Goal: Task Accomplishment & Management: Manage account settings

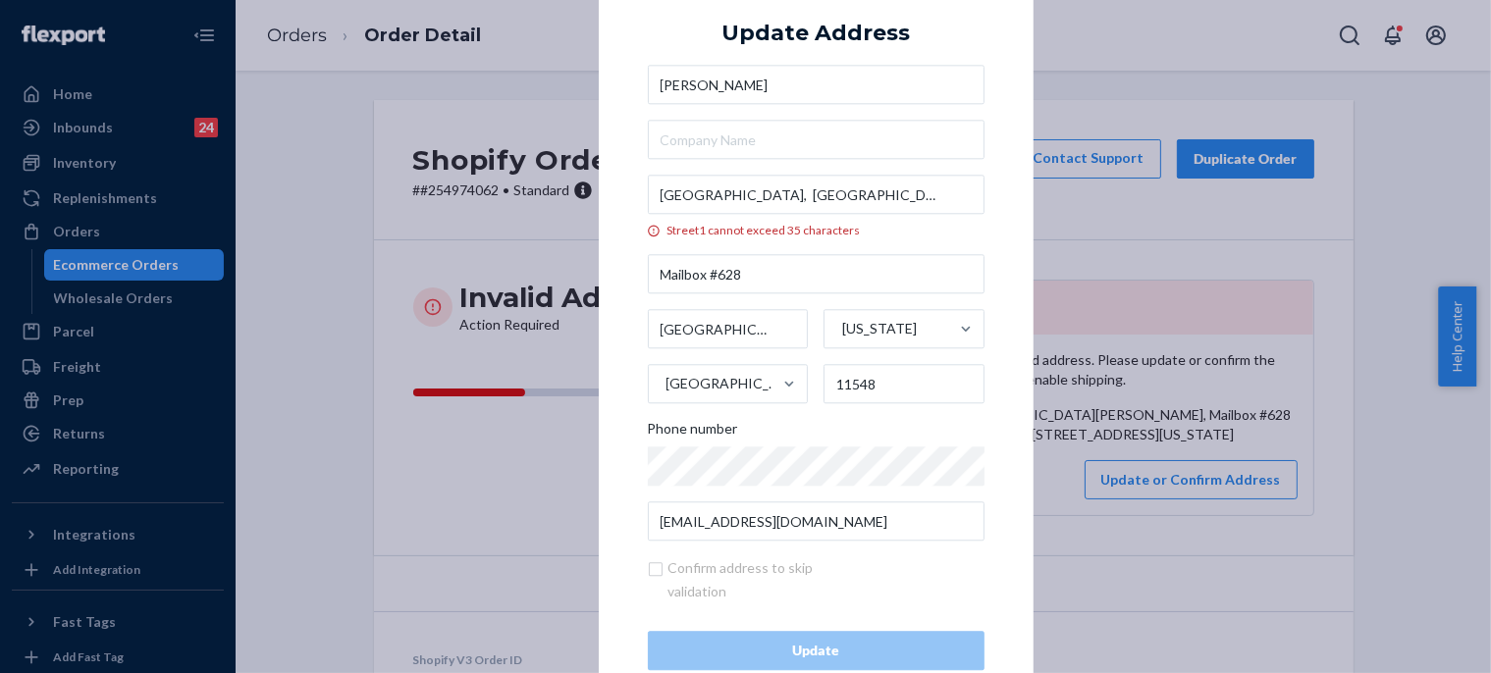
click at [534, 213] on div "× Update Address [PERSON_NAME][GEOGRAPHIC_DATA][PERSON_NAME], [GEOGRAPHIC_DATA]…" at bounding box center [745, 336] width 1491 height 673
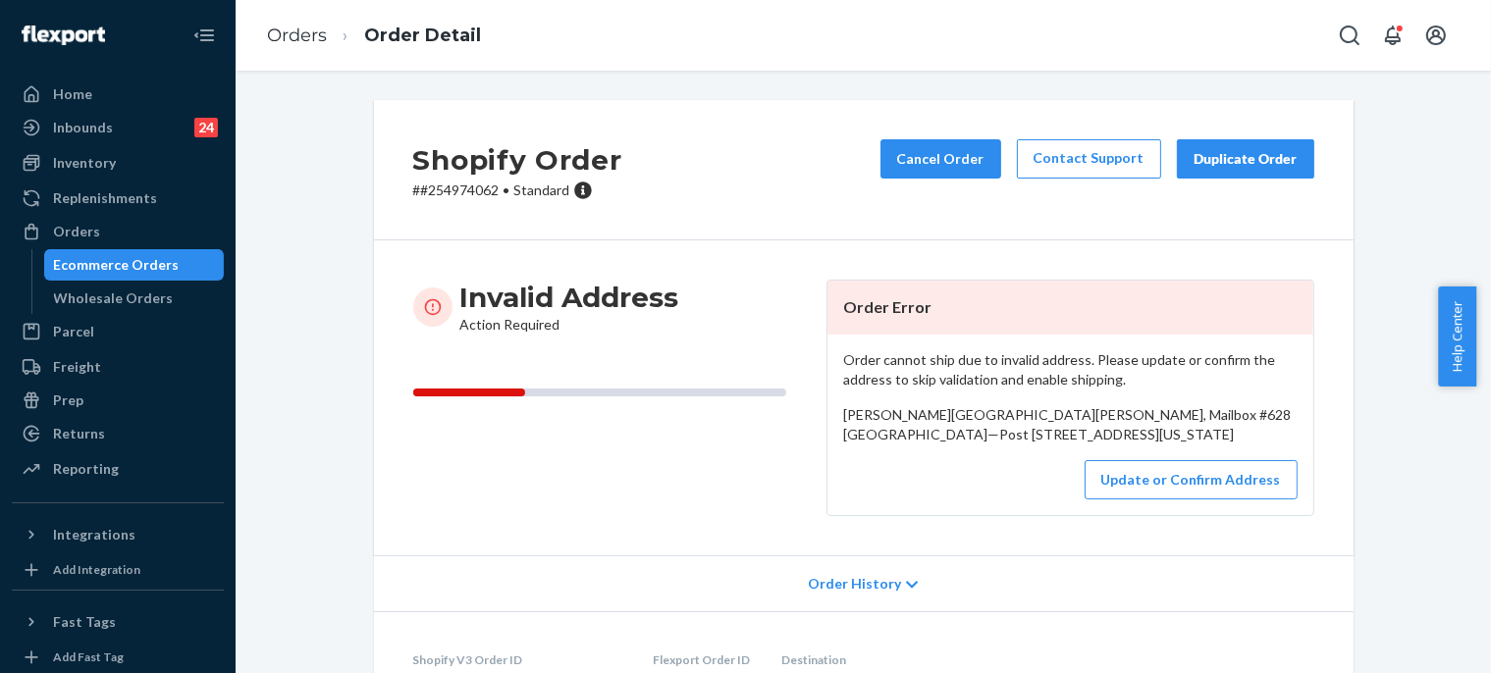
click at [134, 247] on div "Orders Ecommerce Orders Wholesale Orders" at bounding box center [118, 265] width 212 height 98
click at [130, 219] on div "Orders" at bounding box center [118, 231] width 208 height 27
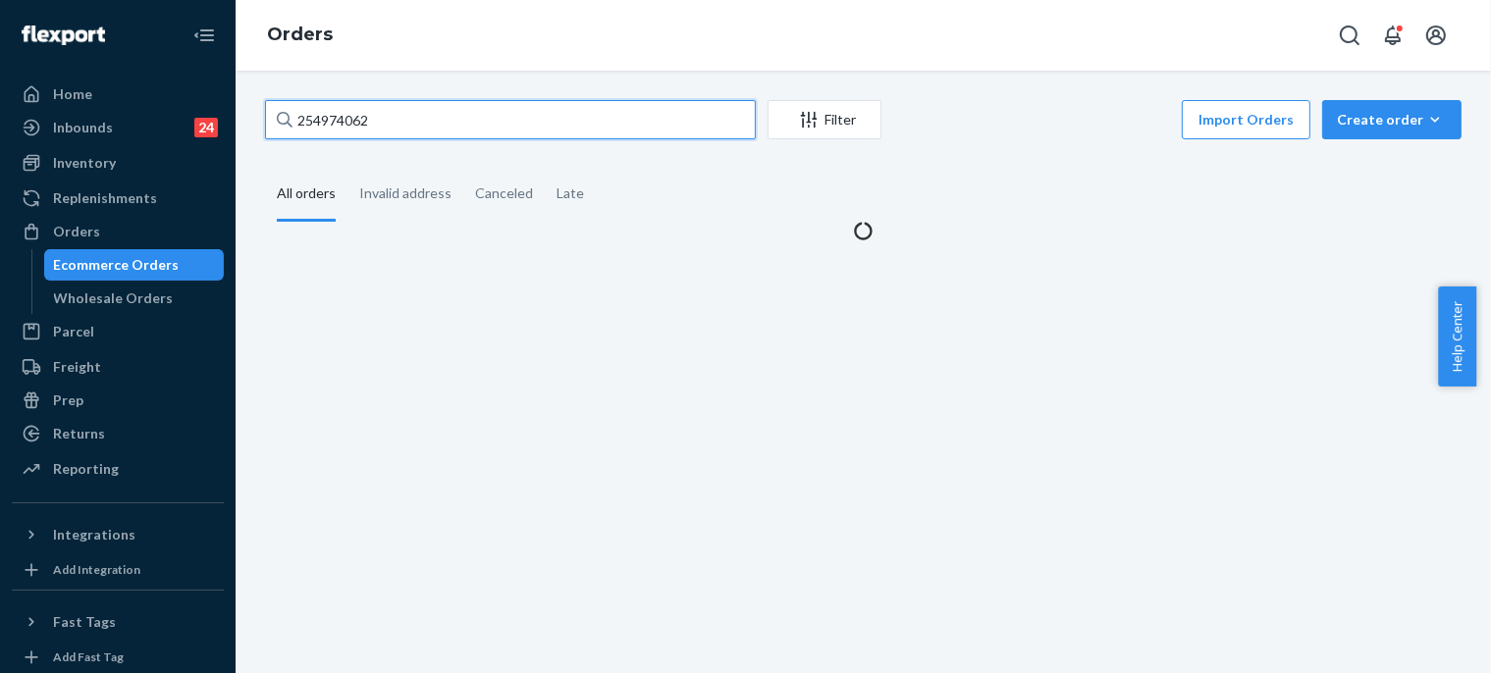
click at [386, 116] on input "254974062" at bounding box center [510, 119] width 491 height 39
paste input "5056210"
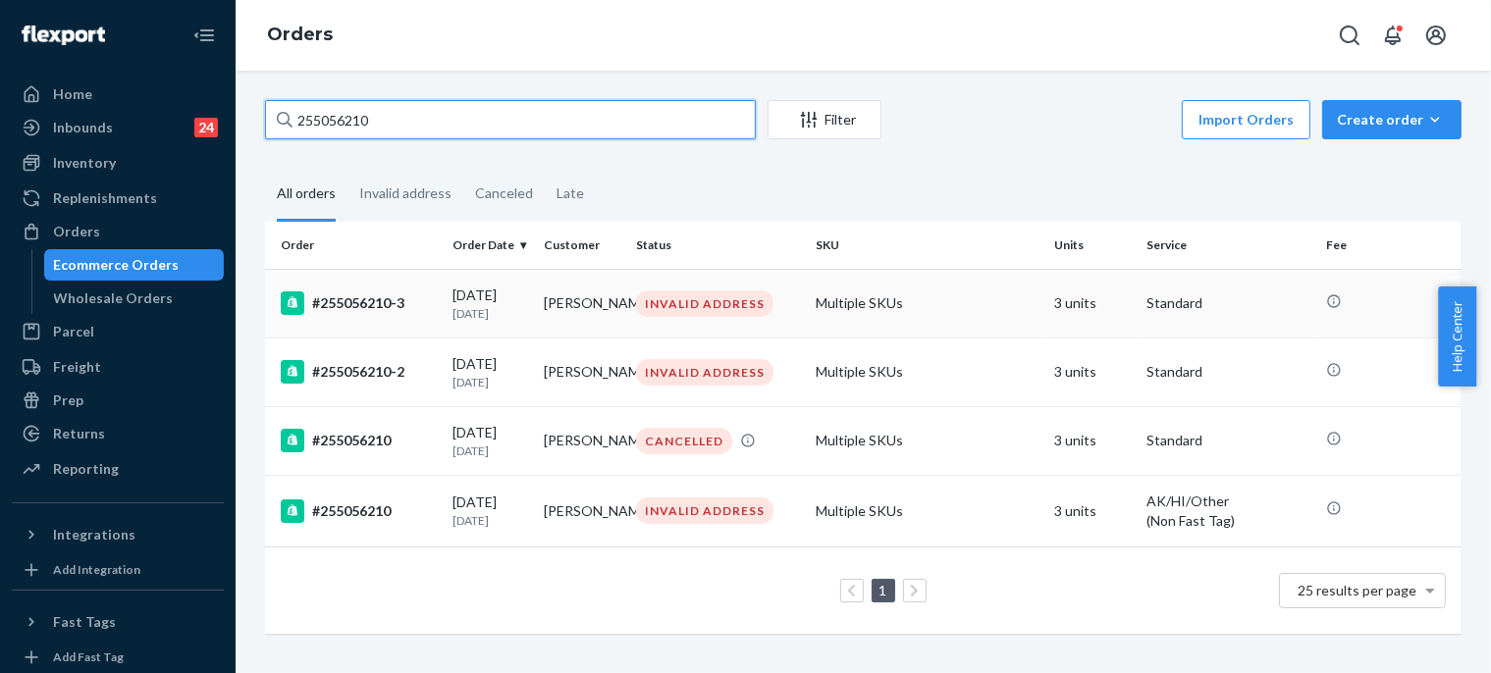
type input "255056210"
click at [420, 294] on div "#255056210-3" at bounding box center [359, 304] width 156 height 24
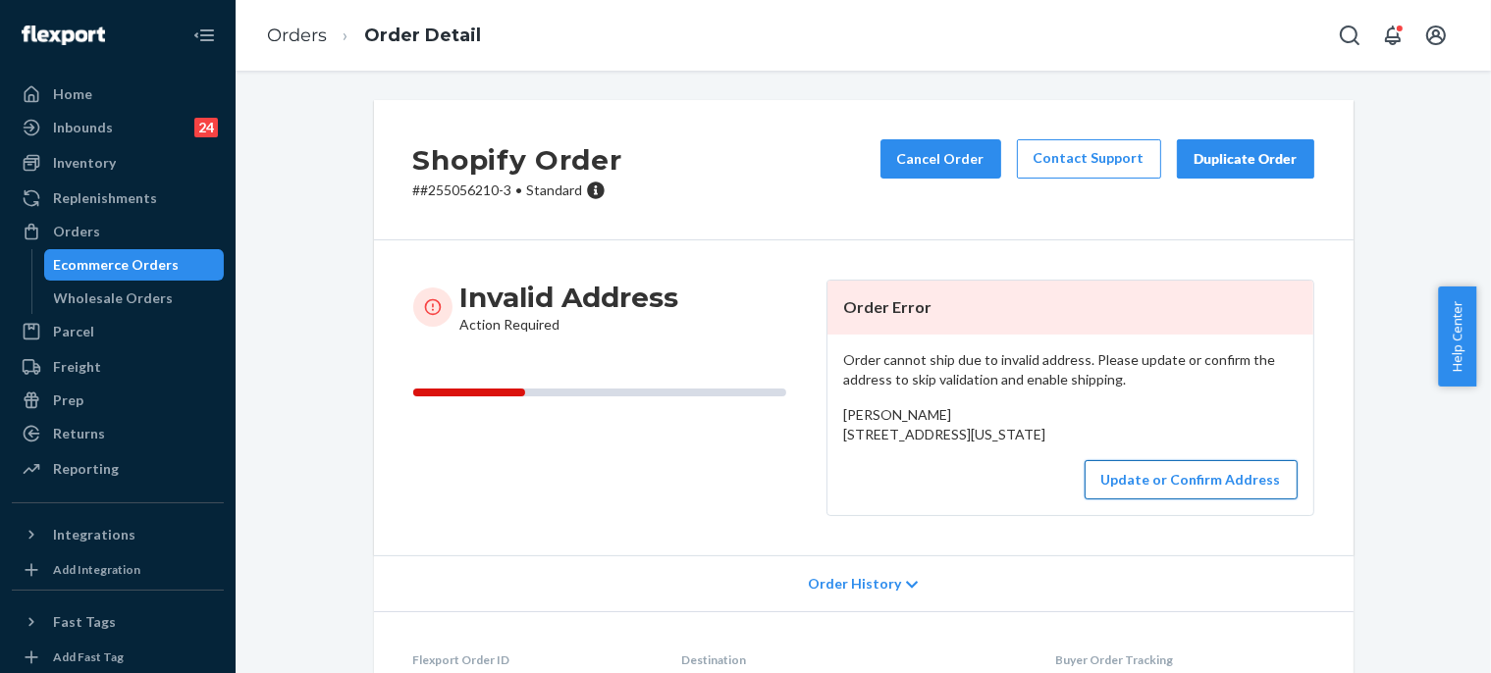
click at [1106, 500] on button "Update or Confirm Address" at bounding box center [1191, 479] width 213 height 39
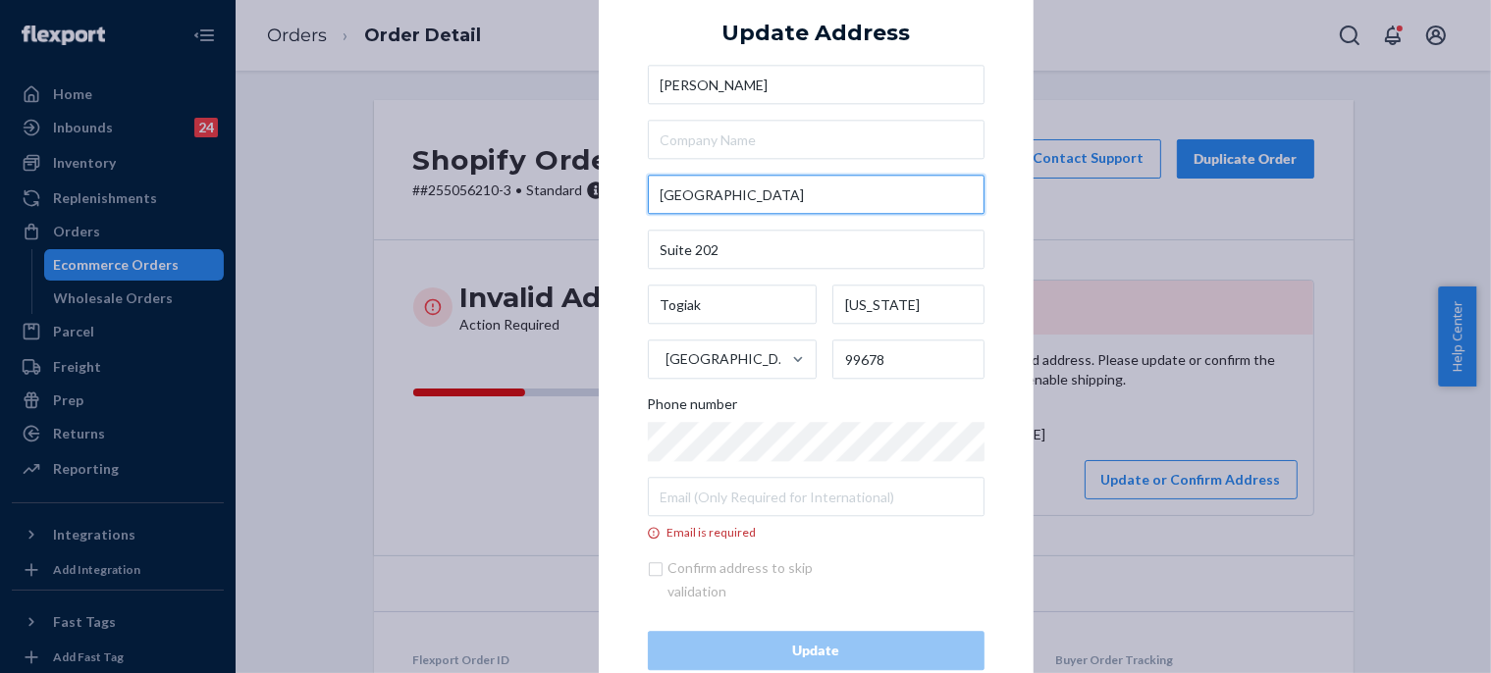
click at [827, 178] on input "[GEOGRAPHIC_DATA]" at bounding box center [816, 195] width 337 height 39
paste input "Po Box [STREET_ADDRESS]"
click at [878, 176] on input "Po Box [STREET_ADDRESS]" at bounding box center [816, 195] width 337 height 39
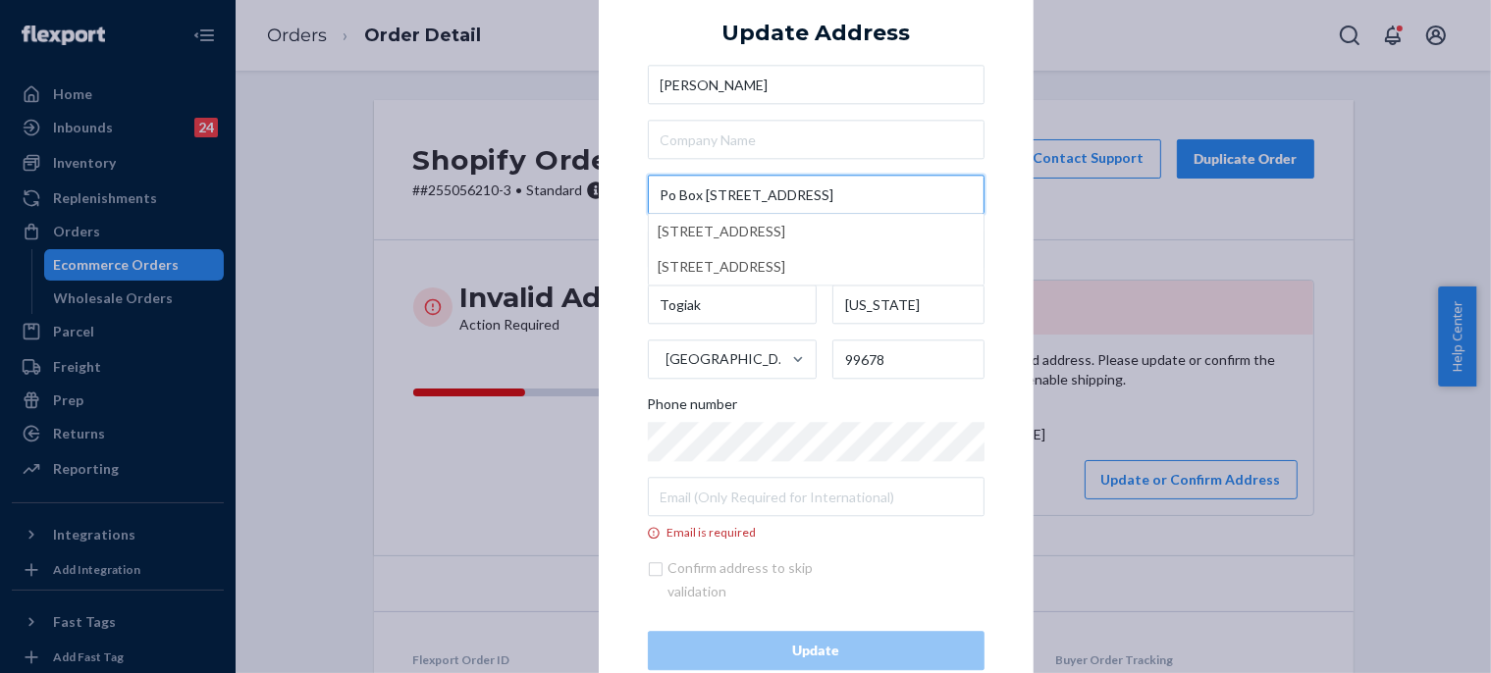
click at [830, 181] on input "Po Box [STREET_ADDRESS]" at bounding box center [816, 195] width 337 height 39
type input "Po Box [STREET_ADDRESS]"
click at [1001, 159] on div "× Update Address [PERSON_NAME][GEOGRAPHIC_DATA] [STREET_ADDRESS] [STREET_ADDRES…" at bounding box center [816, 336] width 435 height 767
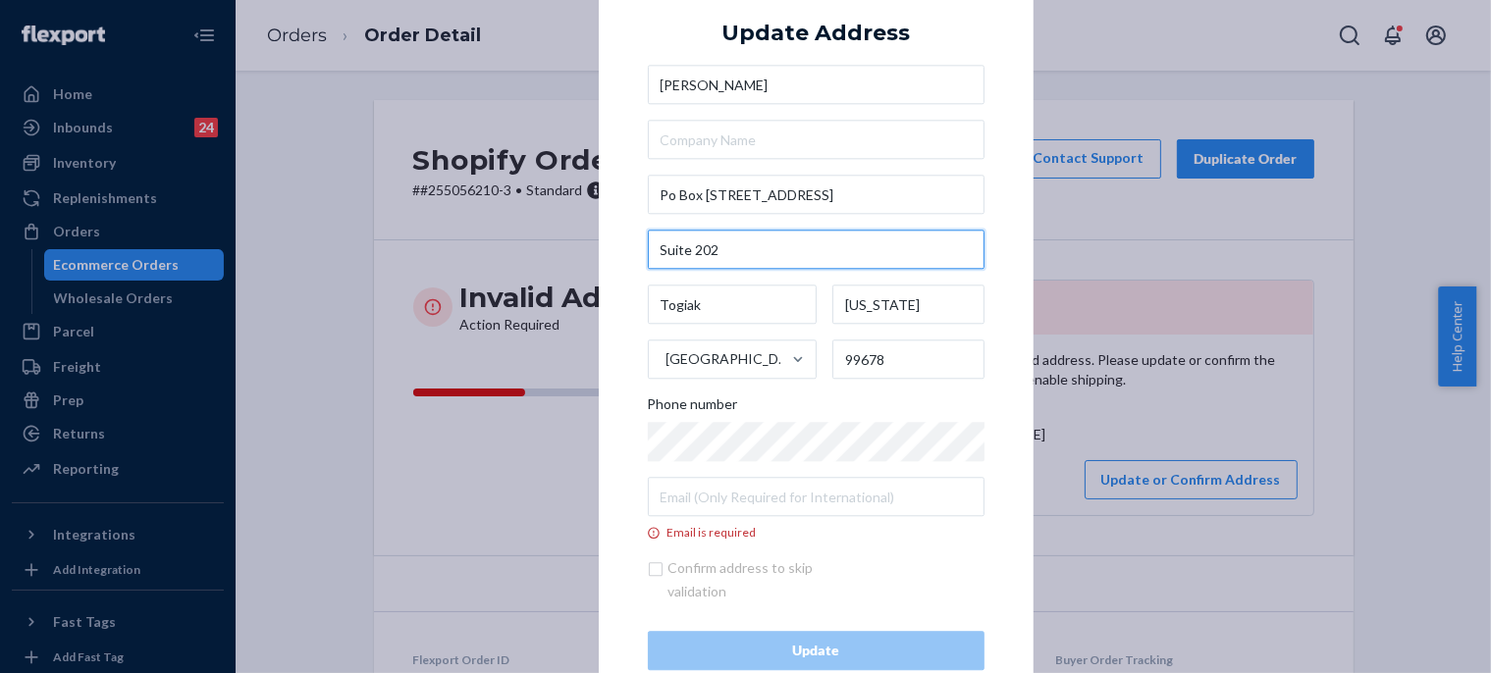
click at [756, 242] on input "Suite 202" at bounding box center [816, 250] width 337 height 39
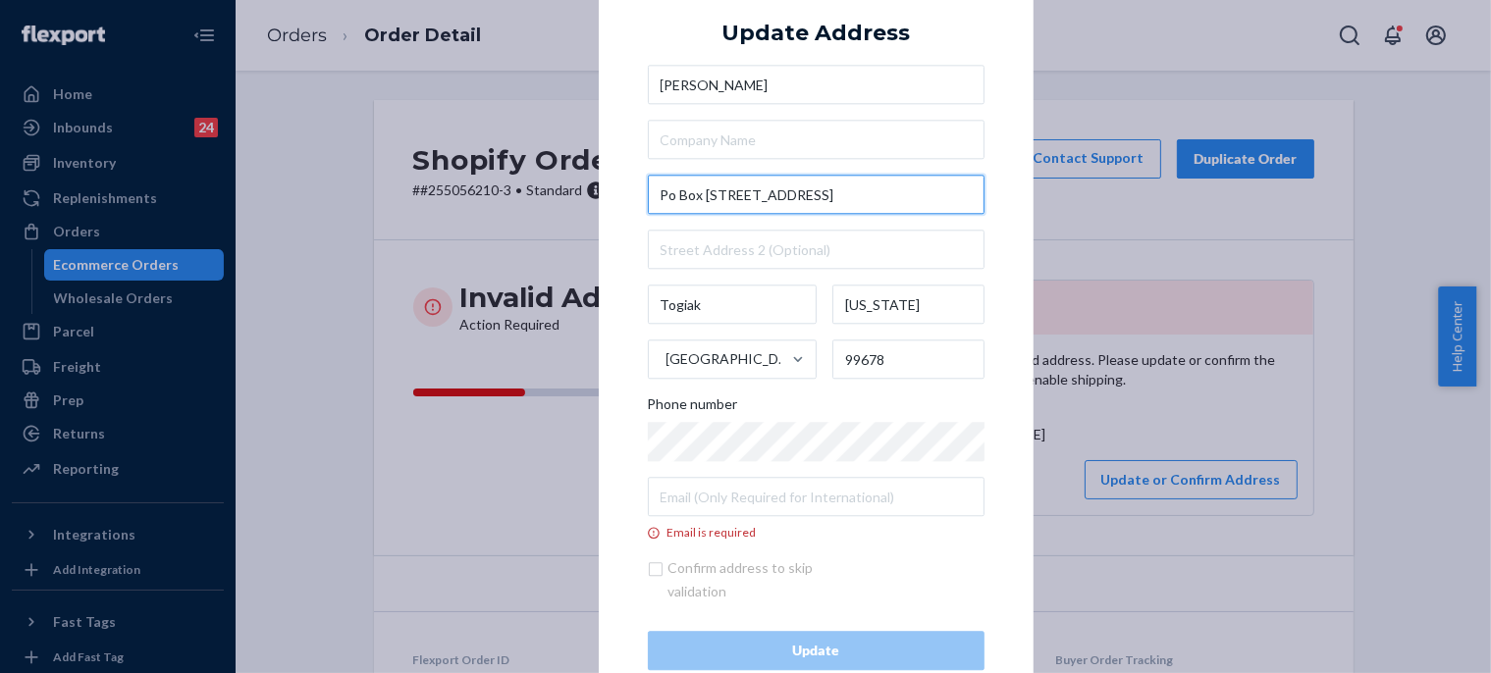
drag, startPoint x: 726, startPoint y: 189, endPoint x: 887, endPoint y: 191, distance: 160.0
click at [887, 191] on input "Po Box [STREET_ADDRESS]" at bounding box center [816, 195] width 337 height 39
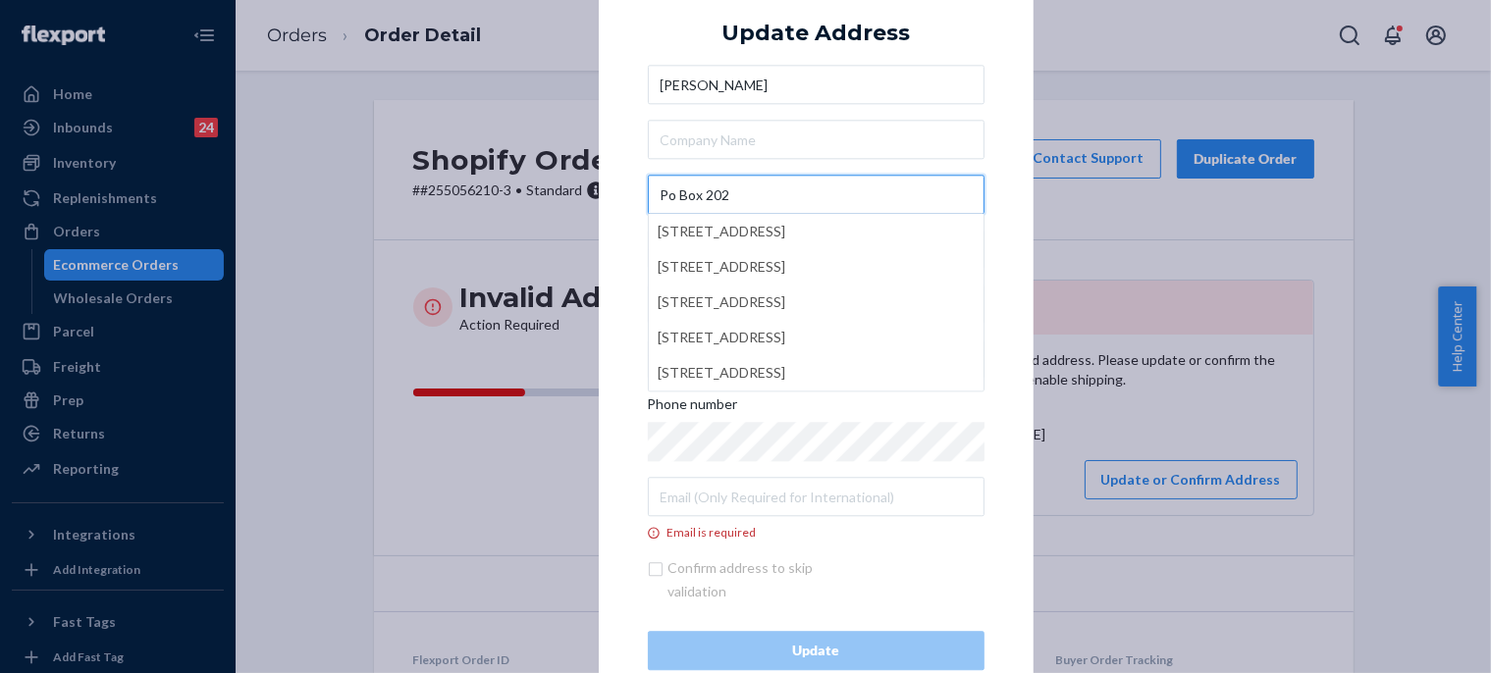
type input "Po Box 202"
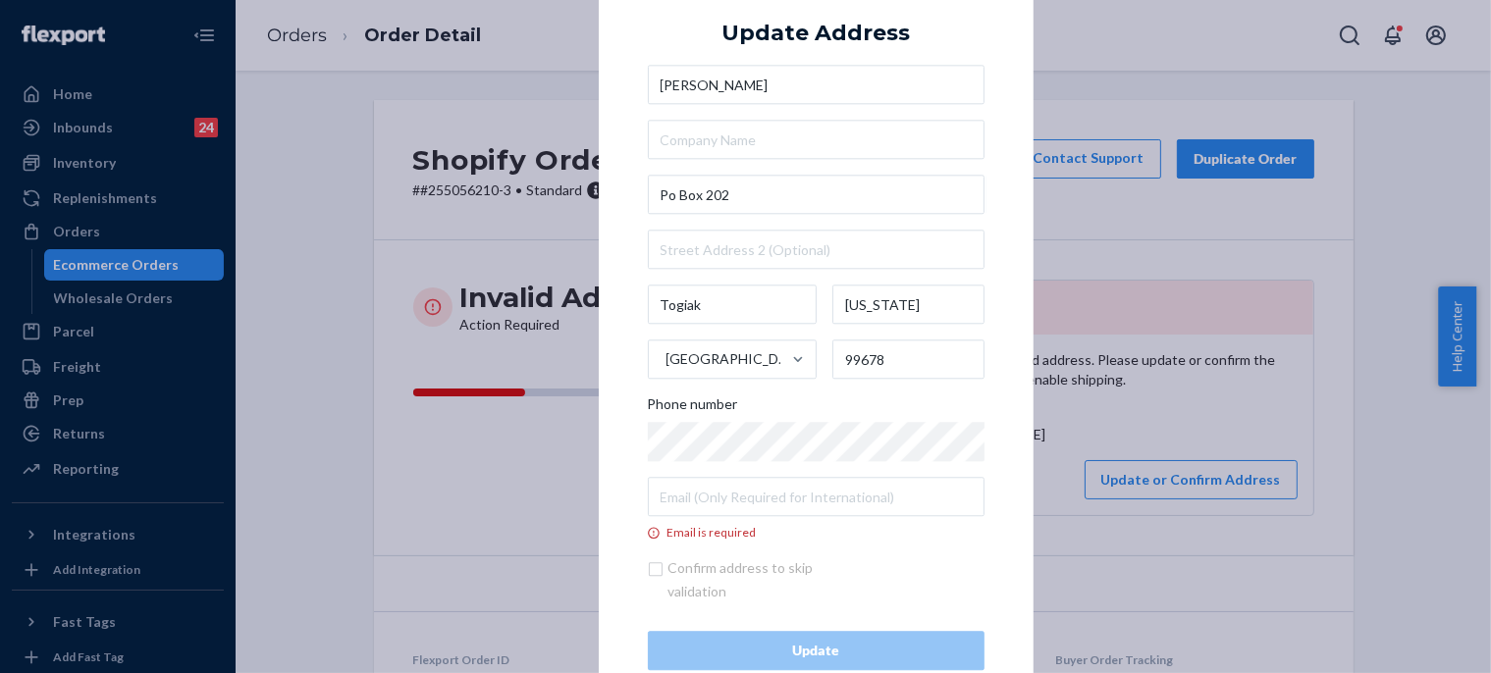
click at [996, 160] on div "× Update Address [PERSON_NAME][GEOGRAPHIC_DATA][STREET_ADDRESS][US_STATE] Phone…" at bounding box center [816, 336] width 435 height 767
click at [716, 495] on input "Email is required" at bounding box center [816, 497] width 337 height 39
paste input "[EMAIL_ADDRESS][DOMAIN_NAME]"
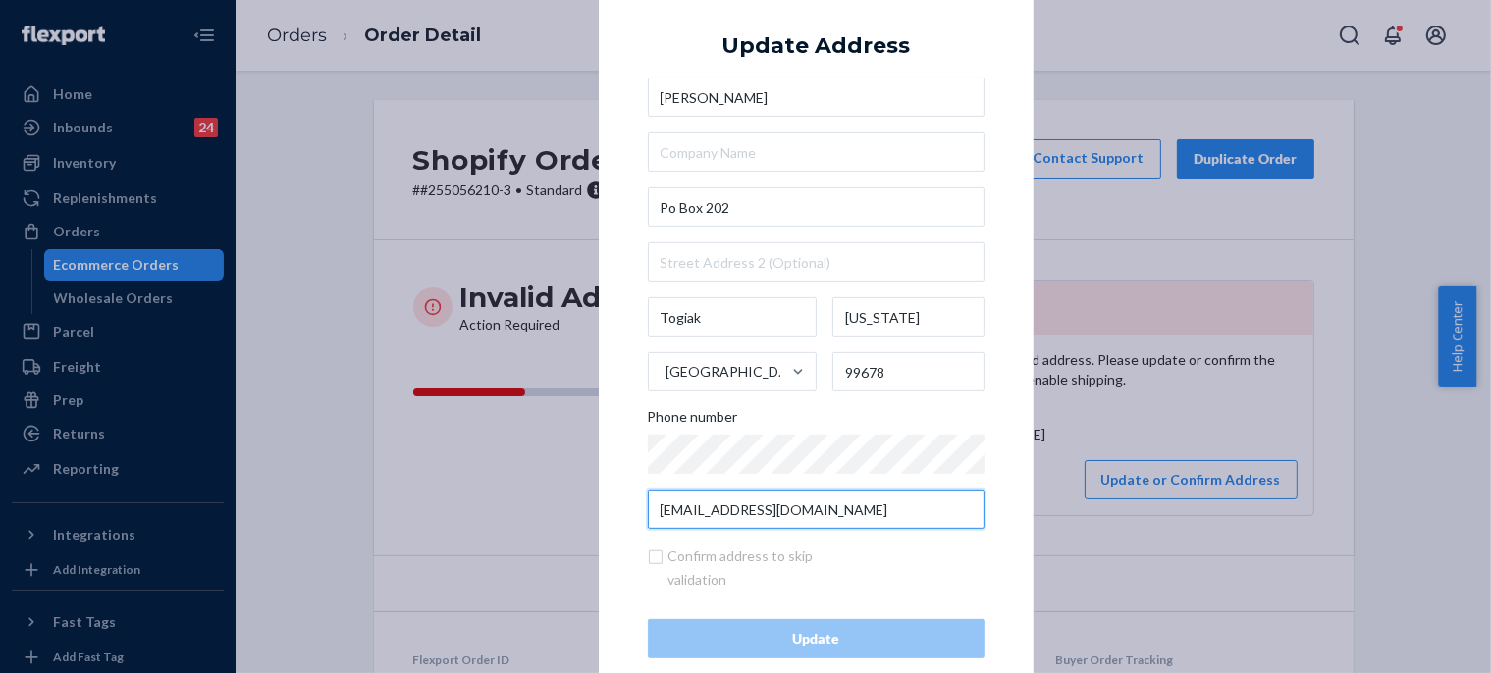
type input "[EMAIL_ADDRESS][DOMAIN_NAME]"
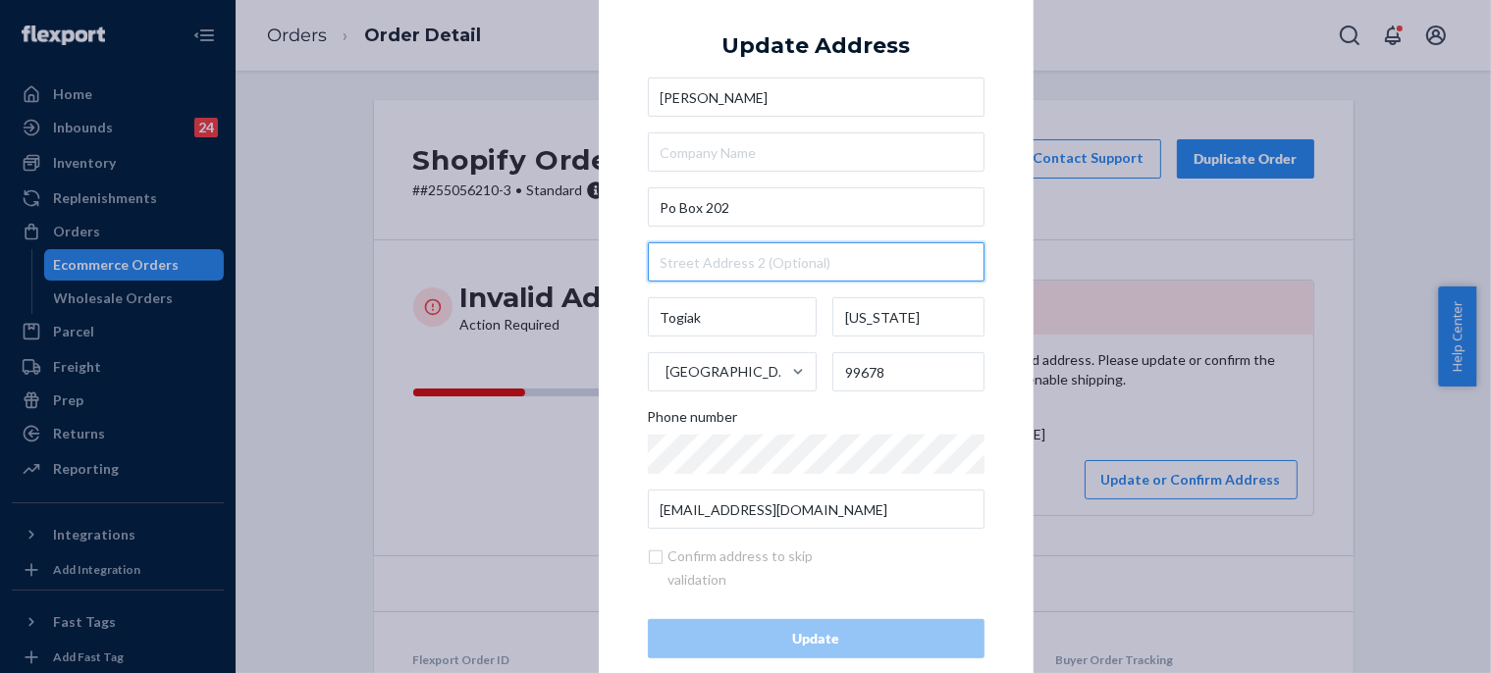
click at [750, 264] on input "text" at bounding box center [816, 261] width 337 height 39
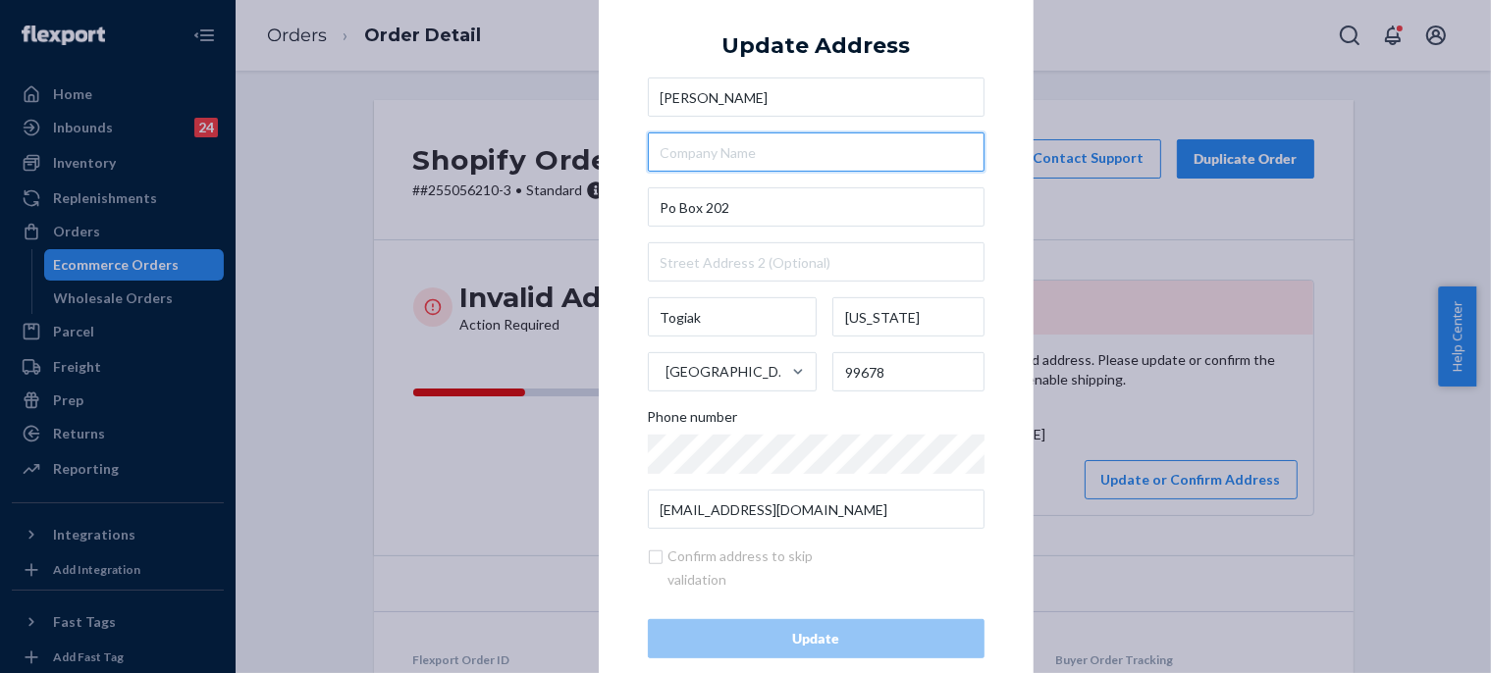
click at [766, 144] on input "text" at bounding box center [816, 152] width 337 height 39
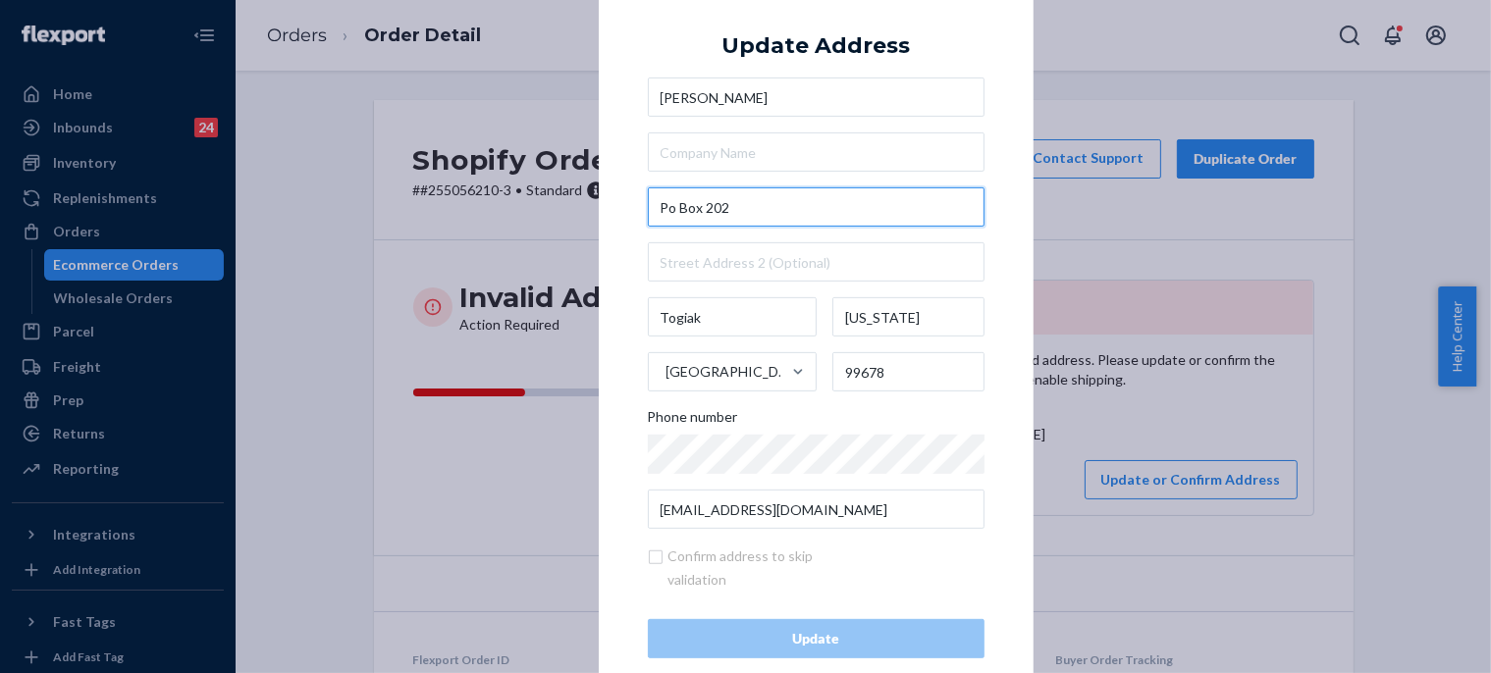
click at [776, 200] on input "Po Box 202" at bounding box center [816, 207] width 337 height 39
click at [1105, 470] on div "× Update Address [PERSON_NAME][GEOGRAPHIC_DATA][US_STATE] 99678 Phone number [E…" at bounding box center [745, 336] width 1491 height 673
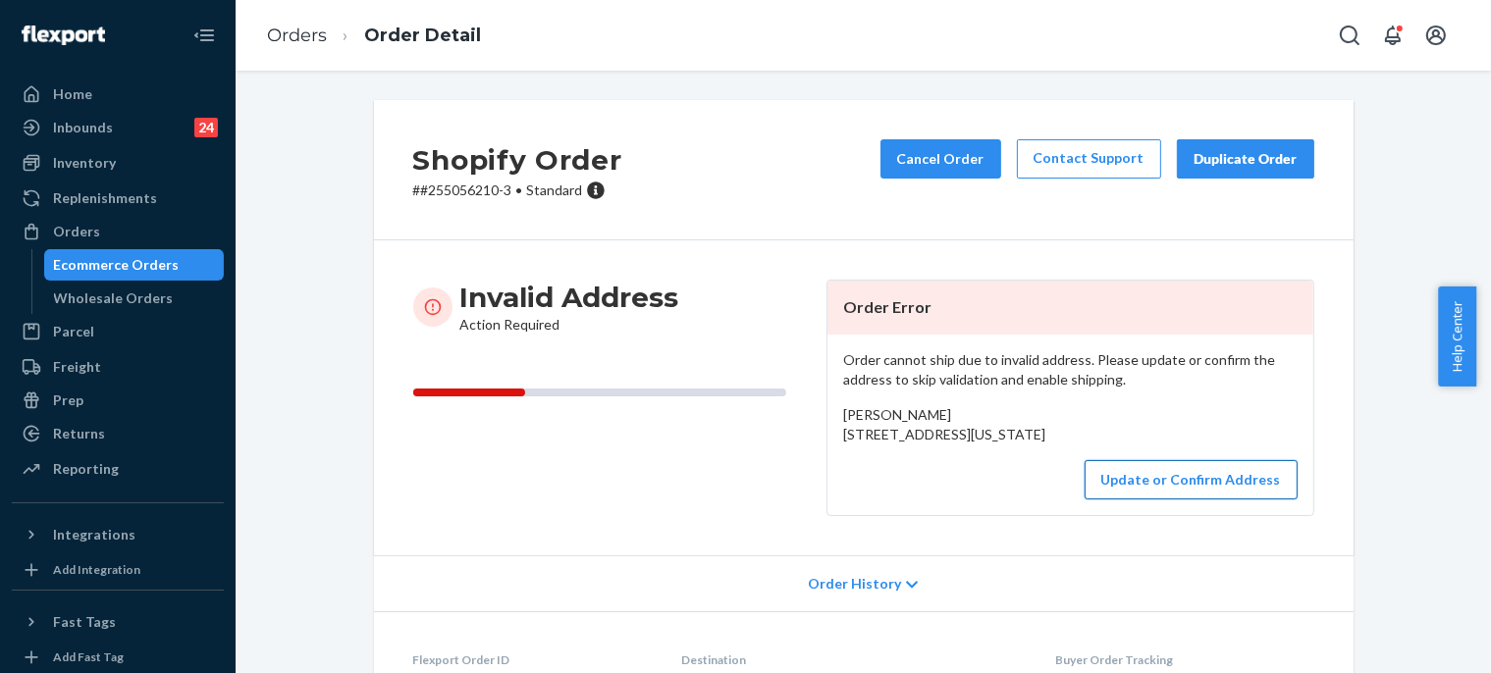
click at [1152, 500] on button "Update or Confirm Address" at bounding box center [1191, 479] width 213 height 39
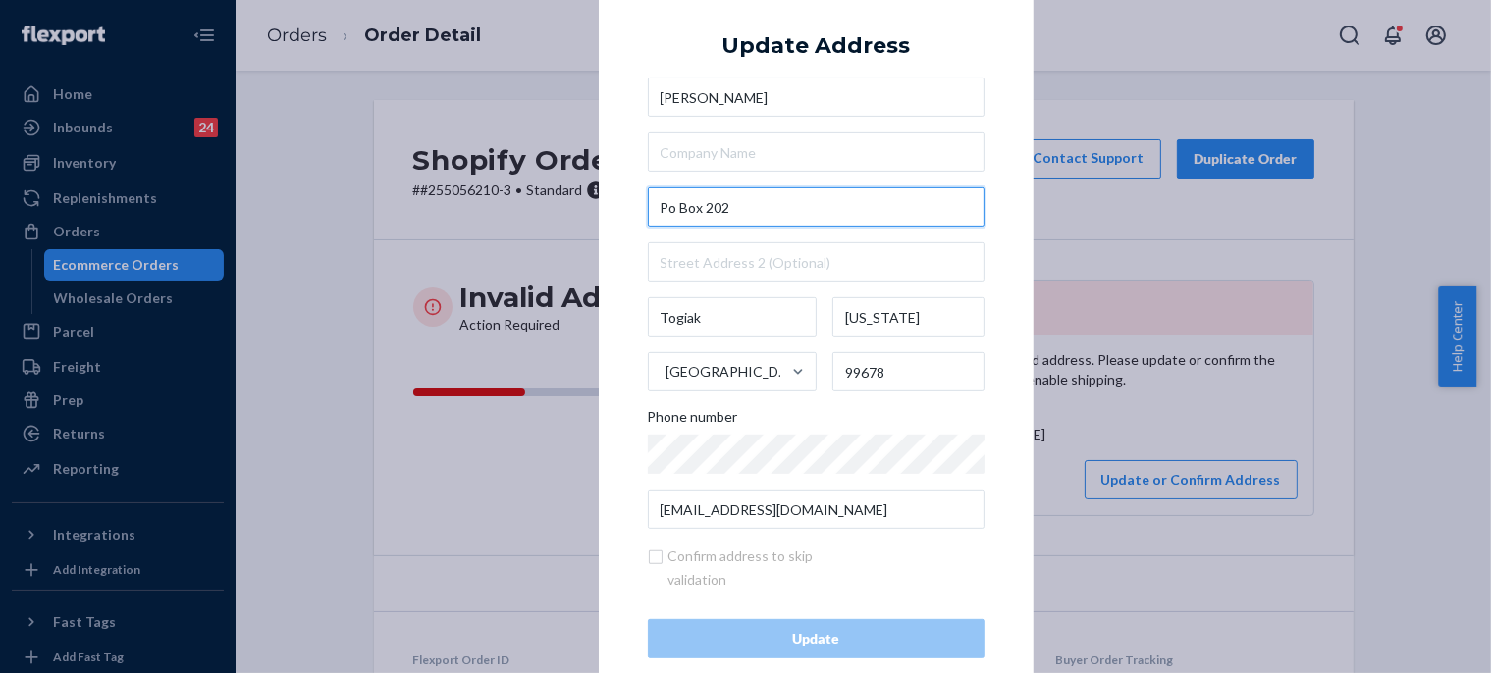
click at [777, 199] on input "Po Box 202" at bounding box center [816, 207] width 337 height 39
click at [730, 205] on input "Po Box 202" at bounding box center [816, 207] width 337 height 39
click at [770, 215] on input "Po Box 202" at bounding box center [816, 207] width 337 height 39
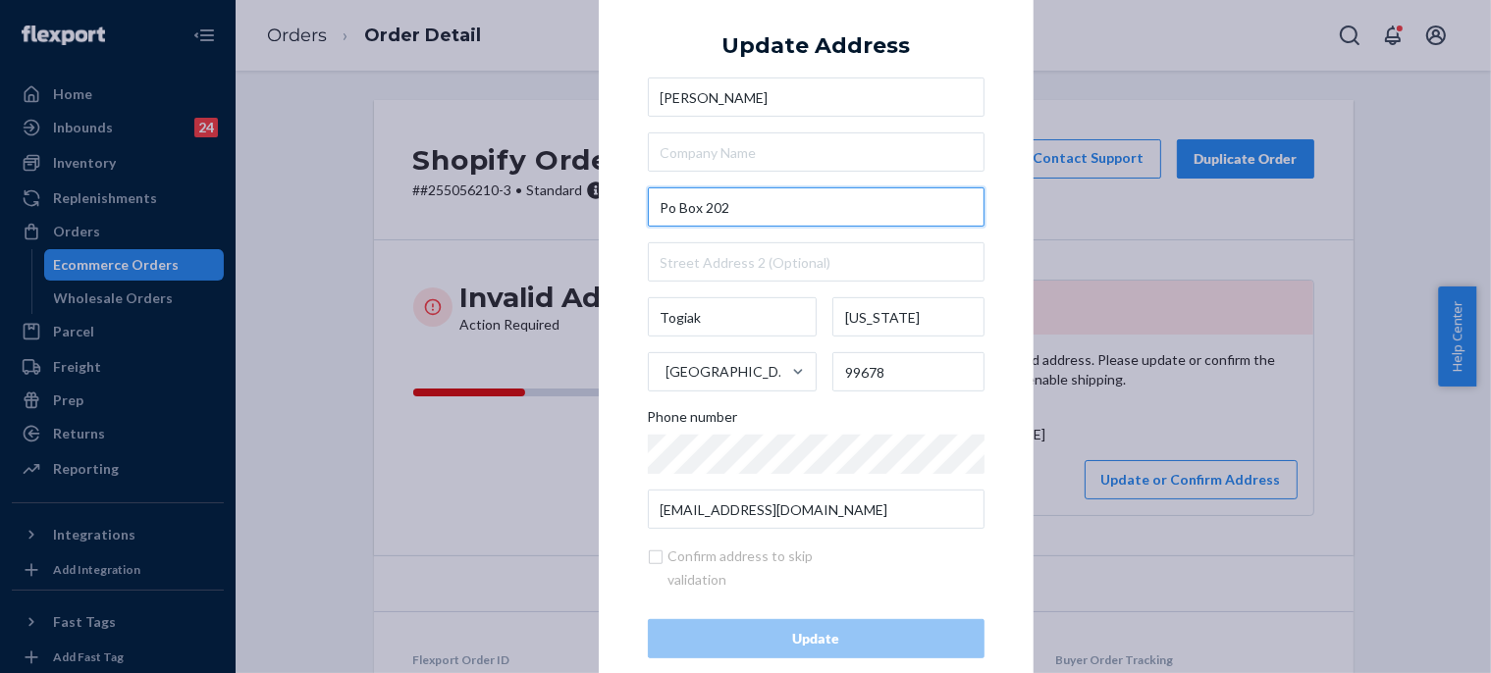
click at [770, 215] on input "Po Box 202" at bounding box center [816, 207] width 337 height 39
paste input "Togiak,AK 99678"
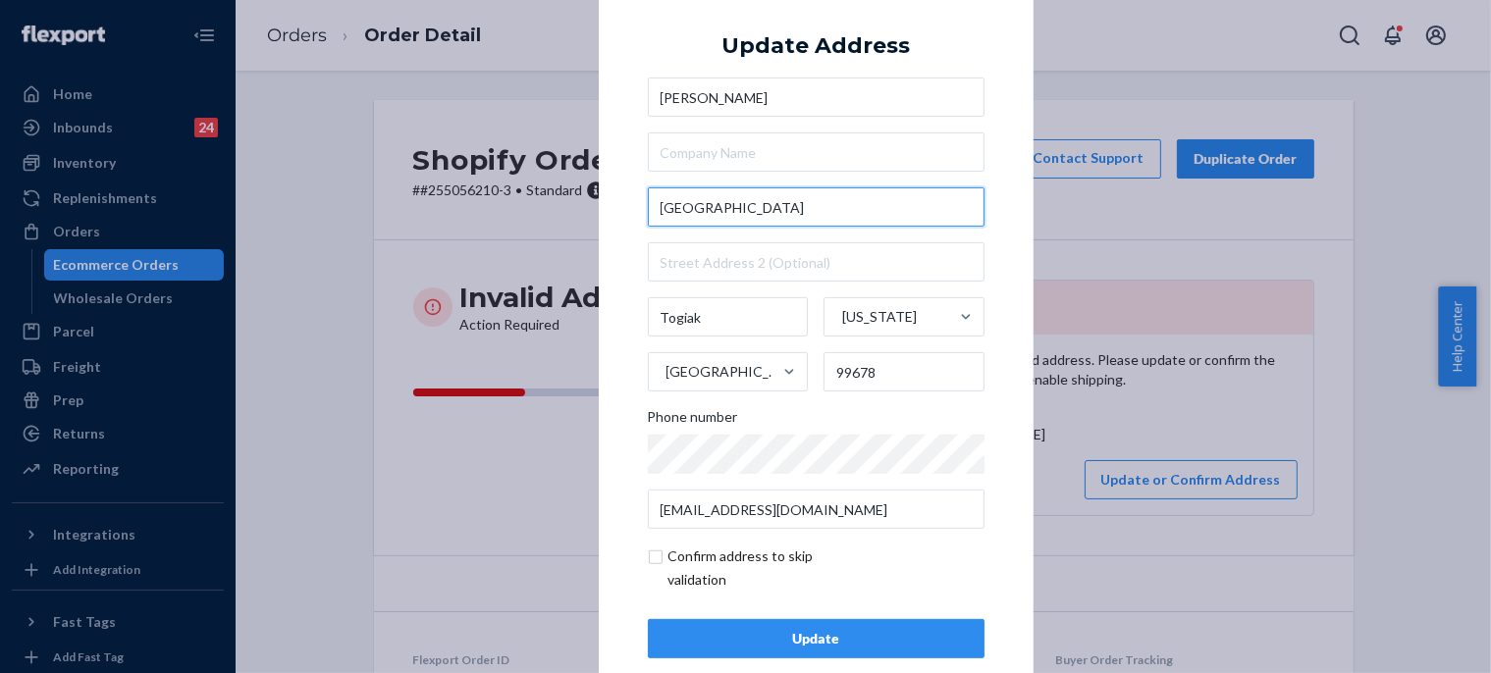
click at [660, 206] on input "[GEOGRAPHIC_DATA]" at bounding box center [816, 207] width 337 height 39
click at [650, 205] on input "[GEOGRAPHIC_DATA]" at bounding box center [816, 207] width 337 height 39
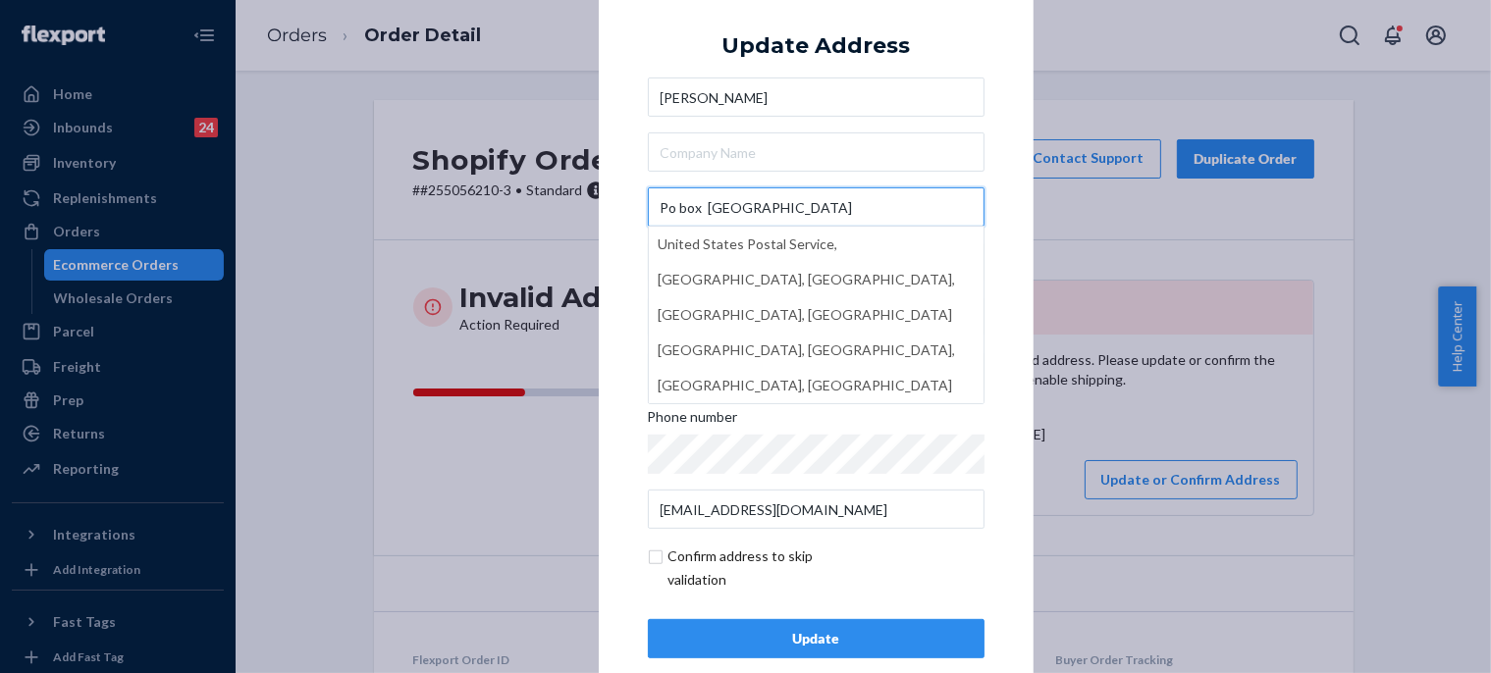
click at [695, 220] on input "Po box [GEOGRAPHIC_DATA]" at bounding box center [816, 207] width 337 height 39
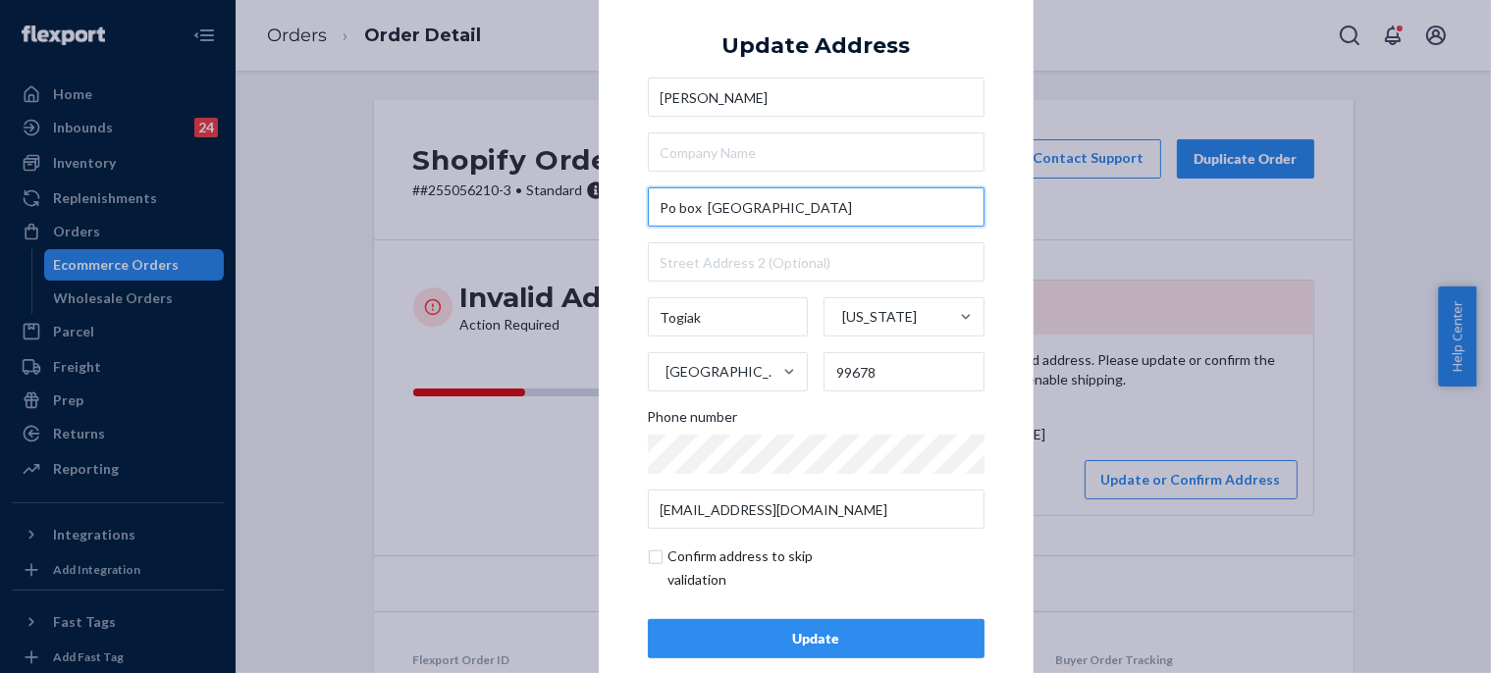
paste input "Po Box 202"
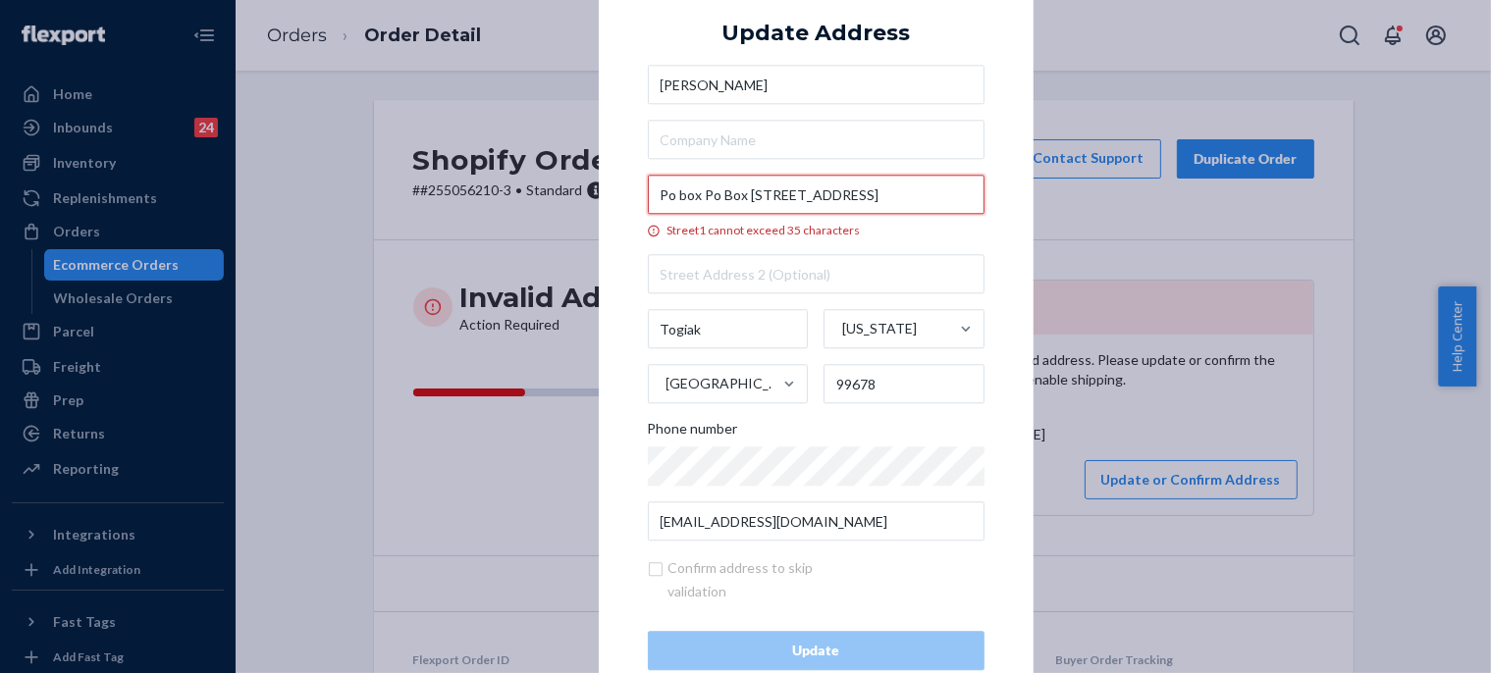
click at [705, 193] on input "Po box Po Box [STREET_ADDRESS]" at bounding box center [816, 195] width 337 height 39
click at [742, 190] on input "Po box Po Box [STREET_ADDRESS]" at bounding box center [816, 195] width 337 height 39
drag, startPoint x: 742, startPoint y: 192, endPoint x: 694, endPoint y: 194, distance: 48.1
click at [694, 194] on input "Po box Po Box [STREET_ADDRESS]" at bounding box center [816, 195] width 337 height 39
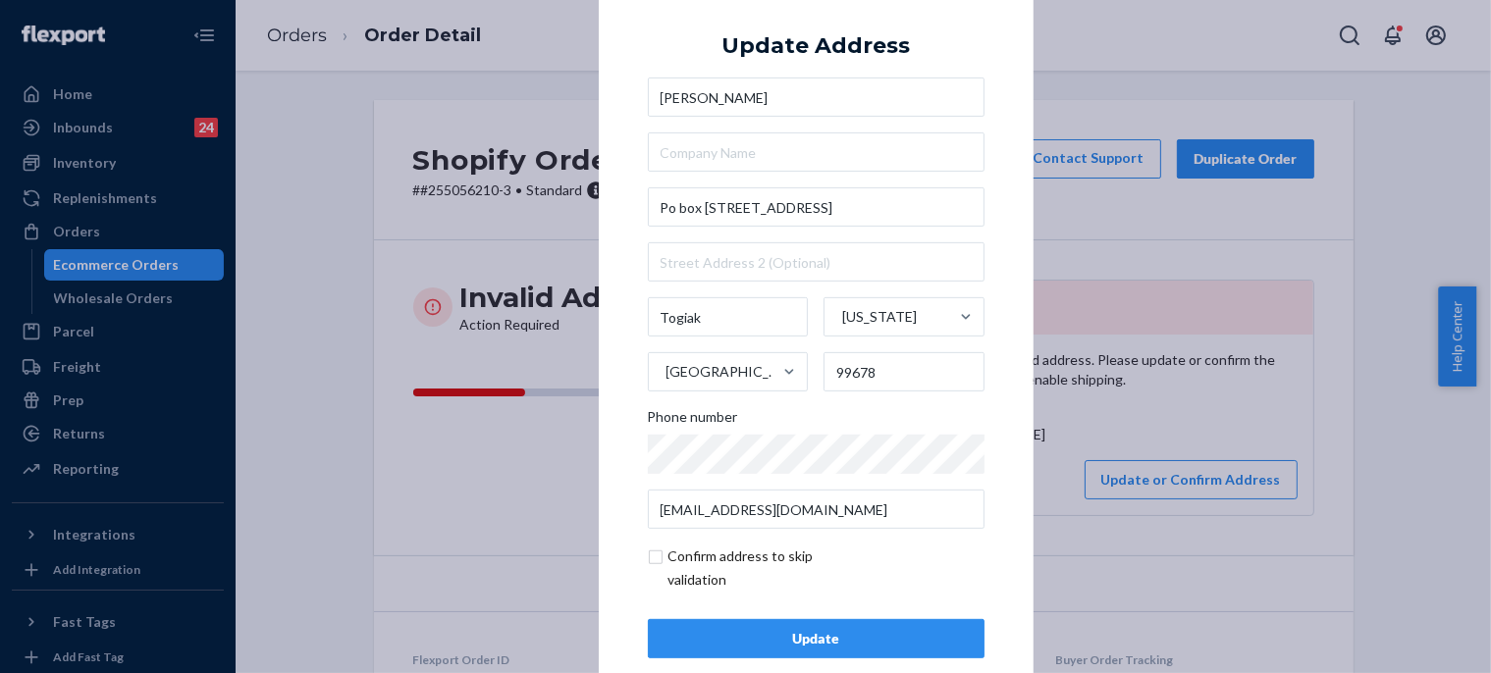
click at [1002, 157] on div "× Update Address [PERSON_NAME][STREET_ADDRESS][US_STATE] Phone number [EMAIL_AD…" at bounding box center [816, 337] width 435 height 742
drag, startPoint x: 778, startPoint y: 204, endPoint x: 891, endPoint y: 200, distance: 113.9
click at [891, 200] on input "Po box [STREET_ADDRESS]" at bounding box center [816, 207] width 337 height 39
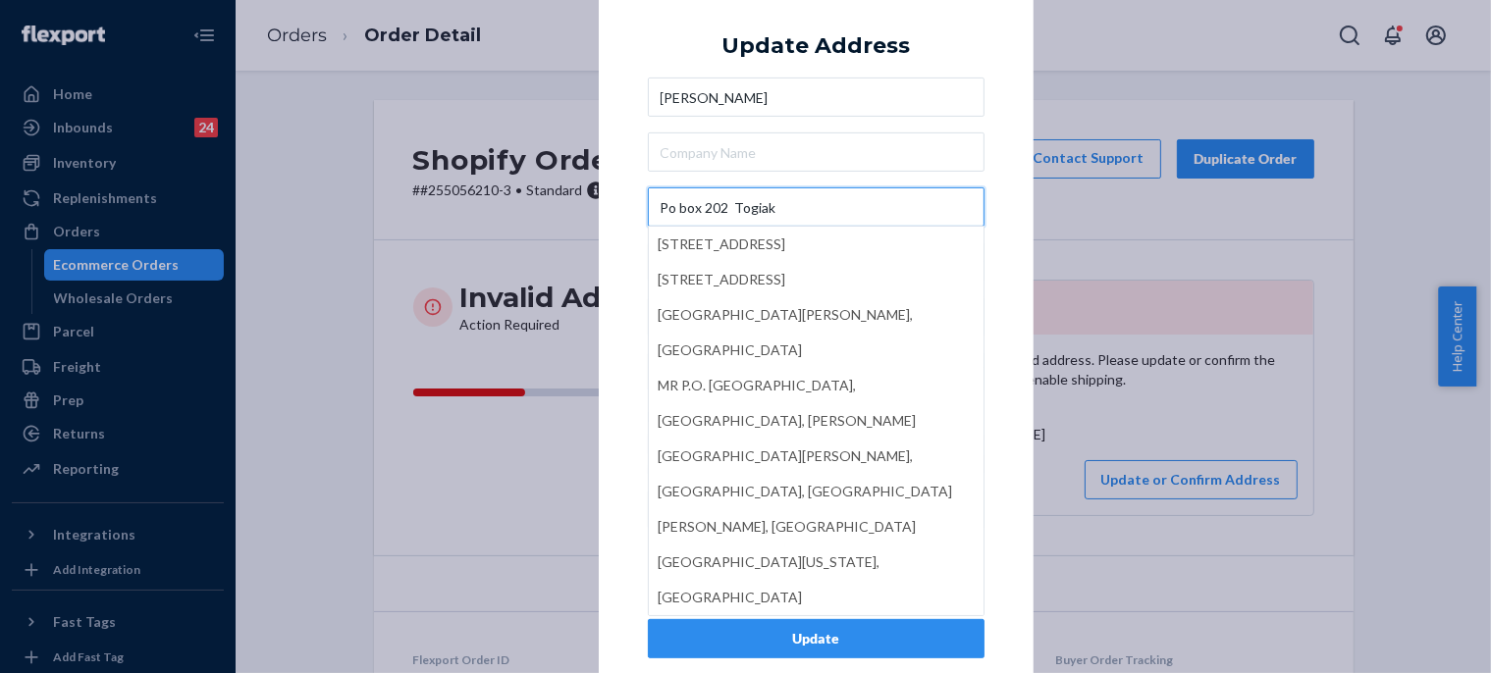
type input "Po box 202 Togiak"
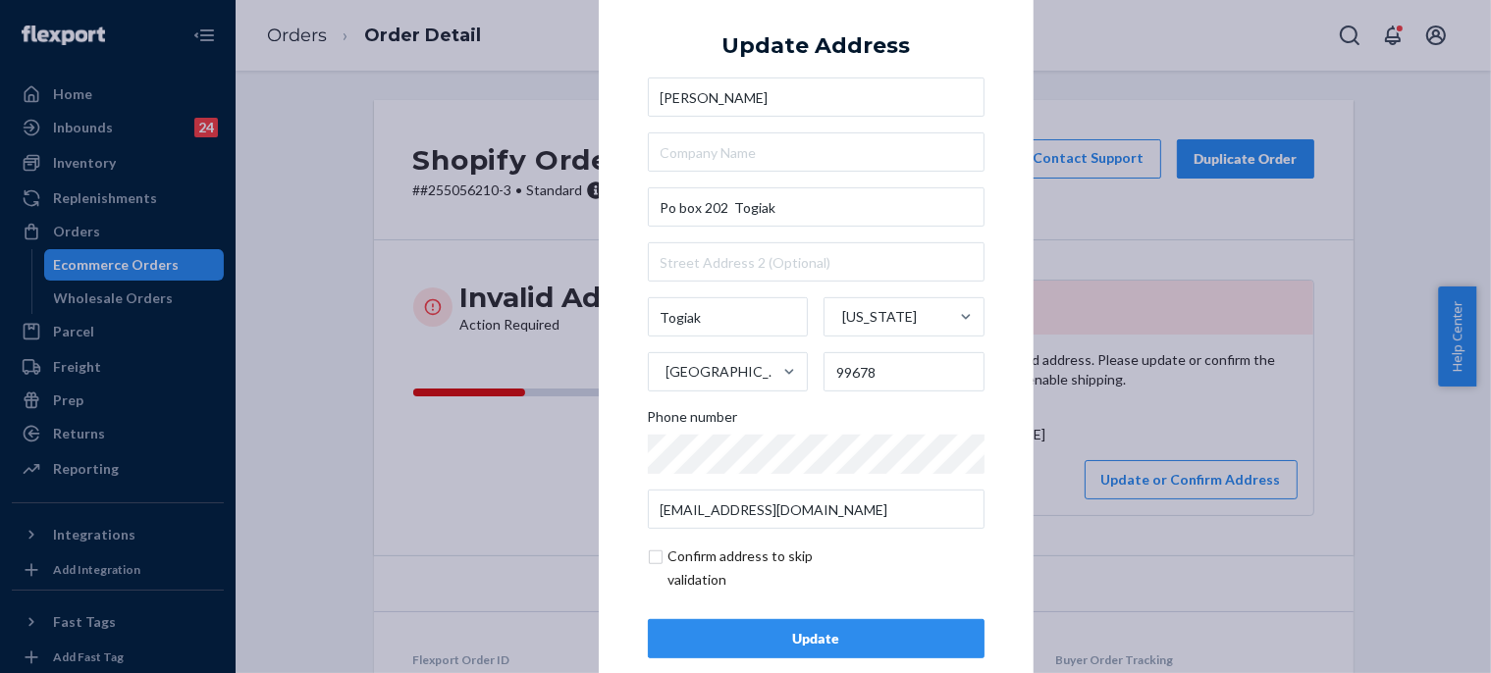
click at [997, 131] on div "× Update Address [PERSON_NAME] Po box 202 Togiak [GEOGRAPHIC_DATA] [US_STATE][G…" at bounding box center [816, 337] width 435 height 742
click at [678, 566] on input "checkbox" at bounding box center [762, 568] width 228 height 47
checkbox input "true"
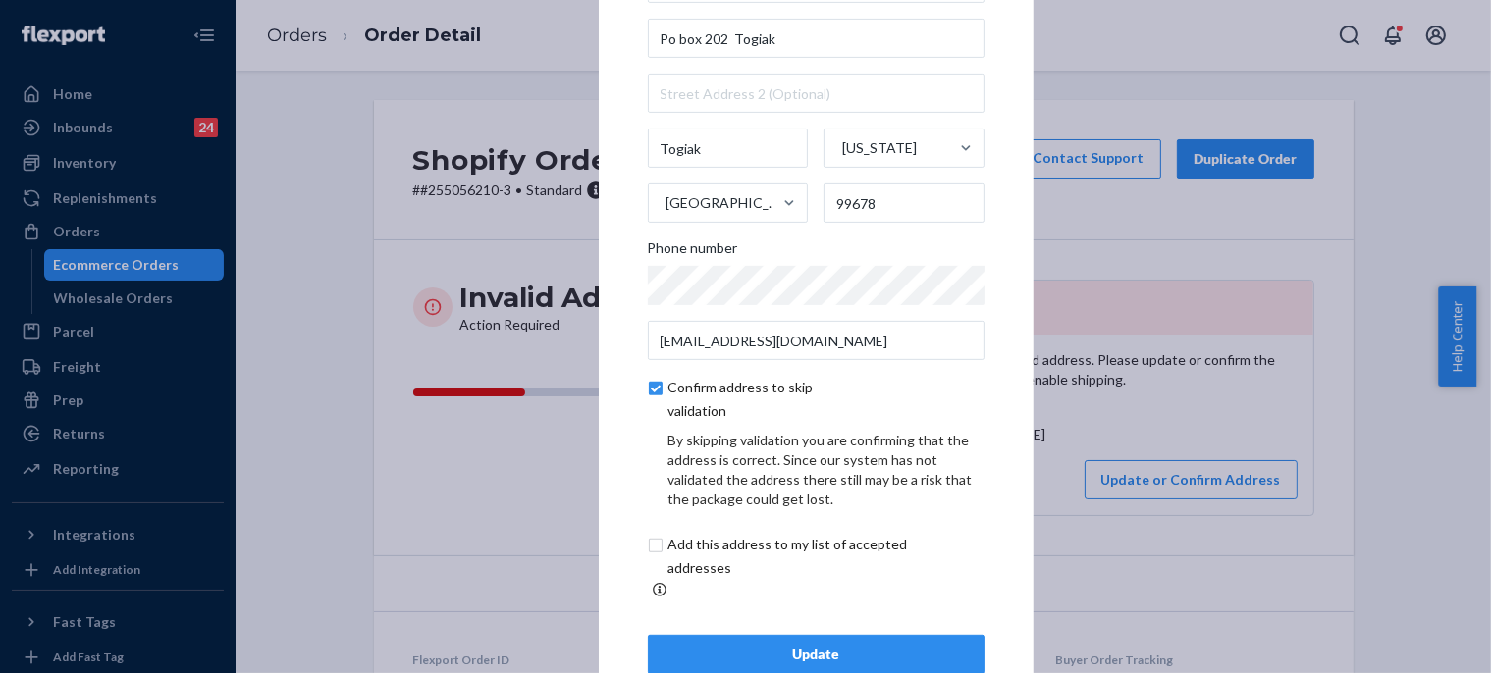
scroll to position [117, 0]
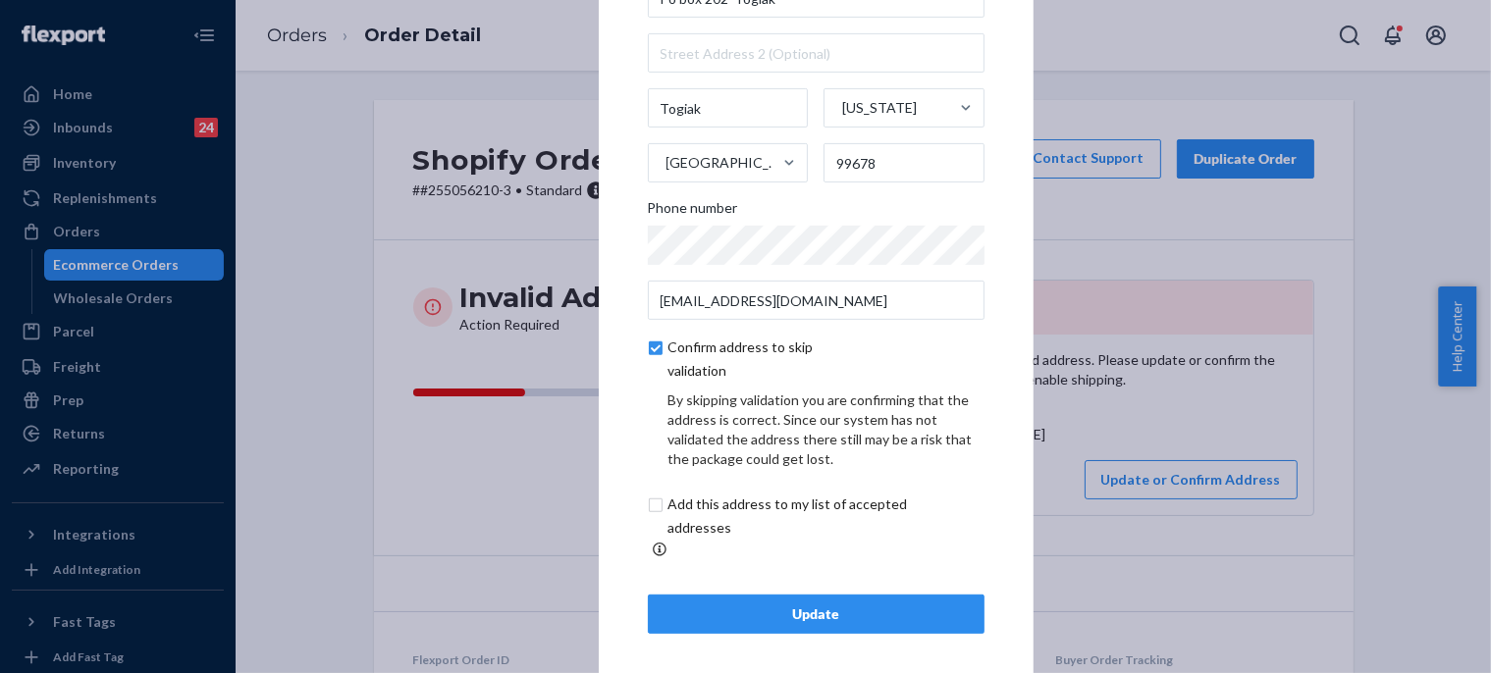
click at [708, 611] on div "Update" at bounding box center [816, 615] width 303 height 20
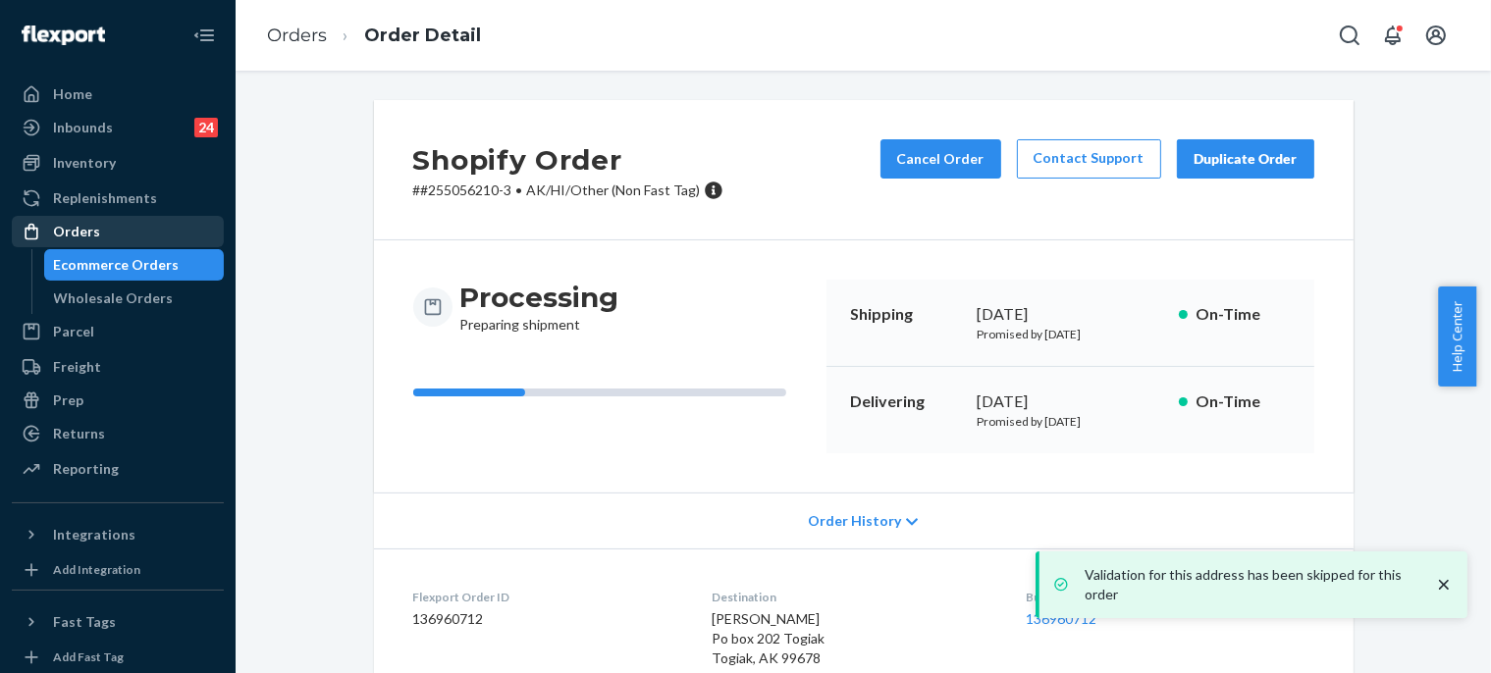
click at [169, 234] on div "Orders" at bounding box center [118, 231] width 208 height 27
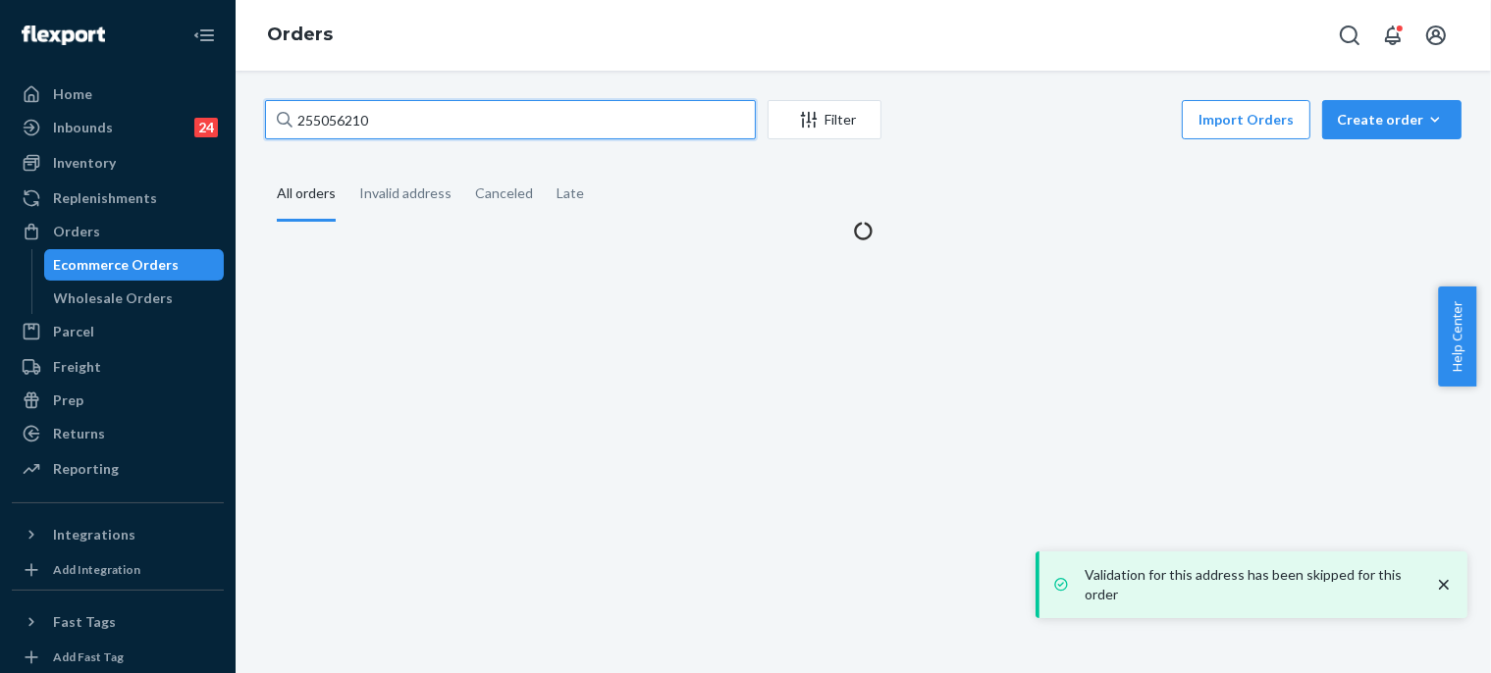
click at [407, 109] on input "255056210" at bounding box center [510, 119] width 491 height 39
click at [407, 108] on input "255056210" at bounding box center [510, 119] width 491 height 39
paste input "4938157"
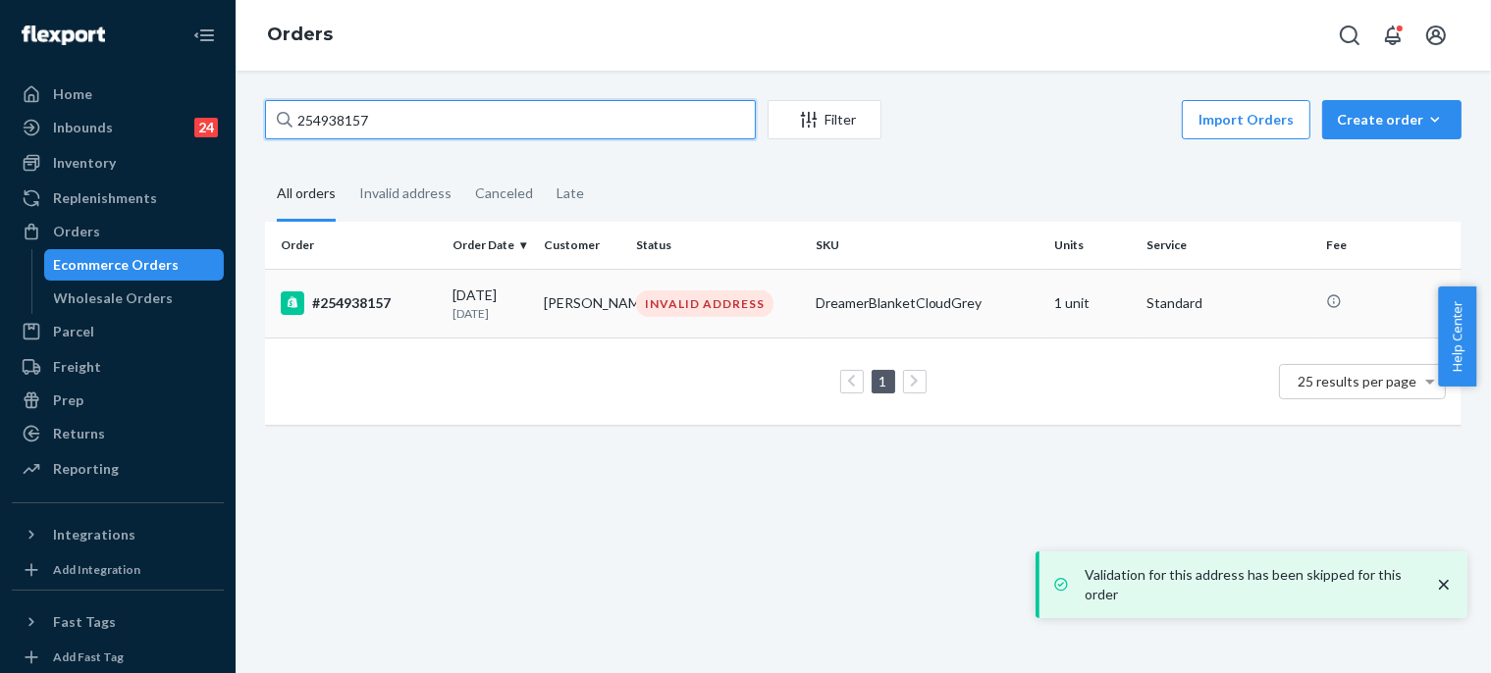
type input "254938157"
click at [441, 305] on td "#254938157" at bounding box center [355, 303] width 180 height 69
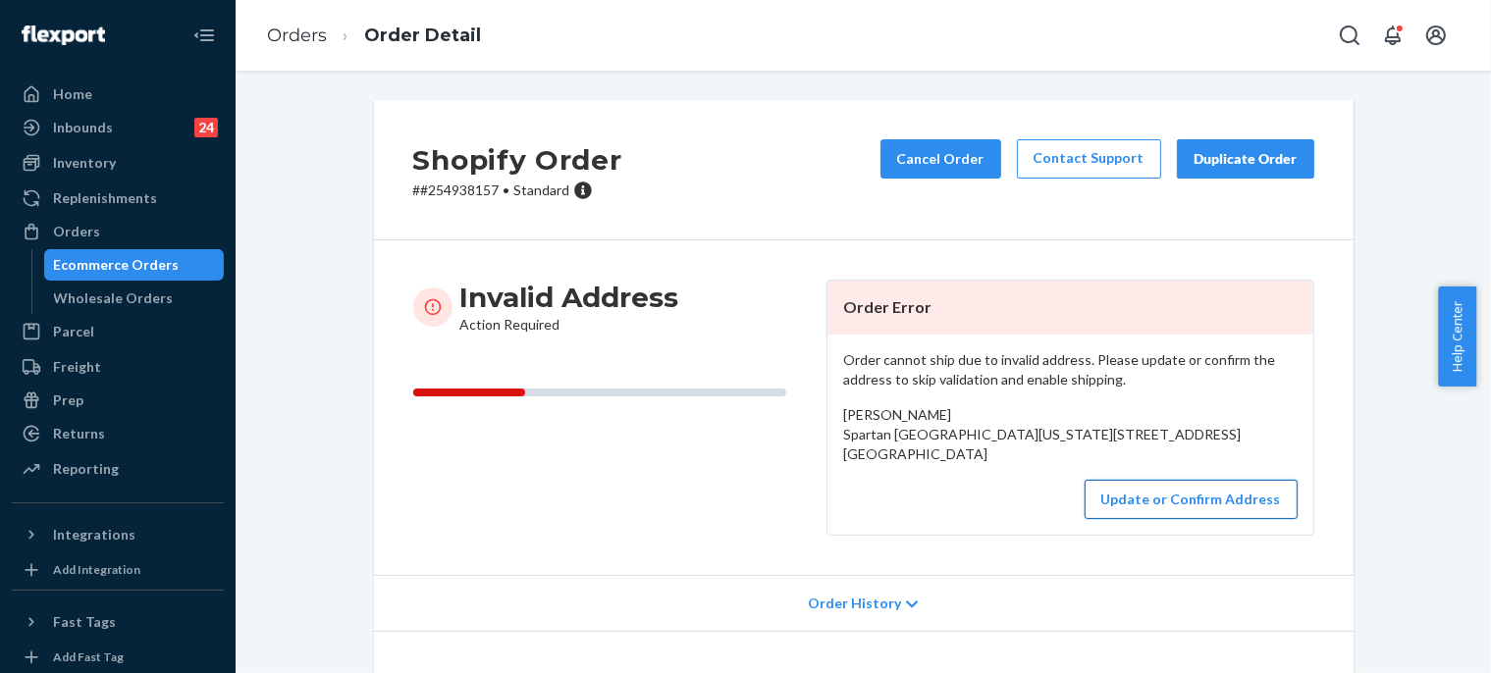
click at [1151, 519] on button "Update or Confirm Address" at bounding box center [1191, 499] width 213 height 39
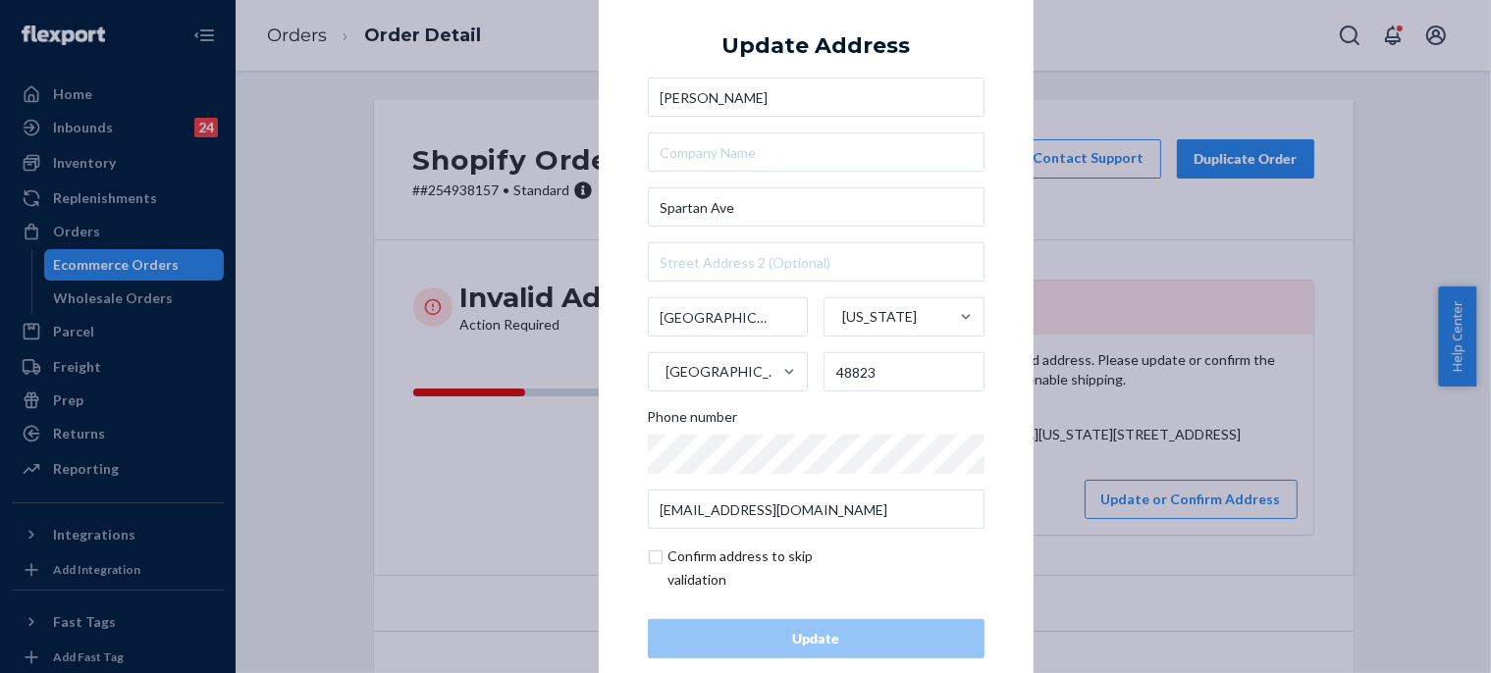
click at [782, 180] on div "Bailey [STREET_ADDRESS][US_STATE] Phone number [EMAIL_ADDRESS][DOMAIN_NAME]" at bounding box center [816, 304] width 337 height 452
click at [779, 200] on input "Spartan Ave" at bounding box center [816, 207] width 337 height 39
paste input "[STREET_ADDRESS]"
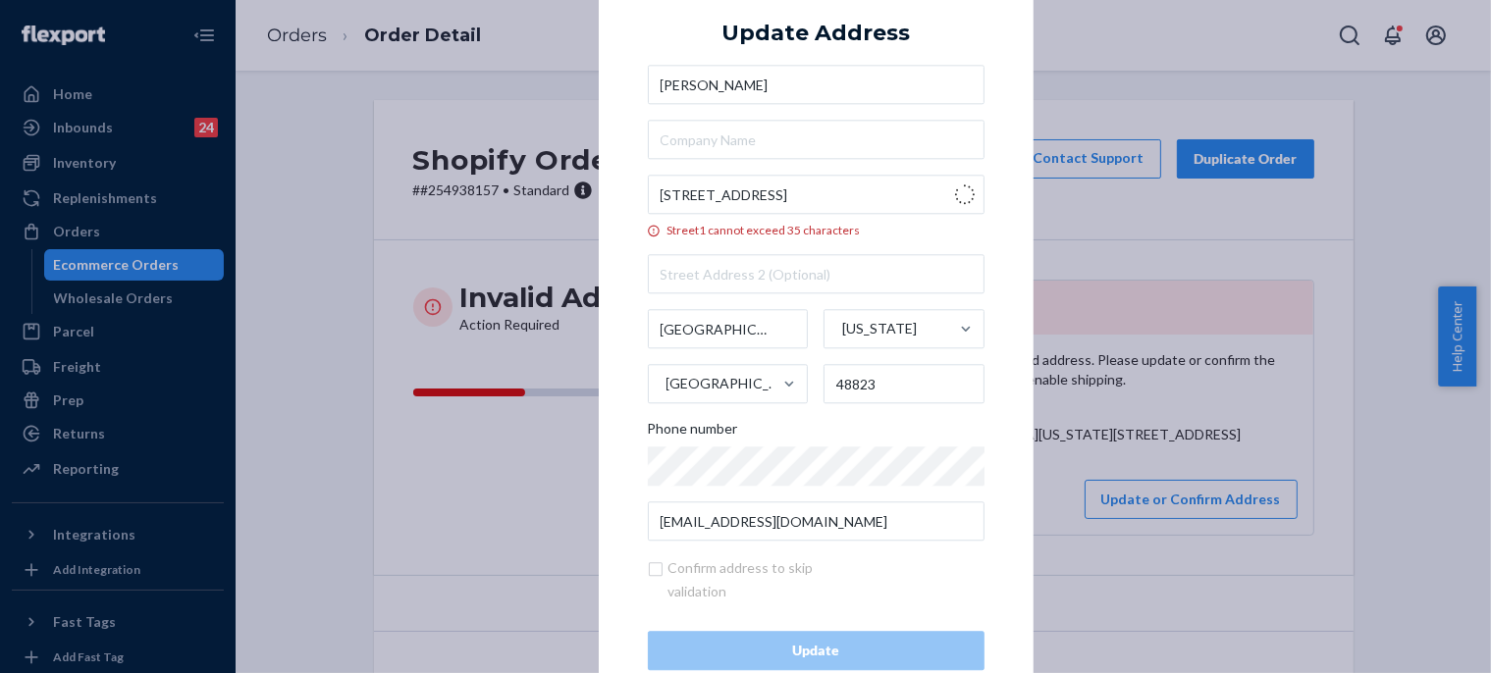
type input "[STREET_ADDRESS]"
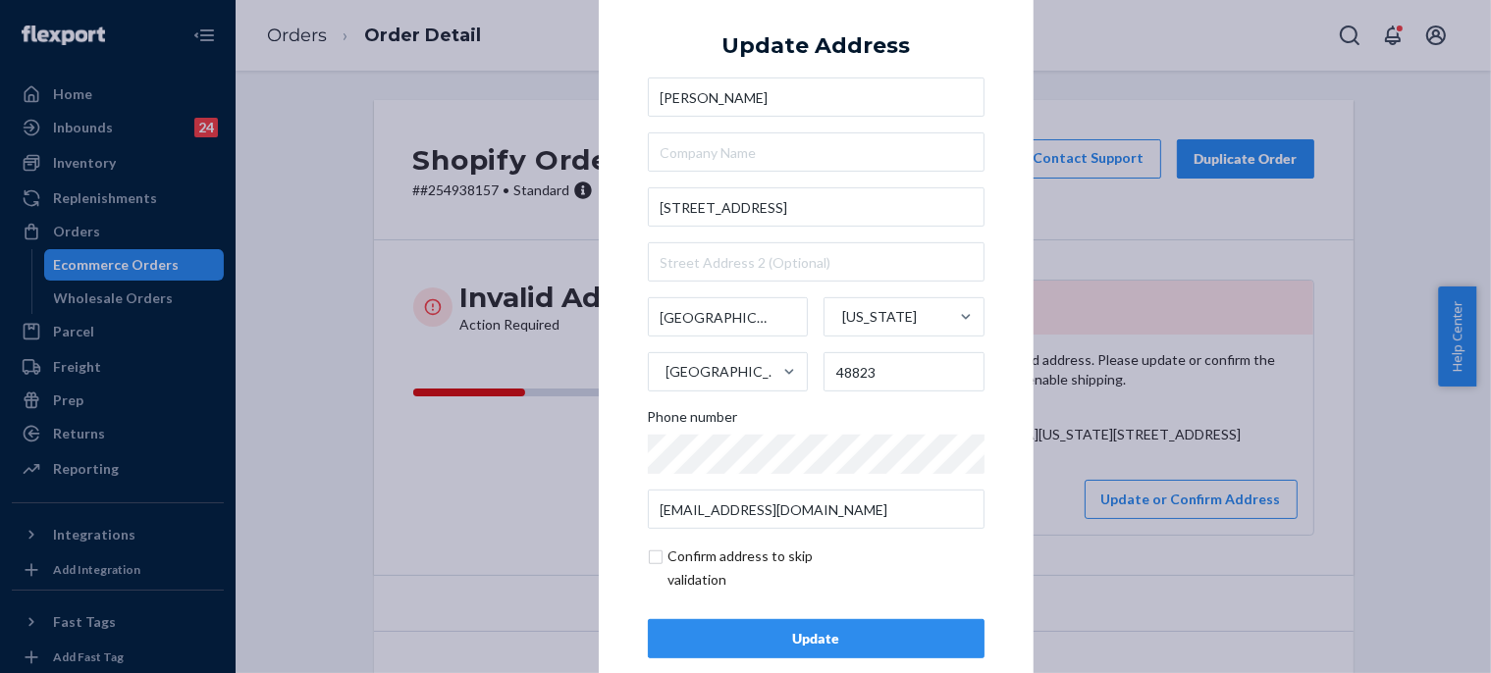
click at [809, 643] on div "Update" at bounding box center [816, 639] width 303 height 20
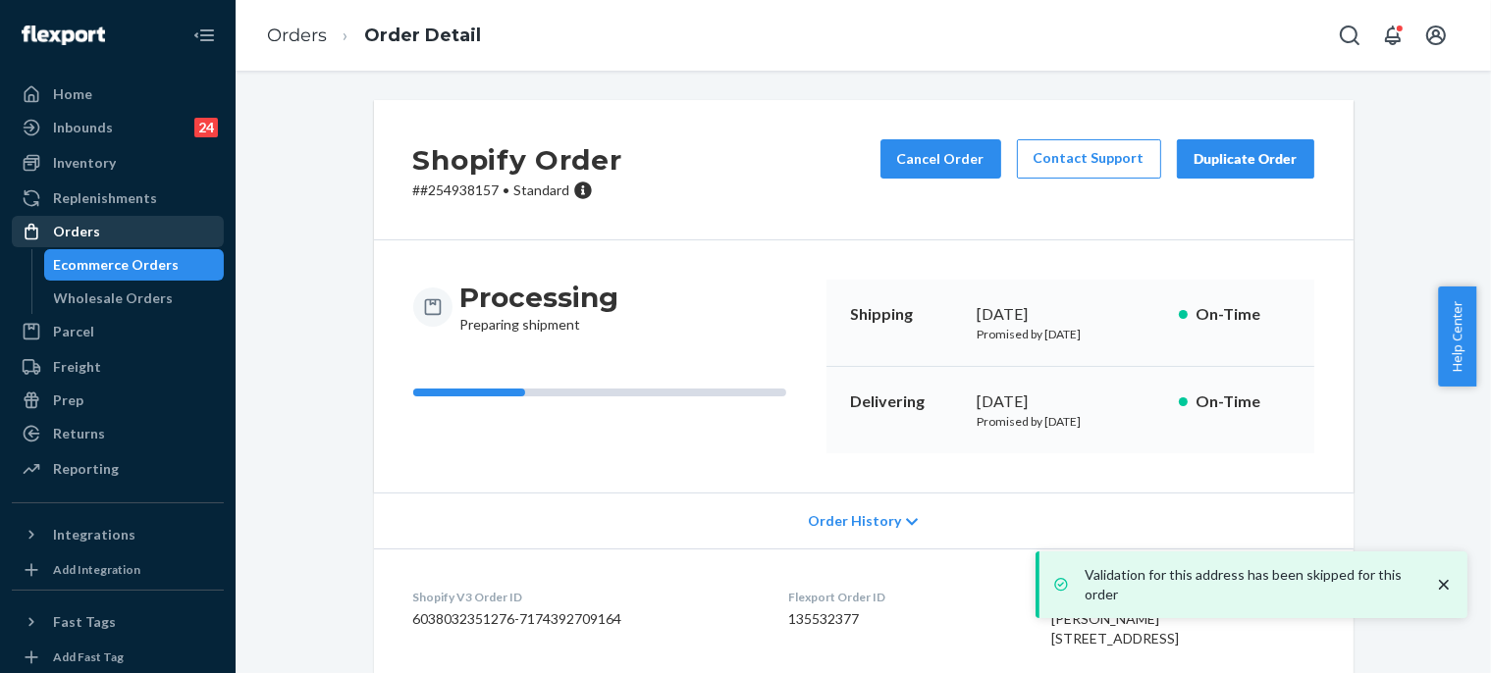
click at [111, 237] on div "Orders" at bounding box center [118, 231] width 208 height 27
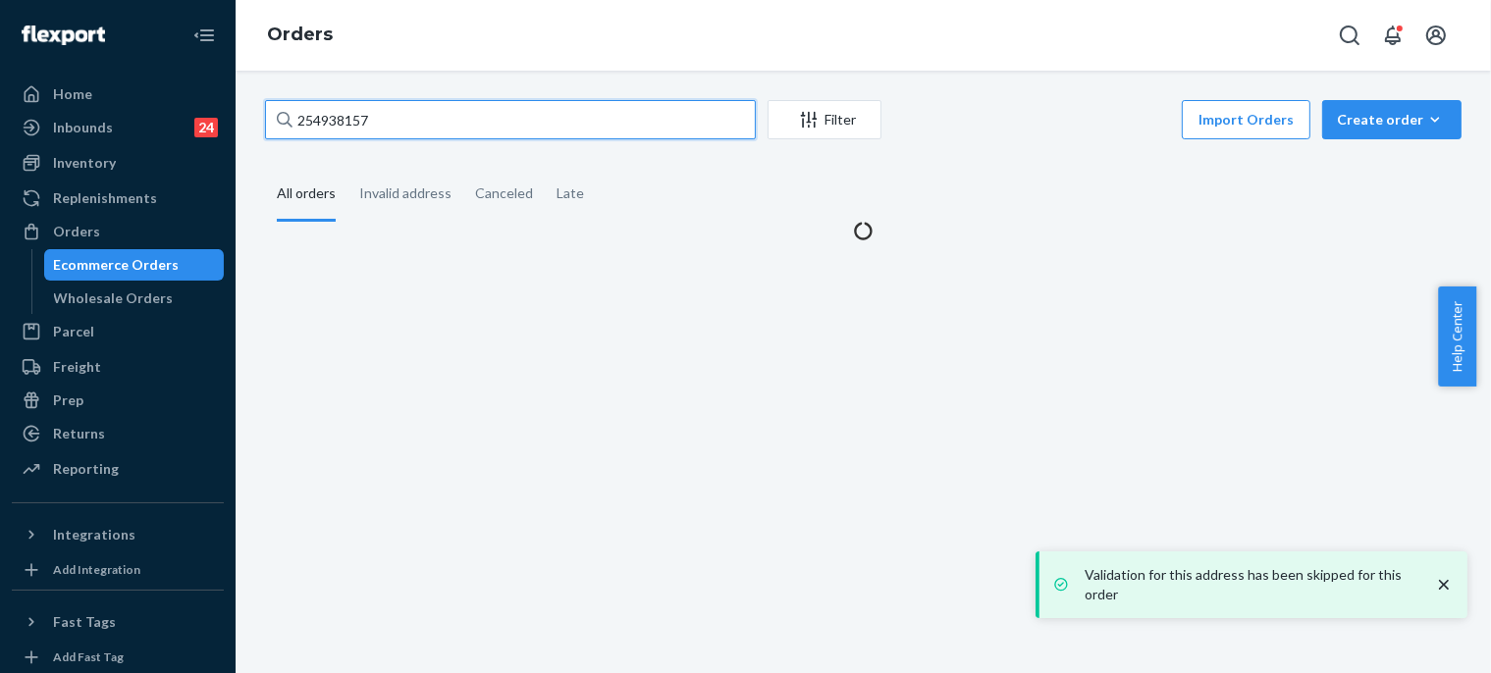
click at [351, 119] on input "254938157" at bounding box center [510, 119] width 491 height 39
paste input "29128"
click at [351, 119] on input "254929128" at bounding box center [510, 119] width 491 height 39
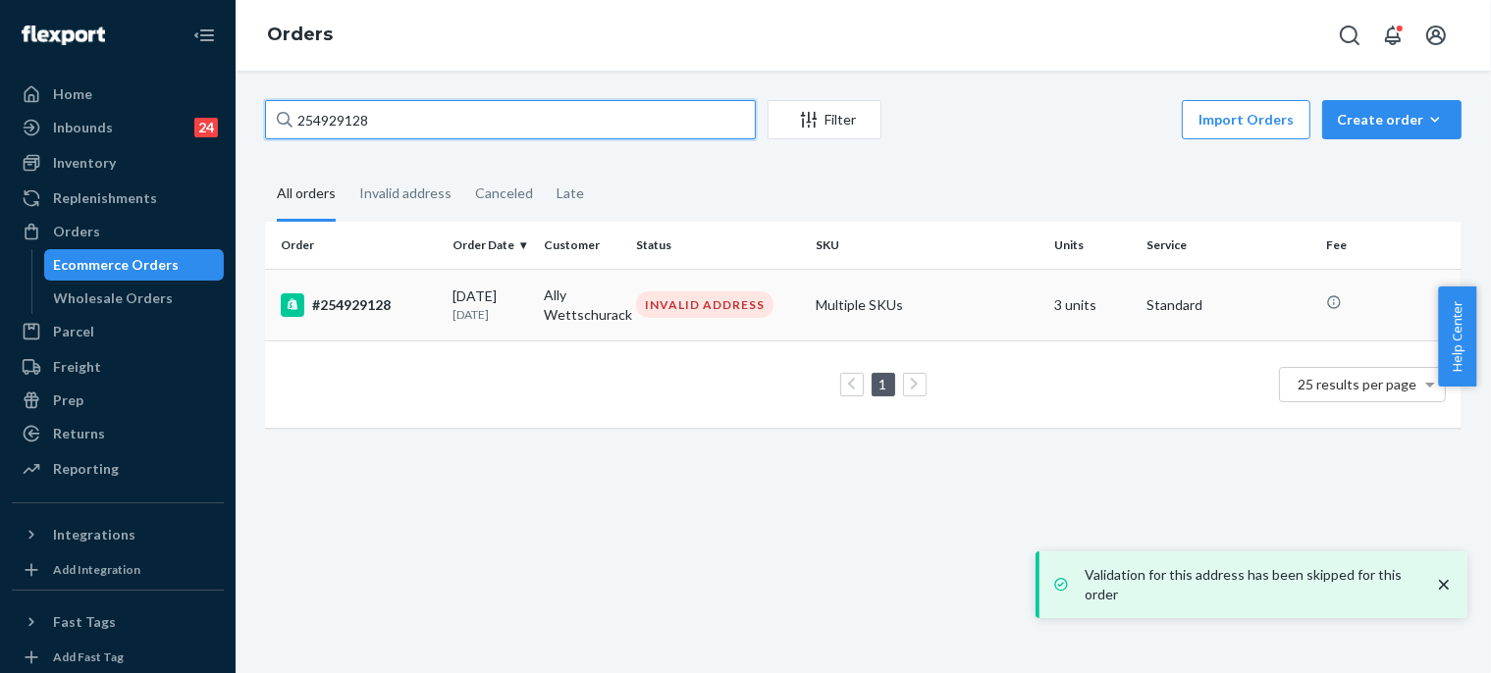
type input "254929128"
click at [377, 301] on div "#254929128" at bounding box center [359, 306] width 156 height 24
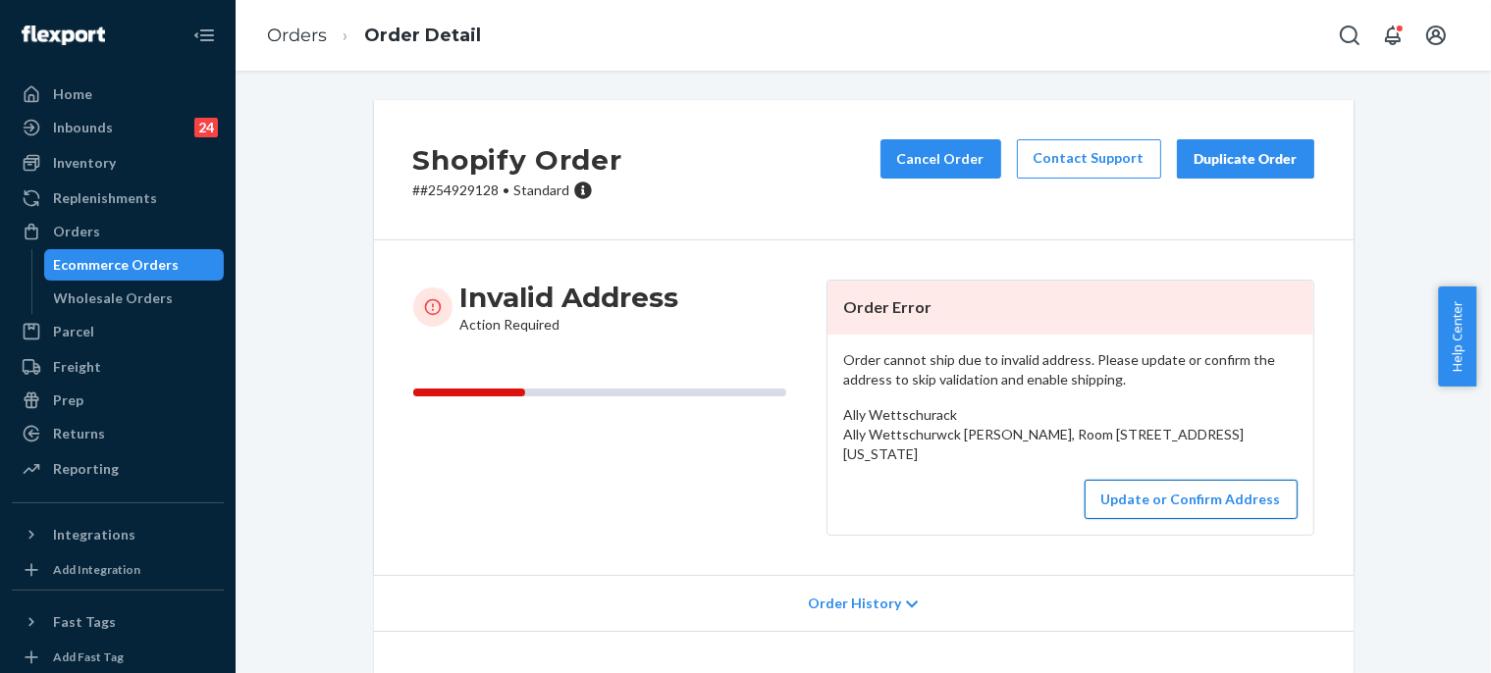
click at [1135, 519] on button "Update or Confirm Address" at bounding box center [1191, 499] width 213 height 39
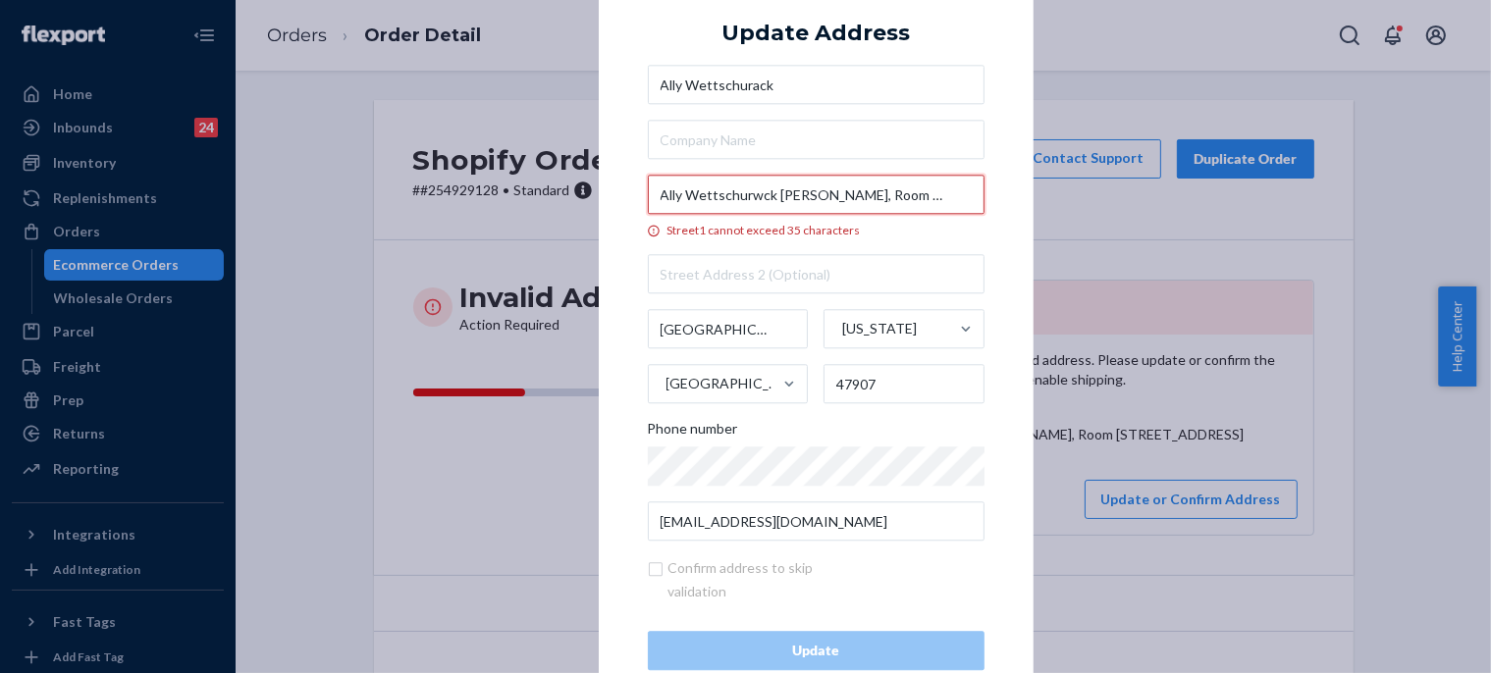
click at [821, 195] on input "Ally Wettschurwck [PERSON_NAME], Room [STREET_ADDRESS]" at bounding box center [816, 195] width 337 height 39
paste input "[PERSON_NAME], Room [STREET_ADDRESS]"
type input "[STREET_ADDRESS]"
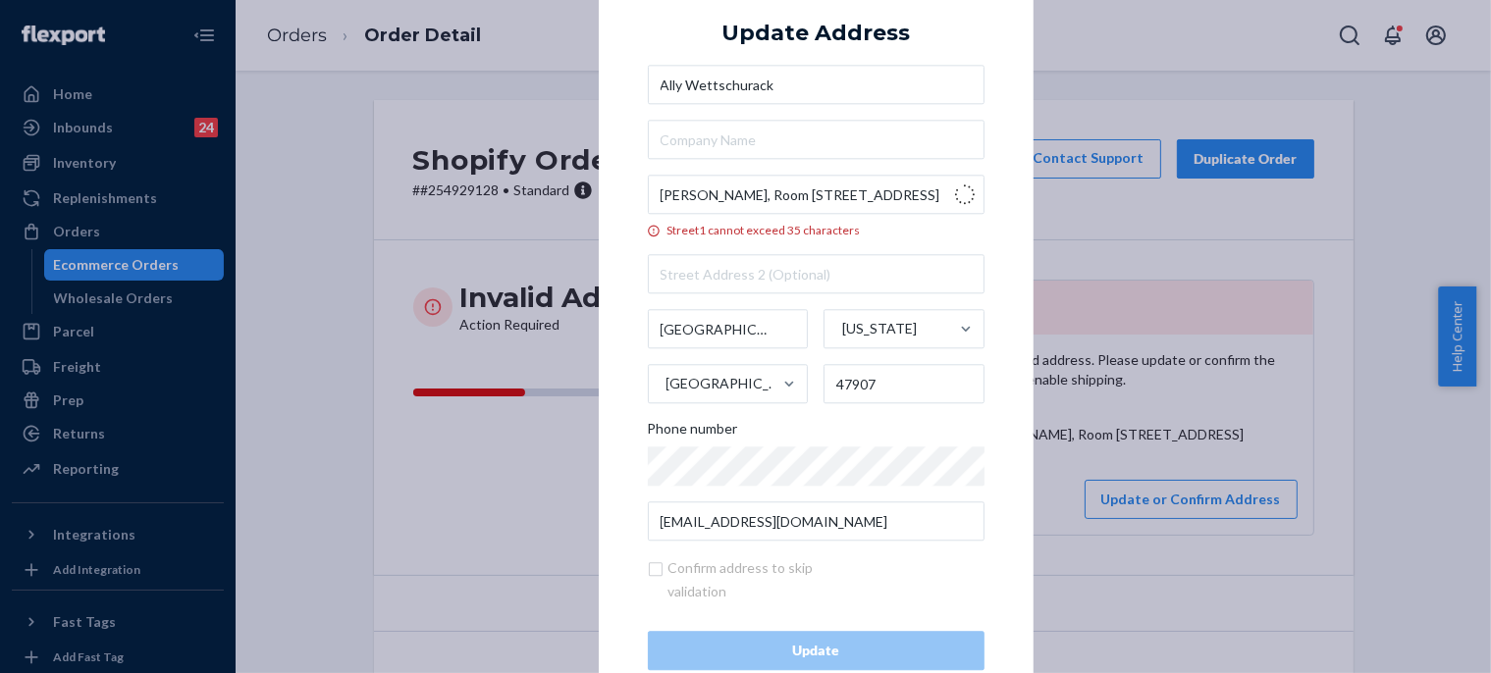
type input "47906"
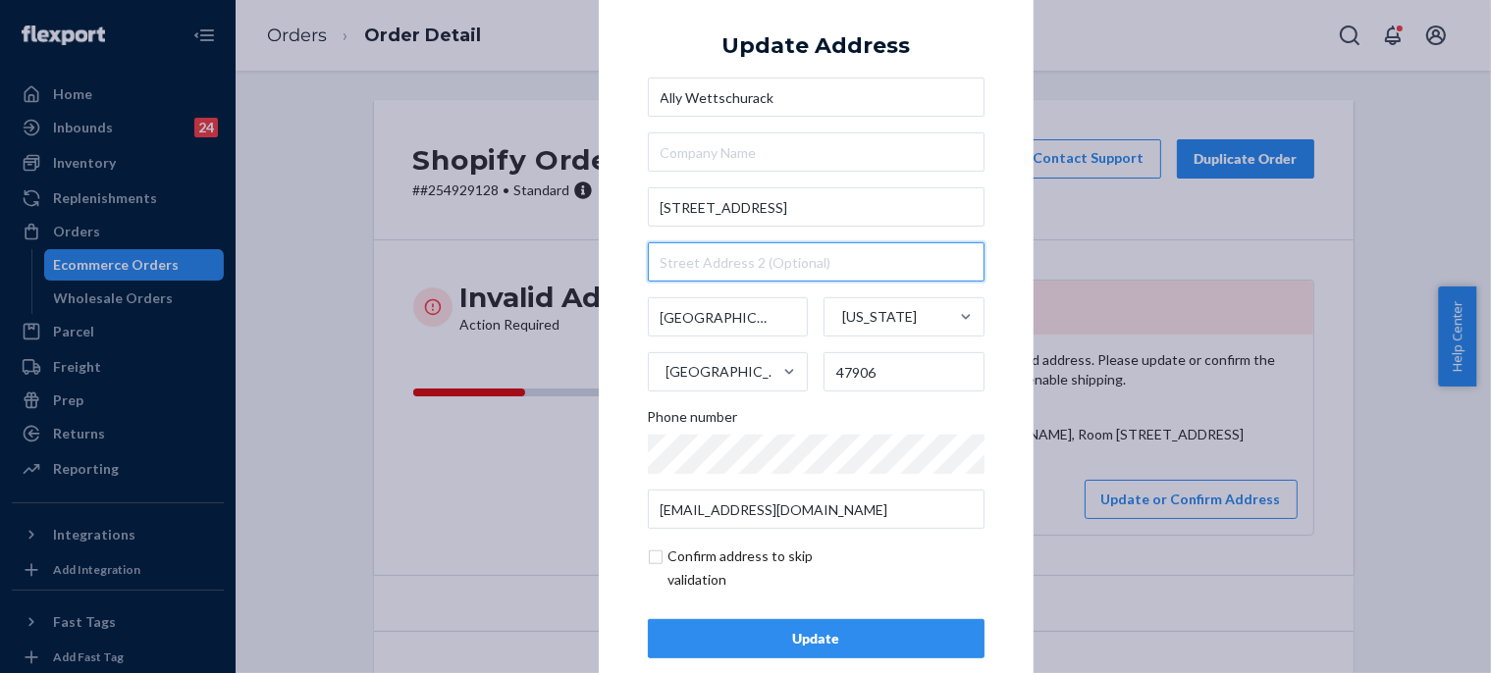
click at [728, 270] on input "text" at bounding box center [816, 261] width 337 height 39
paste input "[PERSON_NAME], Room 250"
type input "[PERSON_NAME], Room 250"
click at [718, 563] on input "checkbox" at bounding box center [762, 568] width 228 height 47
checkbox input "true"
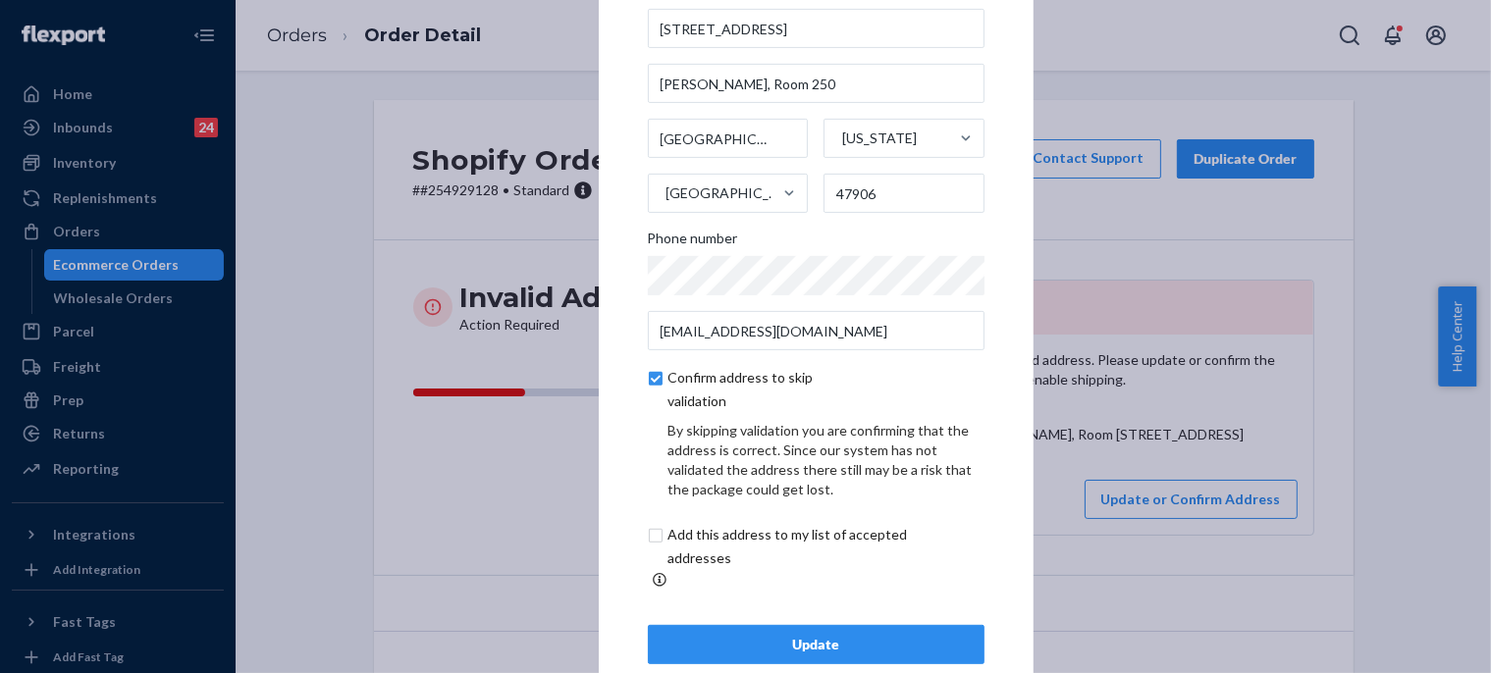
scroll to position [117, 0]
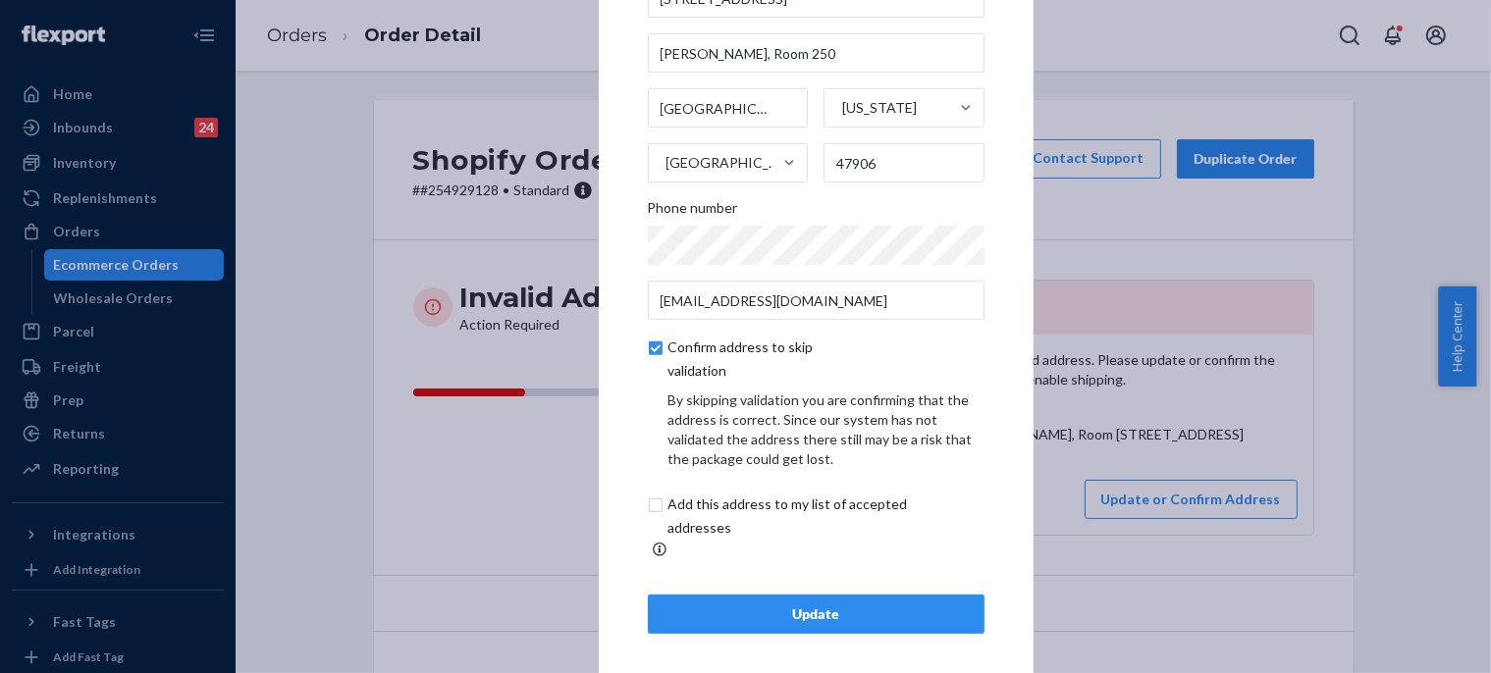
click at [772, 606] on div "Update" at bounding box center [816, 615] width 303 height 20
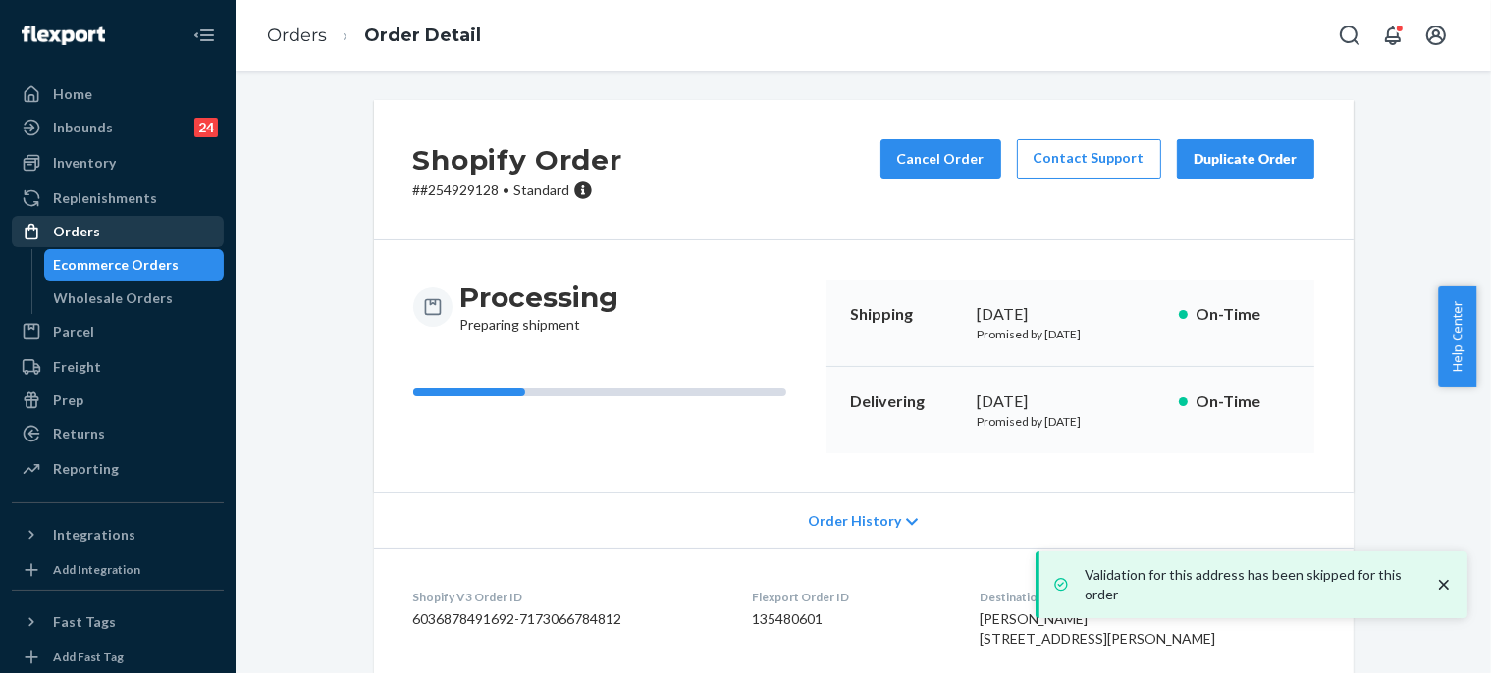
click at [106, 222] on div "Orders" at bounding box center [118, 231] width 208 height 27
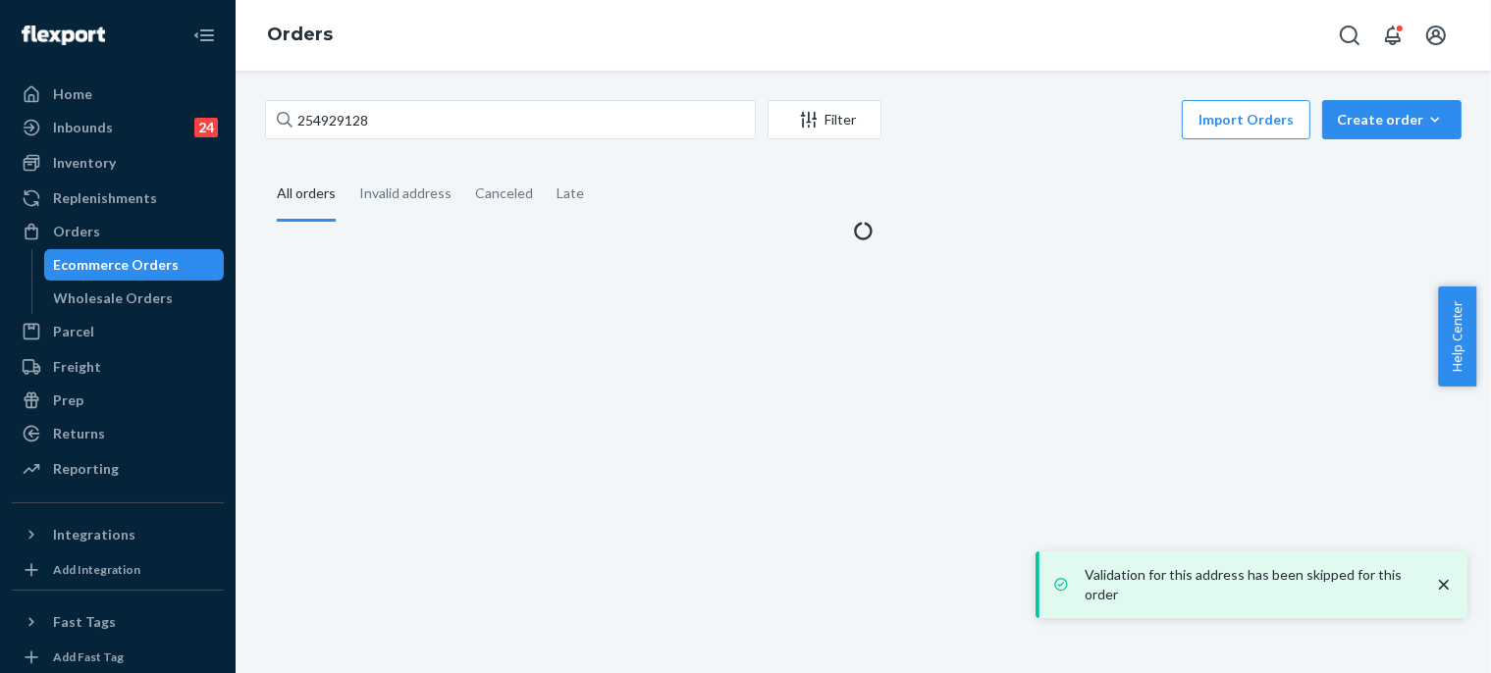
click at [347, 148] on div "254929128 Filter Import Orders Create order Ecommerce order Removal order All o…" at bounding box center [863, 170] width 1226 height 140
drag, startPoint x: 347, startPoint y: 148, endPoint x: 373, endPoint y: 125, distance: 35.5
click at [347, 147] on div "254929128 Filter Import Orders Create order Ecommerce order Removal order All o…" at bounding box center [863, 170] width 1226 height 140
click at [371, 119] on input "254929128" at bounding box center [510, 119] width 491 height 39
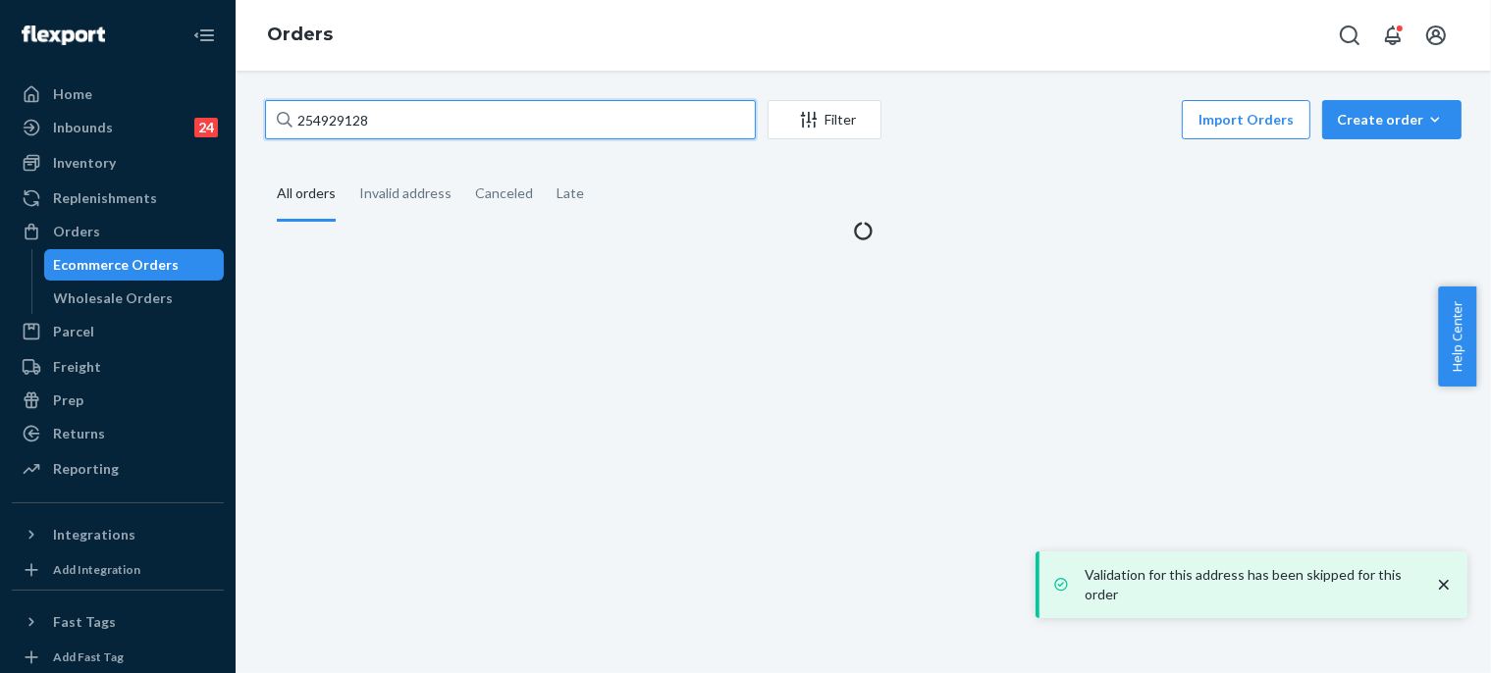
paste input "5112545"
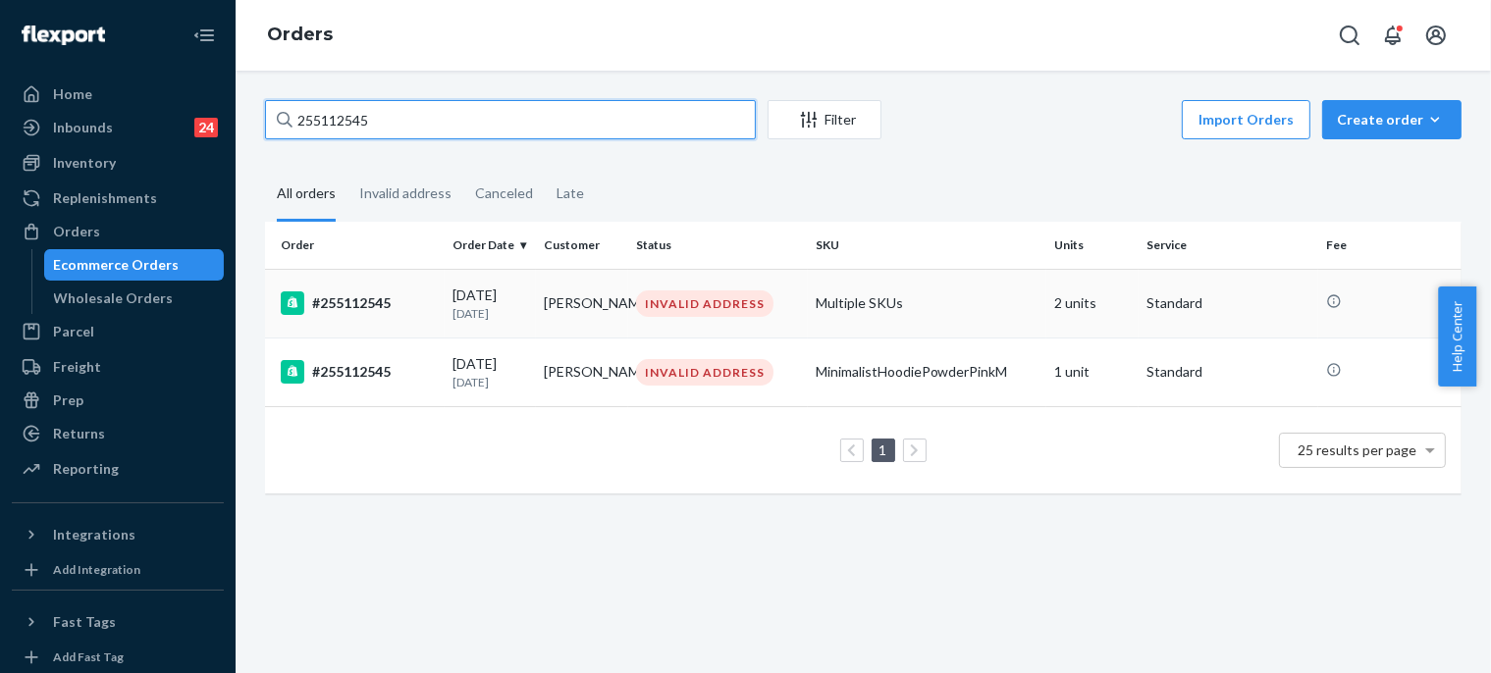
type input "255112545"
click at [416, 310] on div "#255112545" at bounding box center [359, 304] width 156 height 24
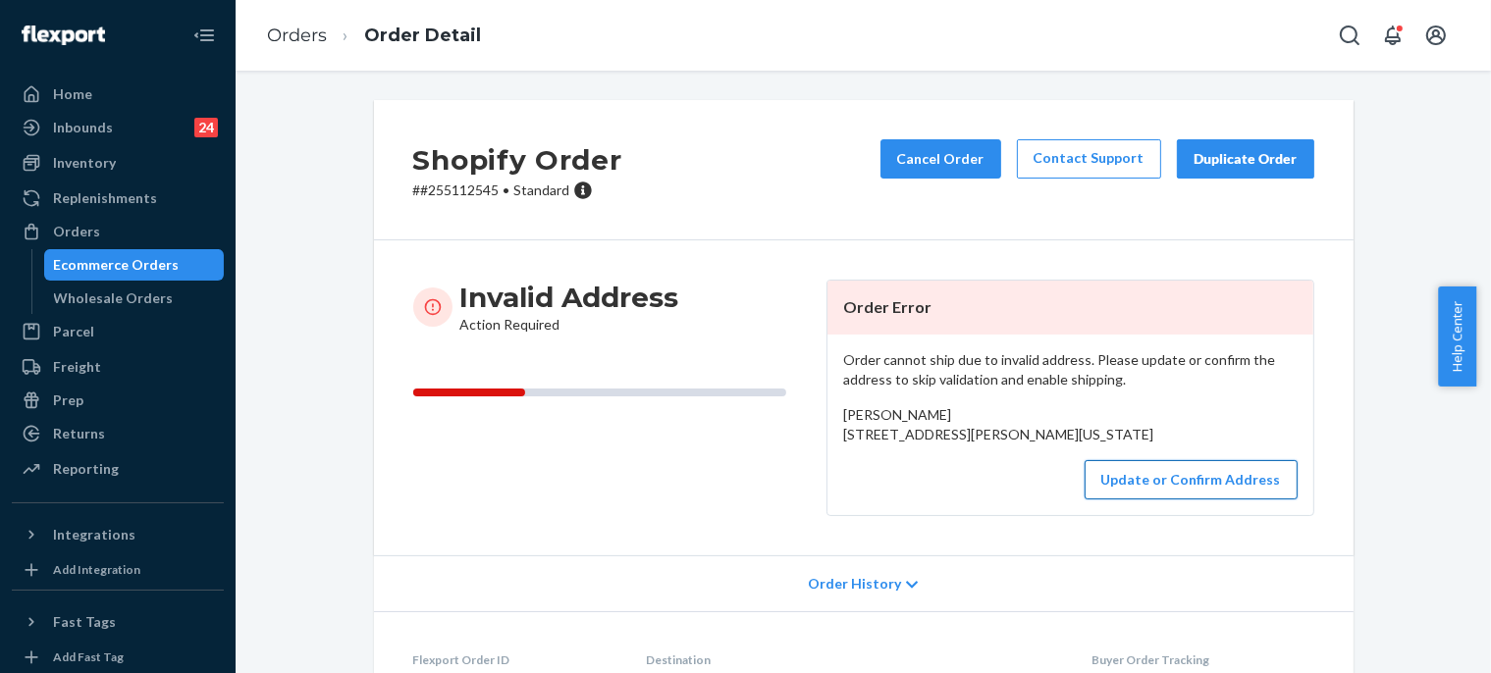
click at [1125, 500] on button "Update or Confirm Address" at bounding box center [1191, 479] width 213 height 39
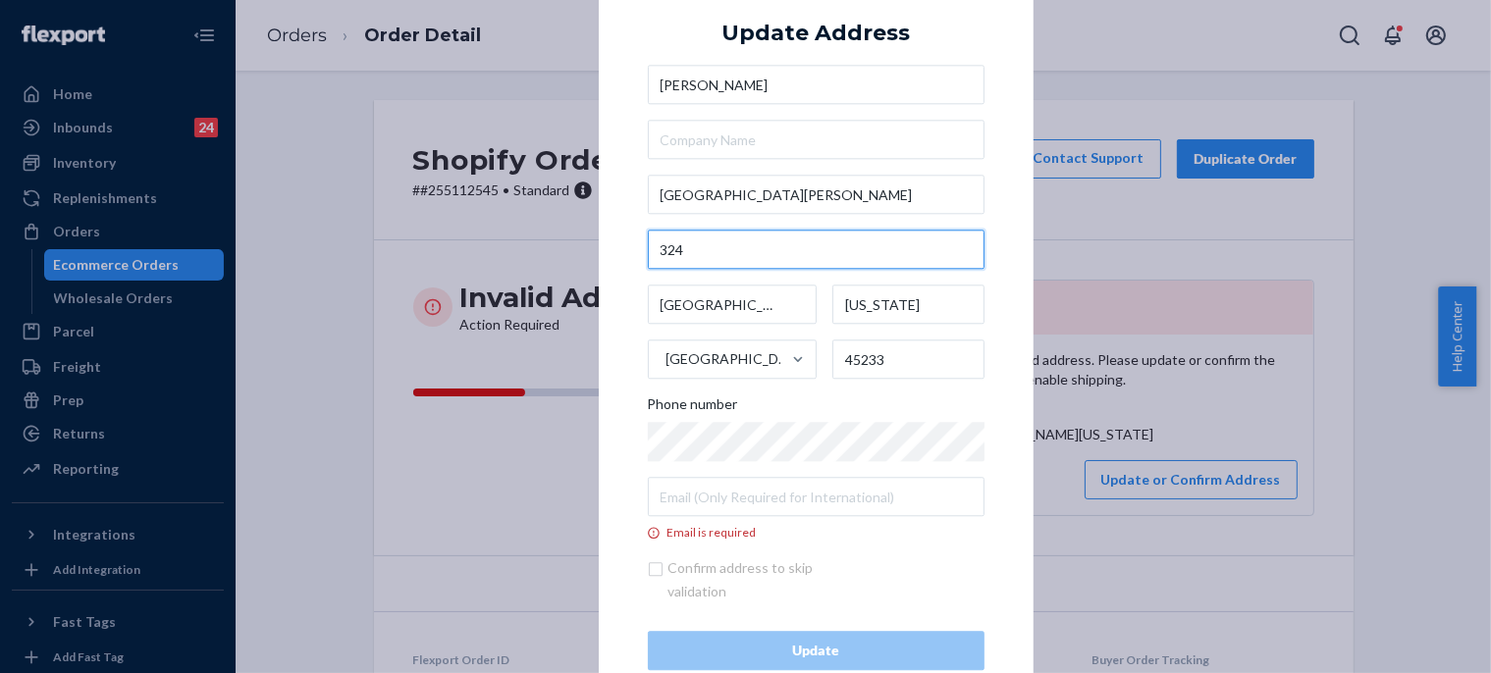
click at [794, 246] on input "324" at bounding box center [816, 250] width 337 height 39
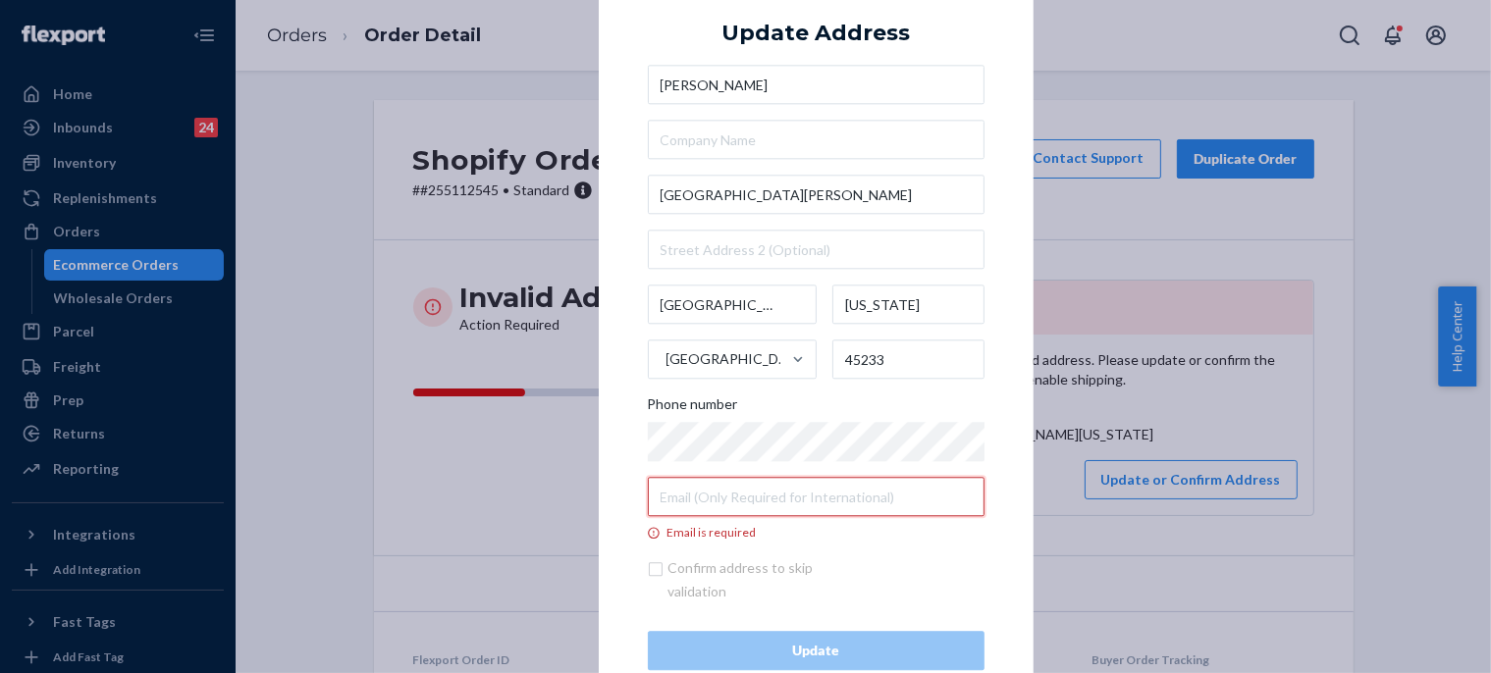
click at [715, 500] on input "Email is required" at bounding box center [816, 497] width 337 height 39
paste input "[EMAIL_ADDRESS][DOMAIN_NAME]"
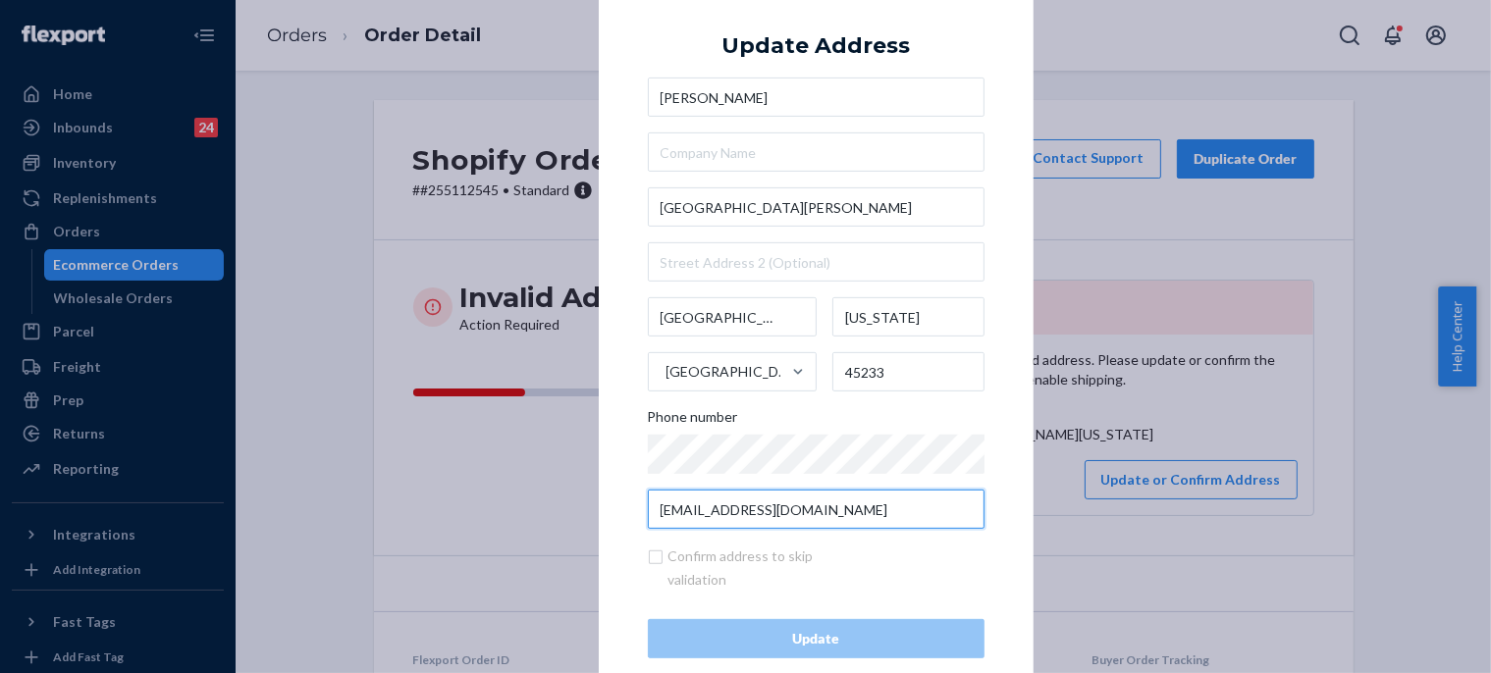
type input "[EMAIL_ADDRESS][DOMAIN_NAME]"
click at [793, 176] on div "[PERSON_NAME] [GEOGRAPHIC_DATA][PERSON_NAME] [US_STATE] [GEOGRAPHIC_DATA] 45233…" at bounding box center [816, 304] width 337 height 452
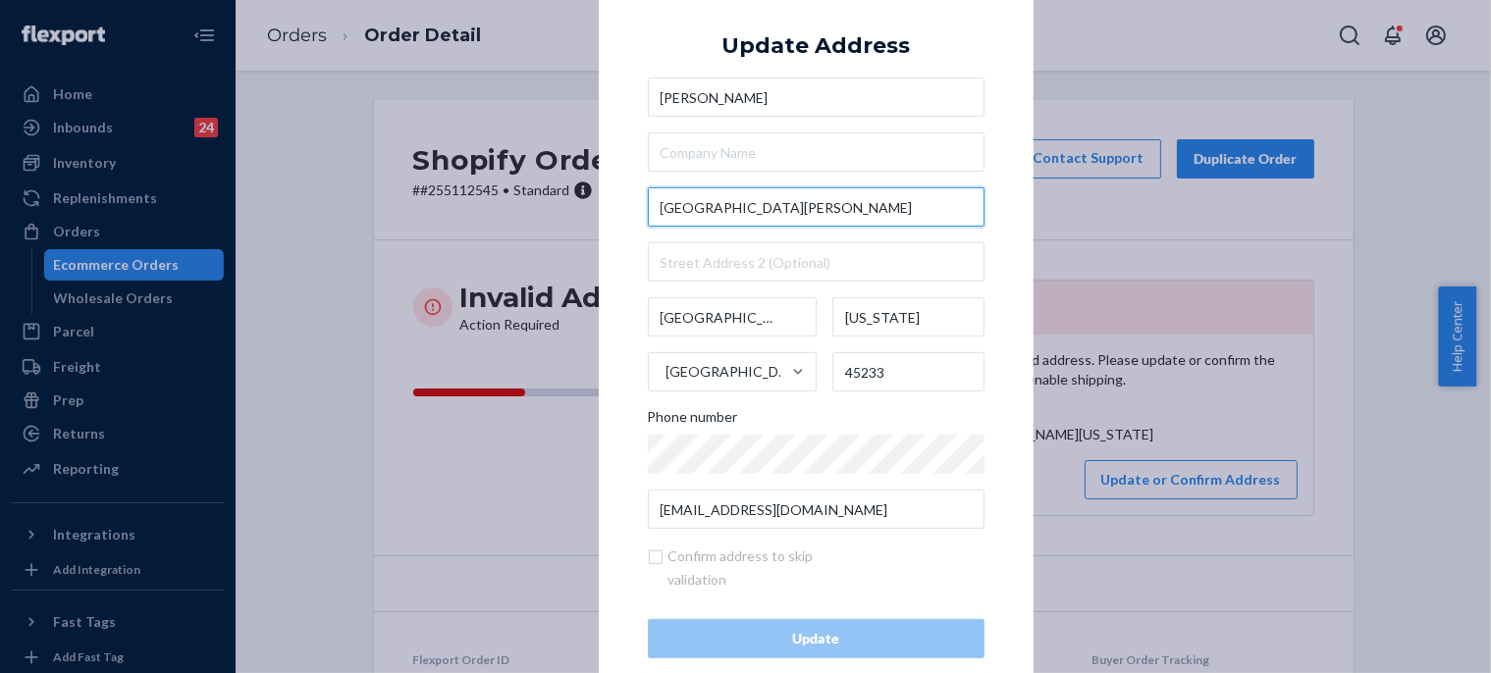
click at [794, 195] on input "[GEOGRAPHIC_DATA][PERSON_NAME]" at bounding box center [816, 207] width 337 height 39
paste input "[STREET_ADDRESS]"
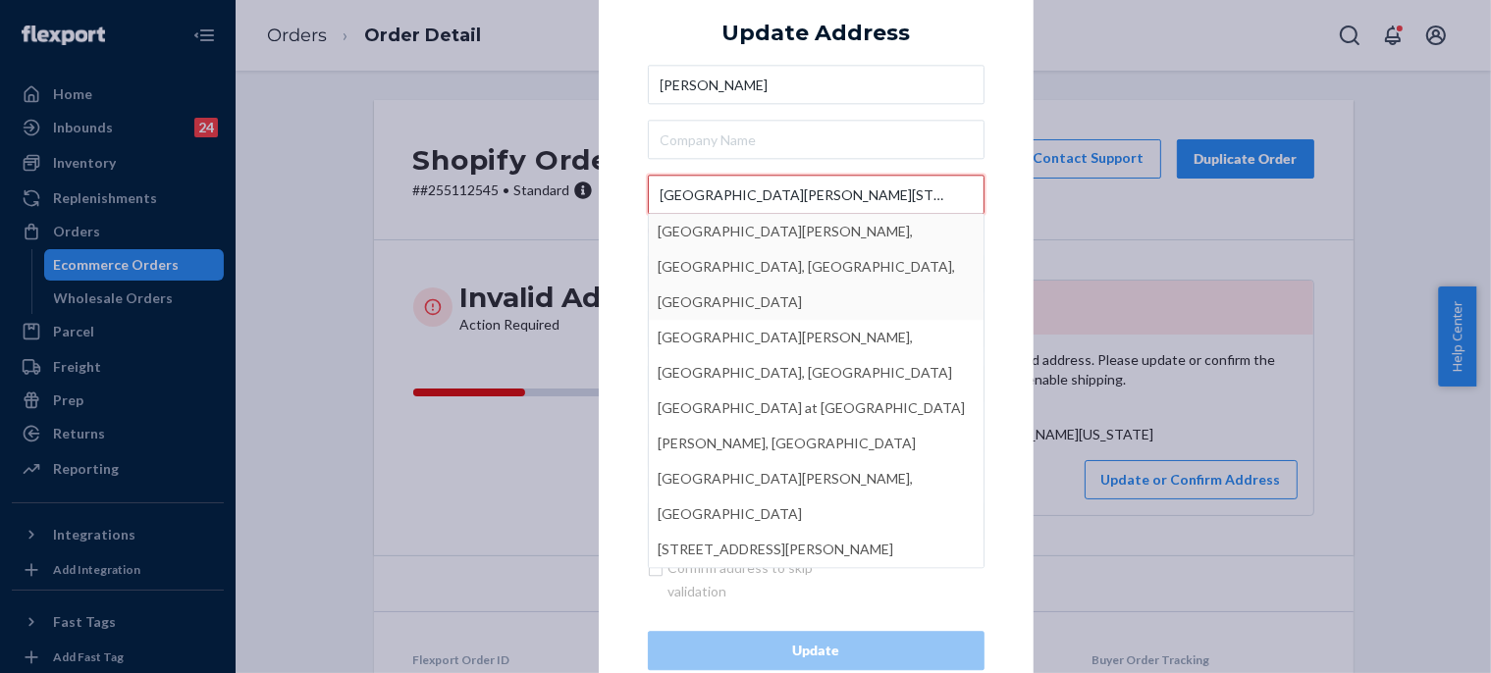
type input "[GEOGRAPHIC_DATA][PERSON_NAME][STREET_ADDRESS]"
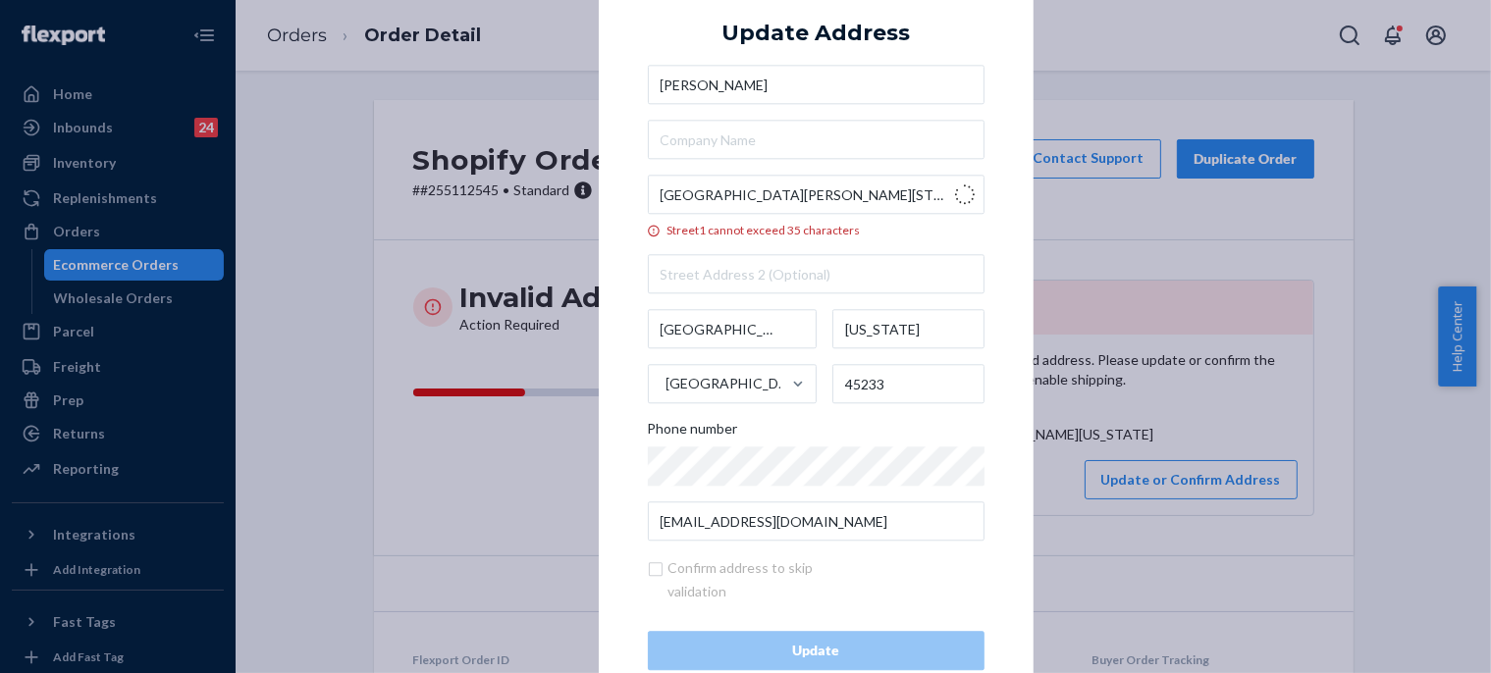
type input "[GEOGRAPHIC_DATA]"
click at [723, 193] on input "Street1 must be at least 3 characters long" at bounding box center [816, 195] width 337 height 39
paste input "[GEOGRAPHIC_DATA][PERSON_NAME]"
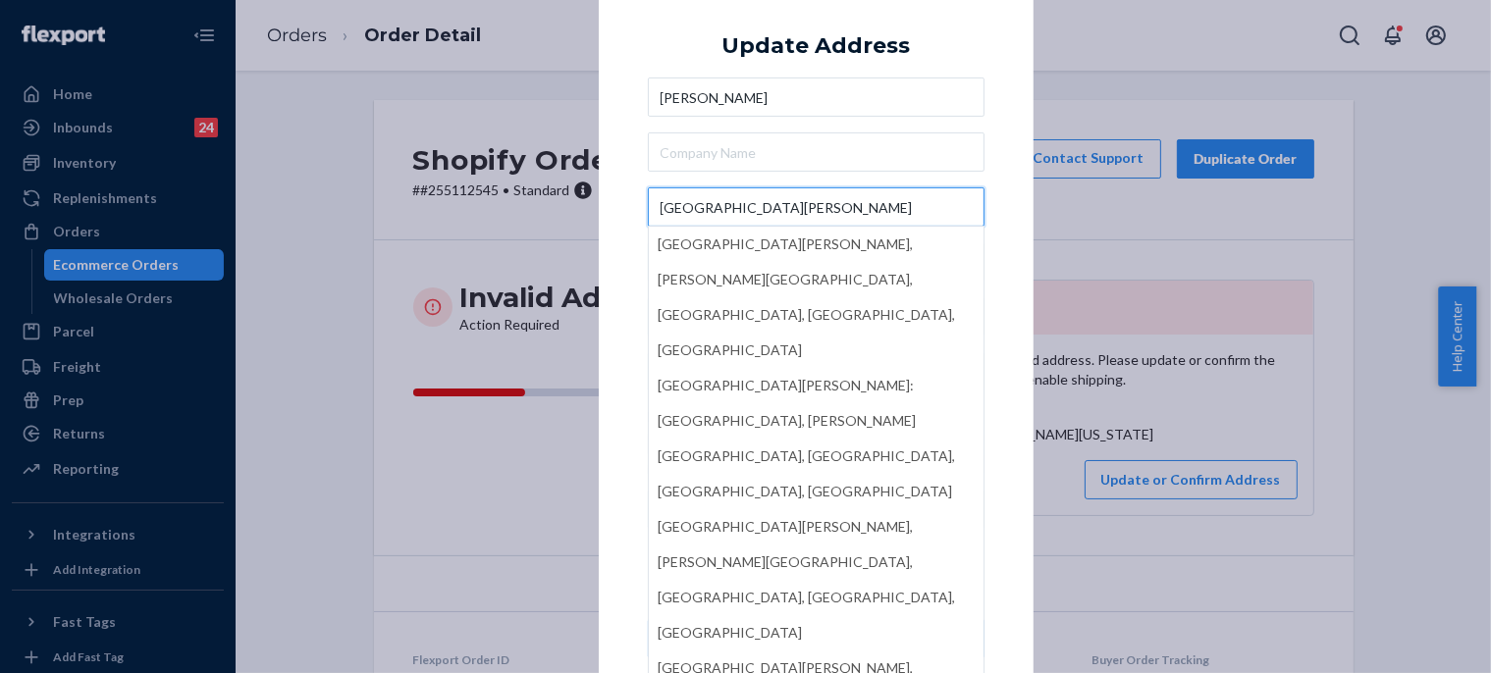
type input "[GEOGRAPHIC_DATA][PERSON_NAME]"
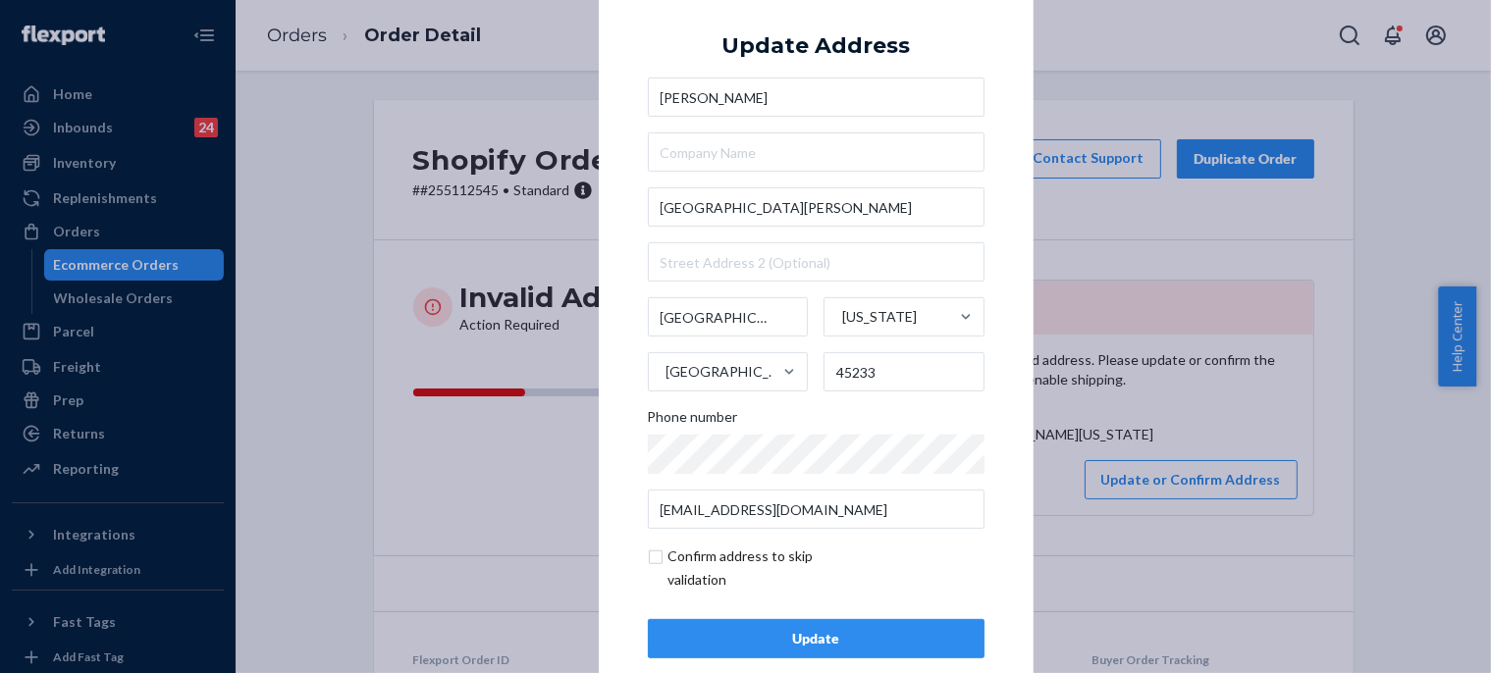
click at [986, 117] on div "× Update Address [PERSON_NAME][GEOGRAPHIC_DATA][PERSON_NAME] [US_STATE][GEOGRAP…" at bounding box center [816, 337] width 435 height 742
click at [671, 564] on input "checkbox" at bounding box center [762, 568] width 228 height 47
checkbox input "true"
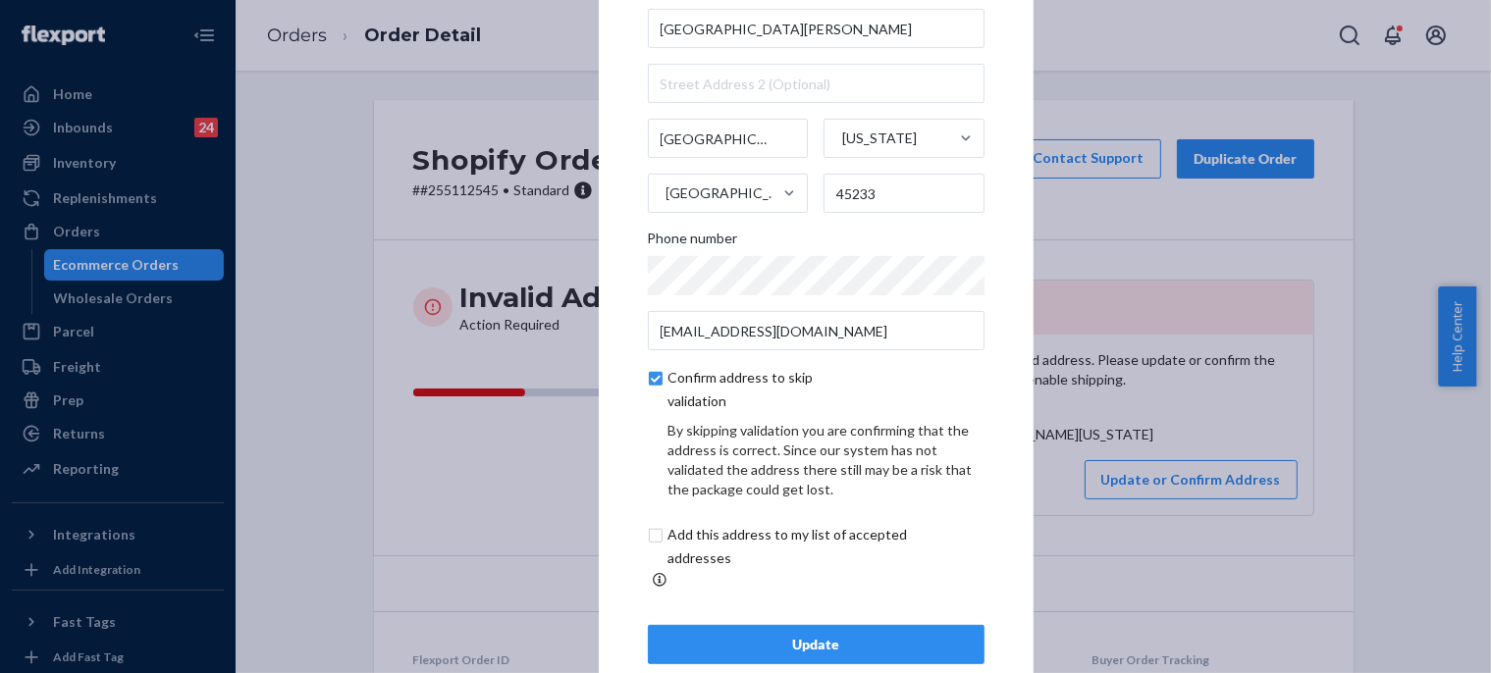
scroll to position [117, 0]
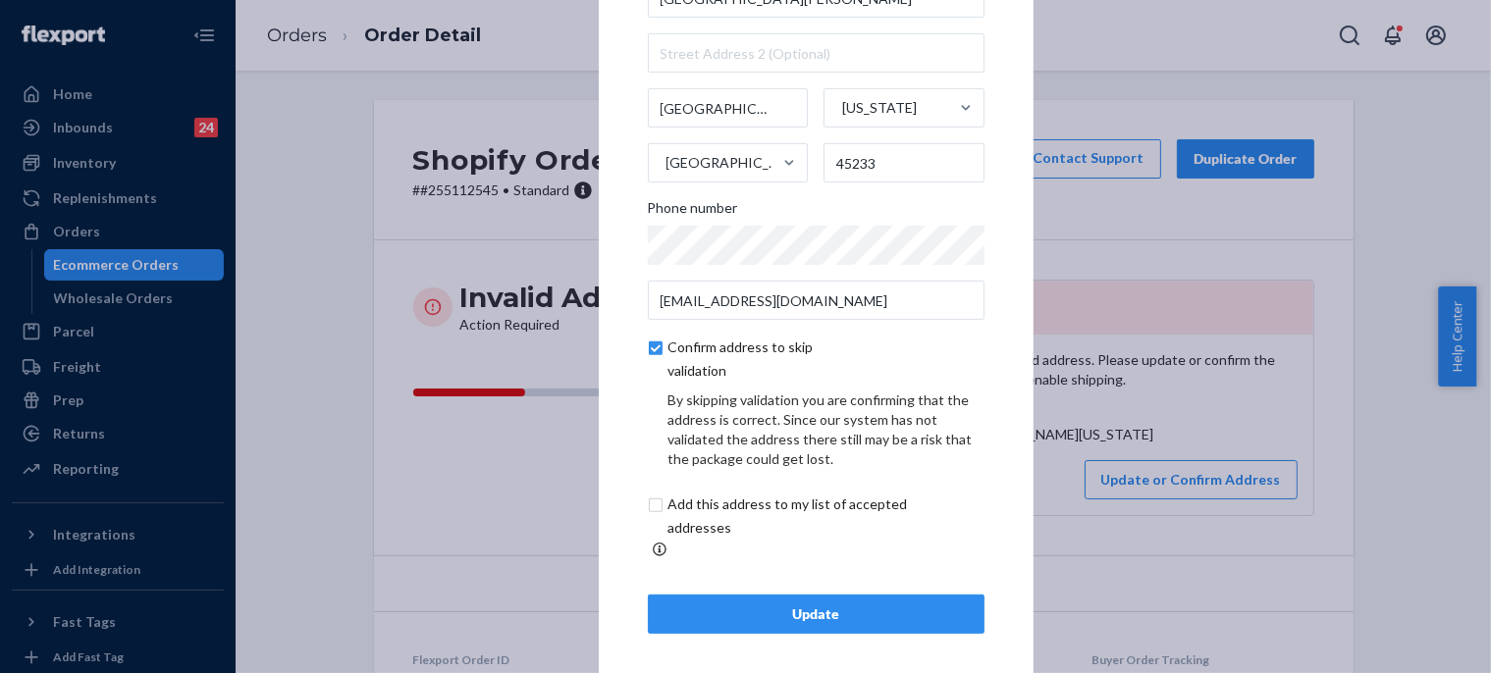
click at [749, 619] on button "Update" at bounding box center [816, 614] width 337 height 39
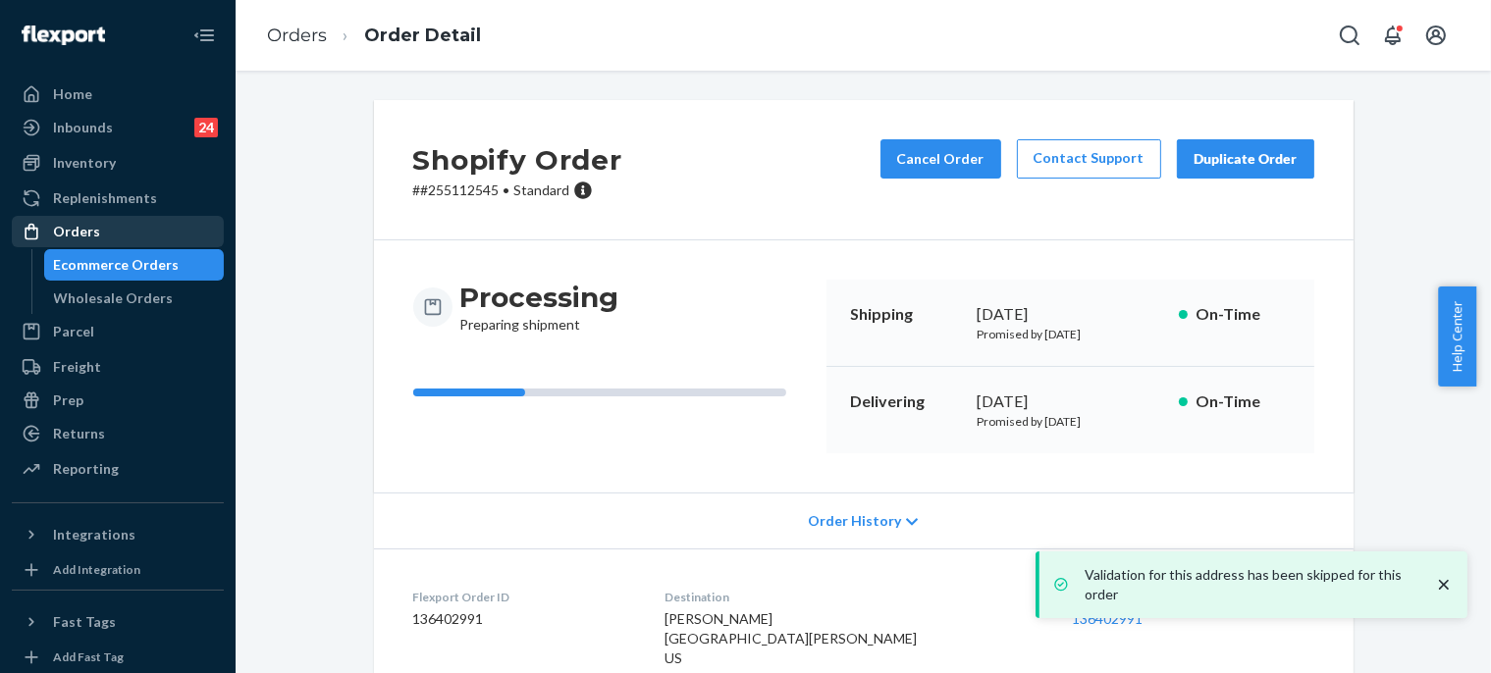
click at [170, 218] on div "Orders" at bounding box center [118, 231] width 208 height 27
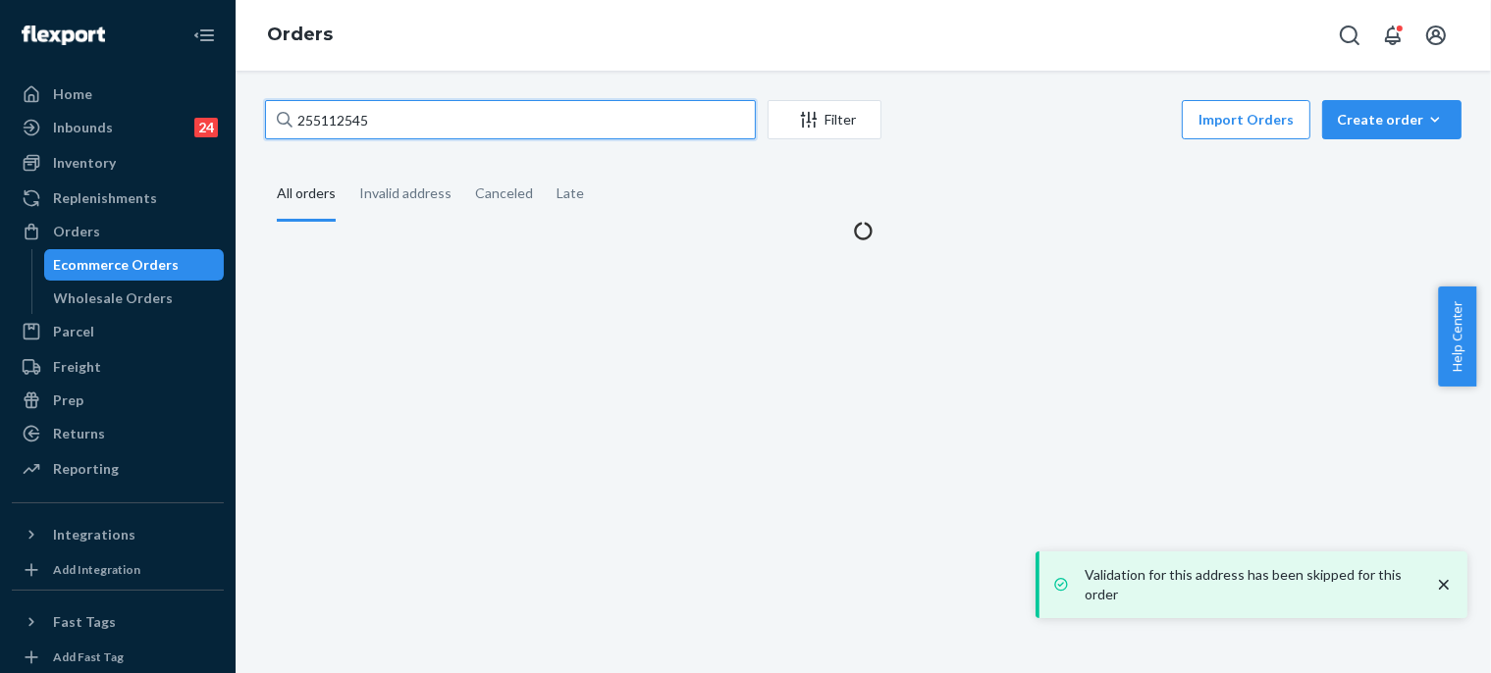
click at [366, 122] on input "255112545" at bounding box center [510, 119] width 491 height 39
paste input "4943641"
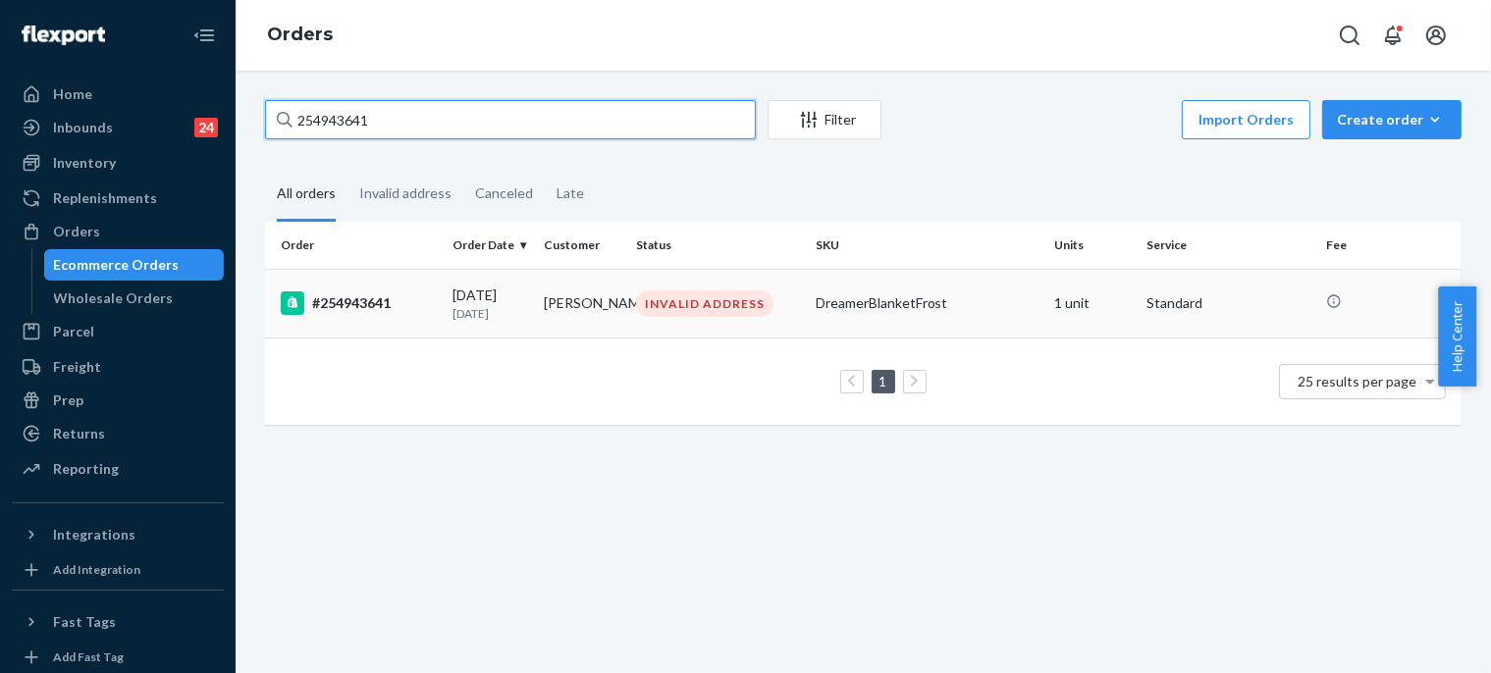
type input "254943641"
click at [425, 304] on div "#254943641" at bounding box center [359, 304] width 156 height 24
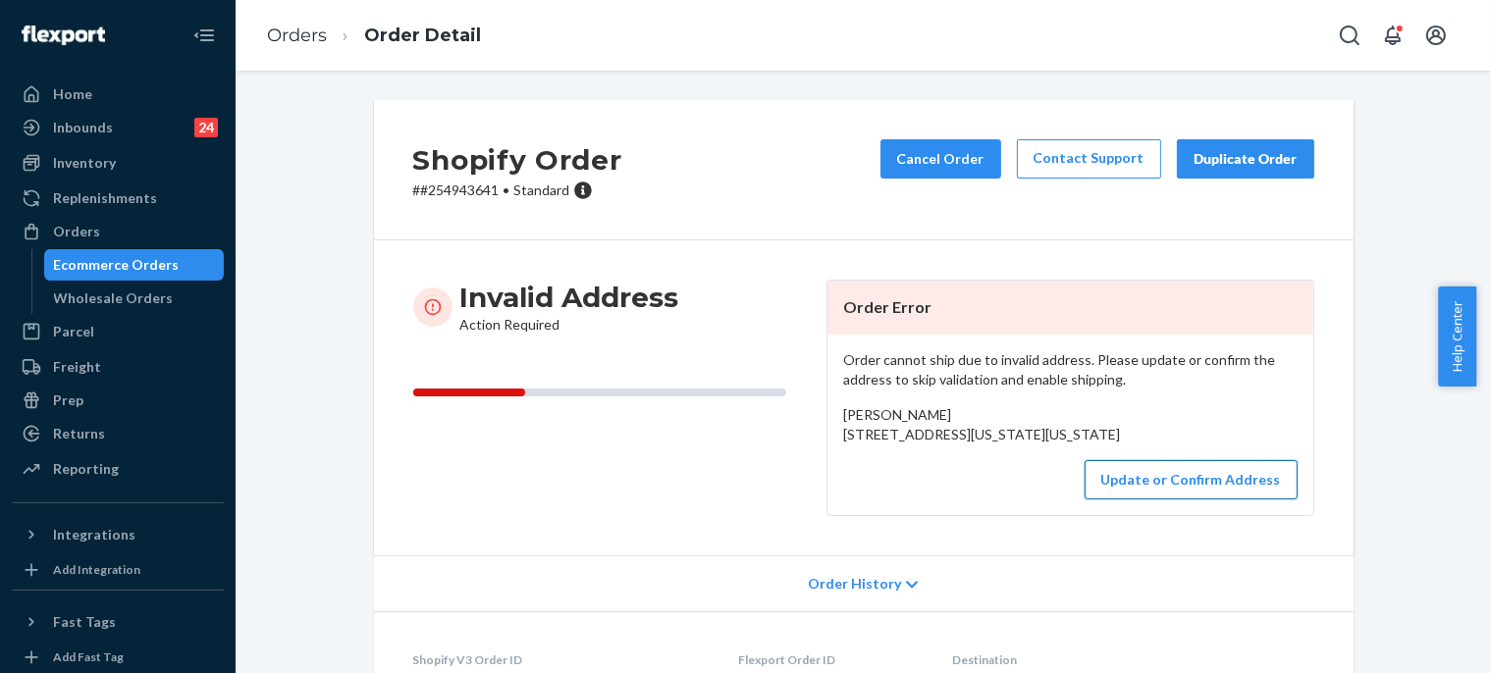
click at [1126, 500] on button "Update or Confirm Address" at bounding box center [1191, 479] width 213 height 39
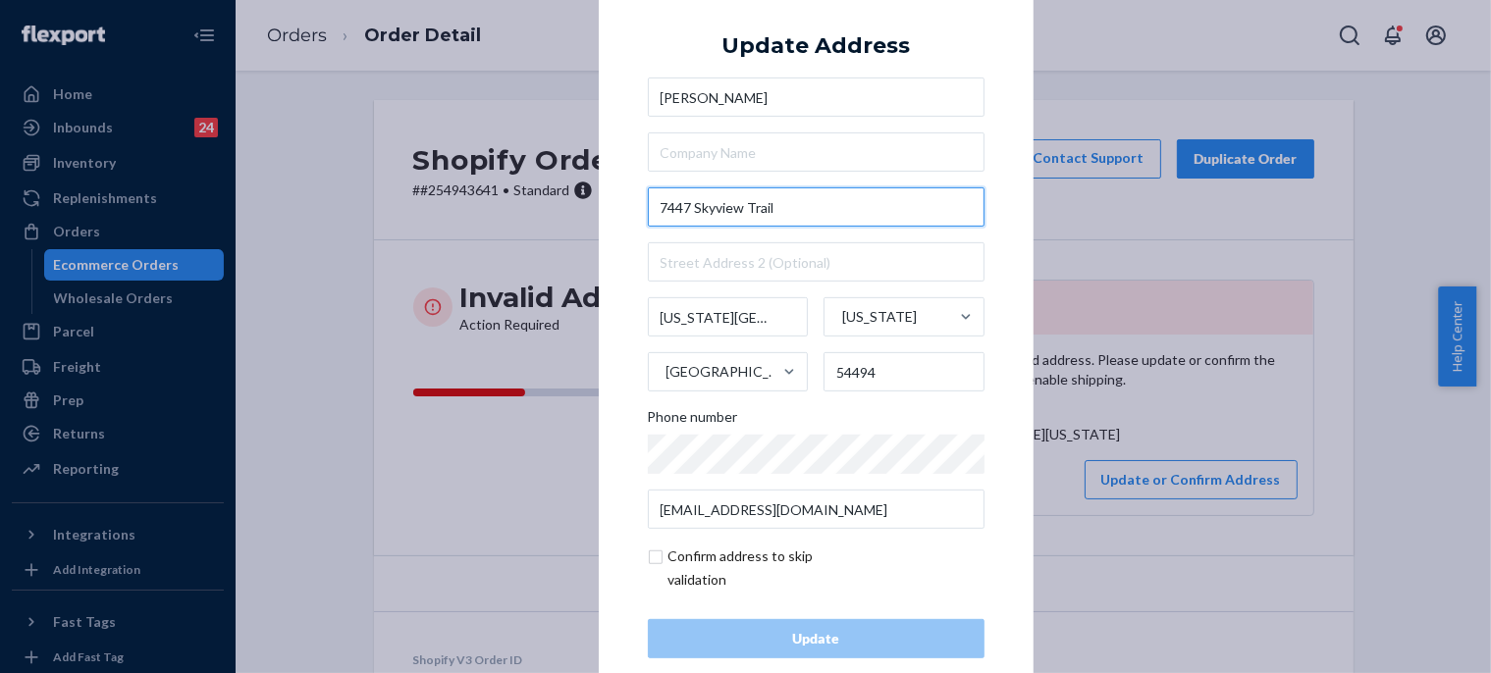
click at [764, 188] on input "7447 Skyview Trail" at bounding box center [816, 207] width 337 height 39
paste input "Roscoe IL 61073"
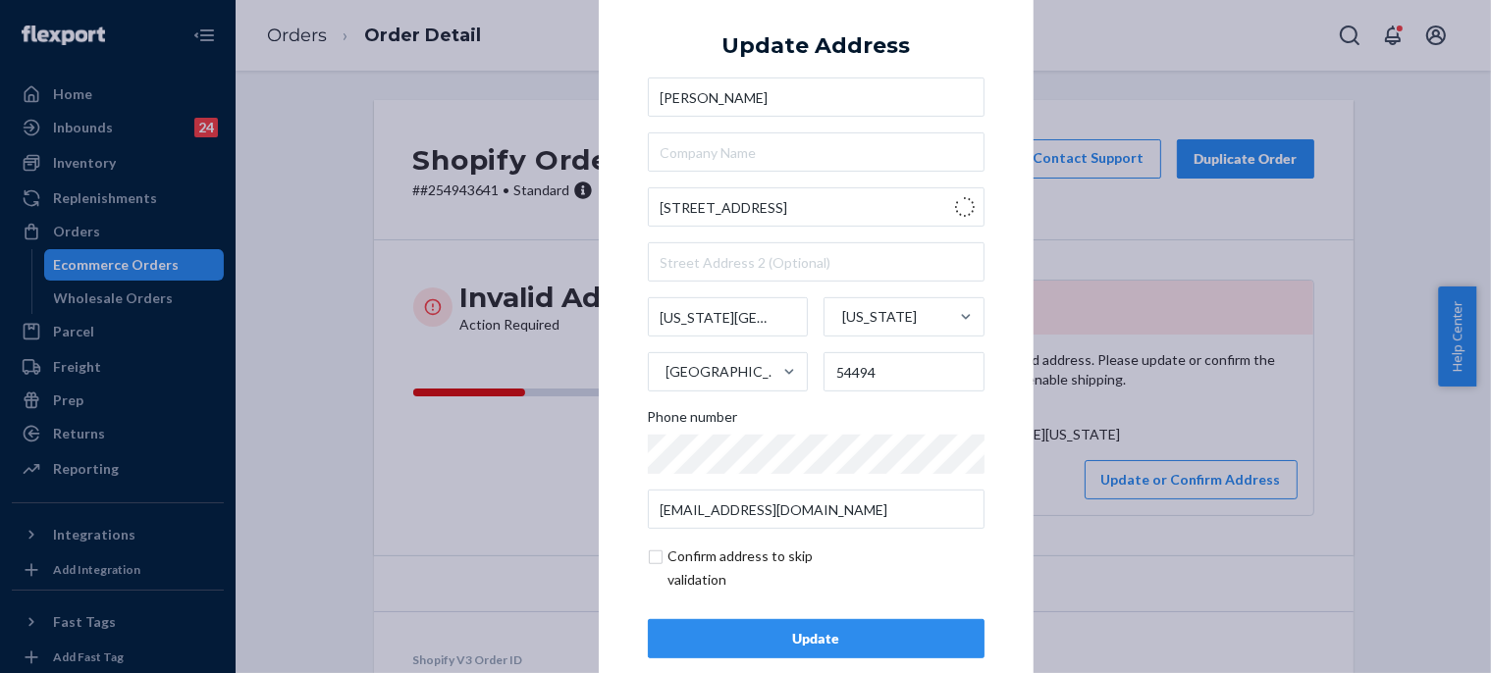
type input "7447 Skyview Trail"
type input "Roscoe"
type input "61073"
click at [804, 640] on div "Update" at bounding box center [816, 639] width 303 height 20
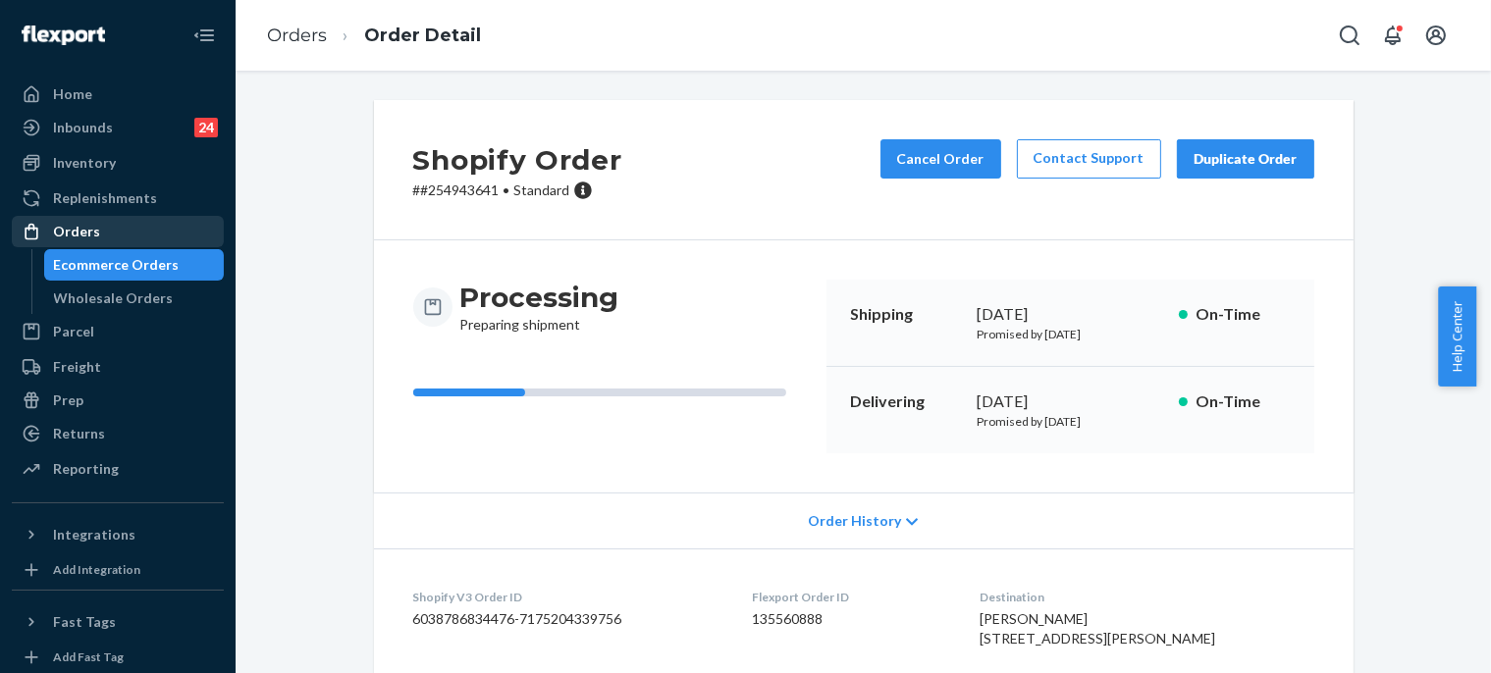
click at [168, 222] on div "Orders" at bounding box center [118, 231] width 208 height 27
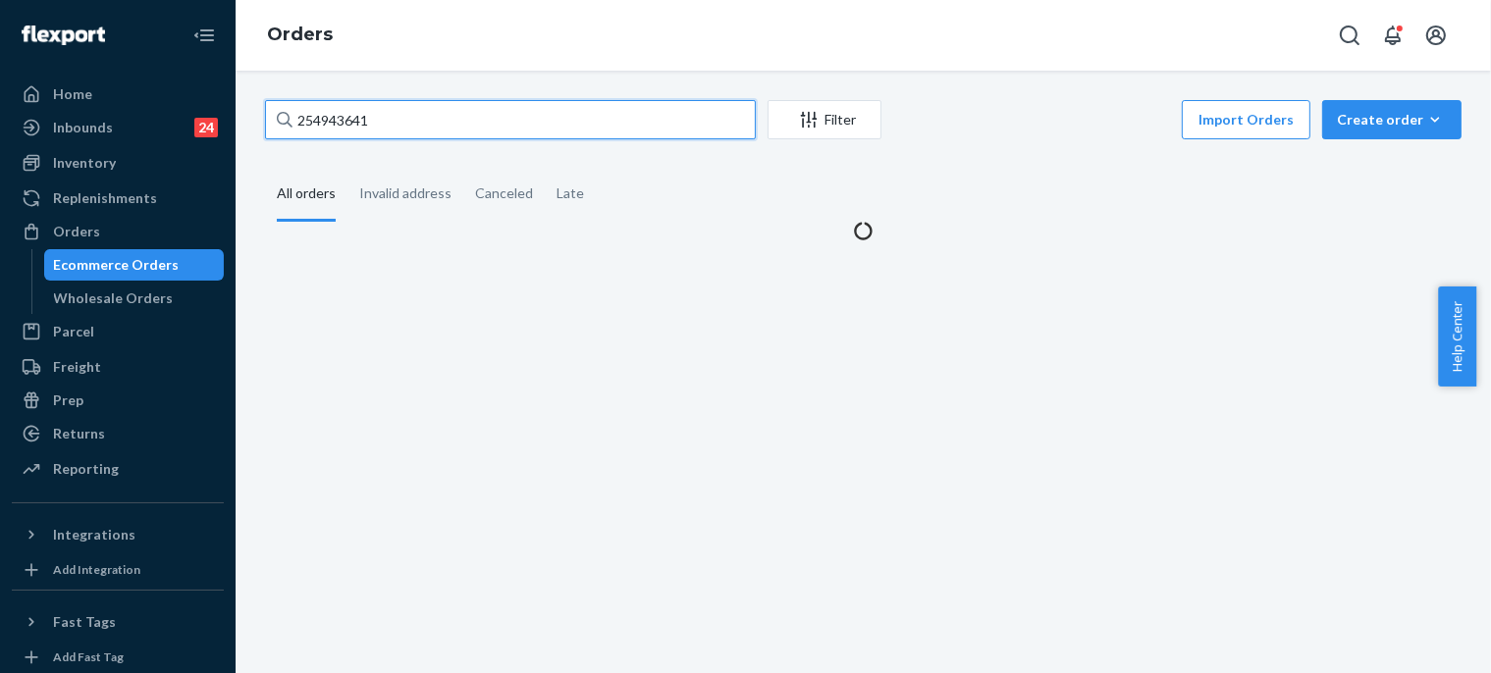
click at [389, 126] on input "254943641" at bounding box center [510, 119] width 491 height 39
paste input "3523384"
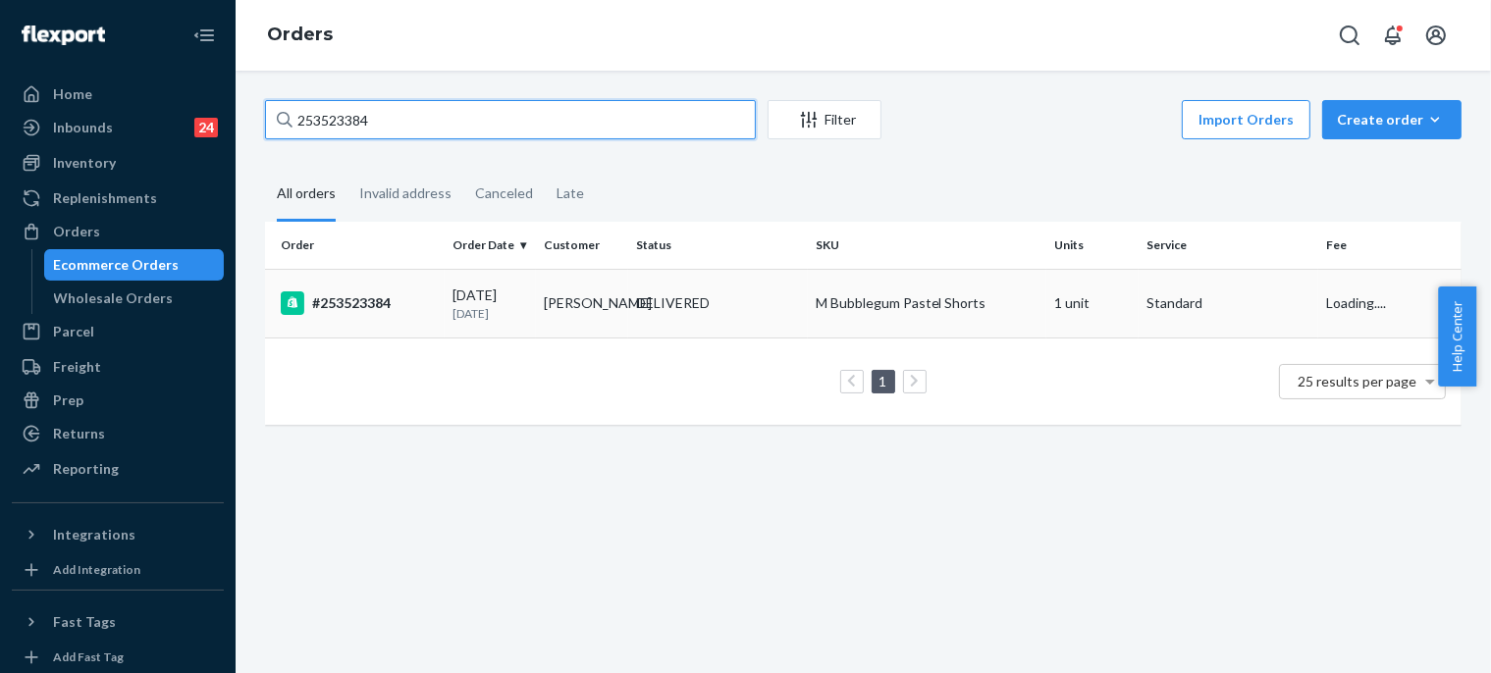
type input "253523384"
click at [411, 301] on div "#253523384" at bounding box center [359, 304] width 156 height 24
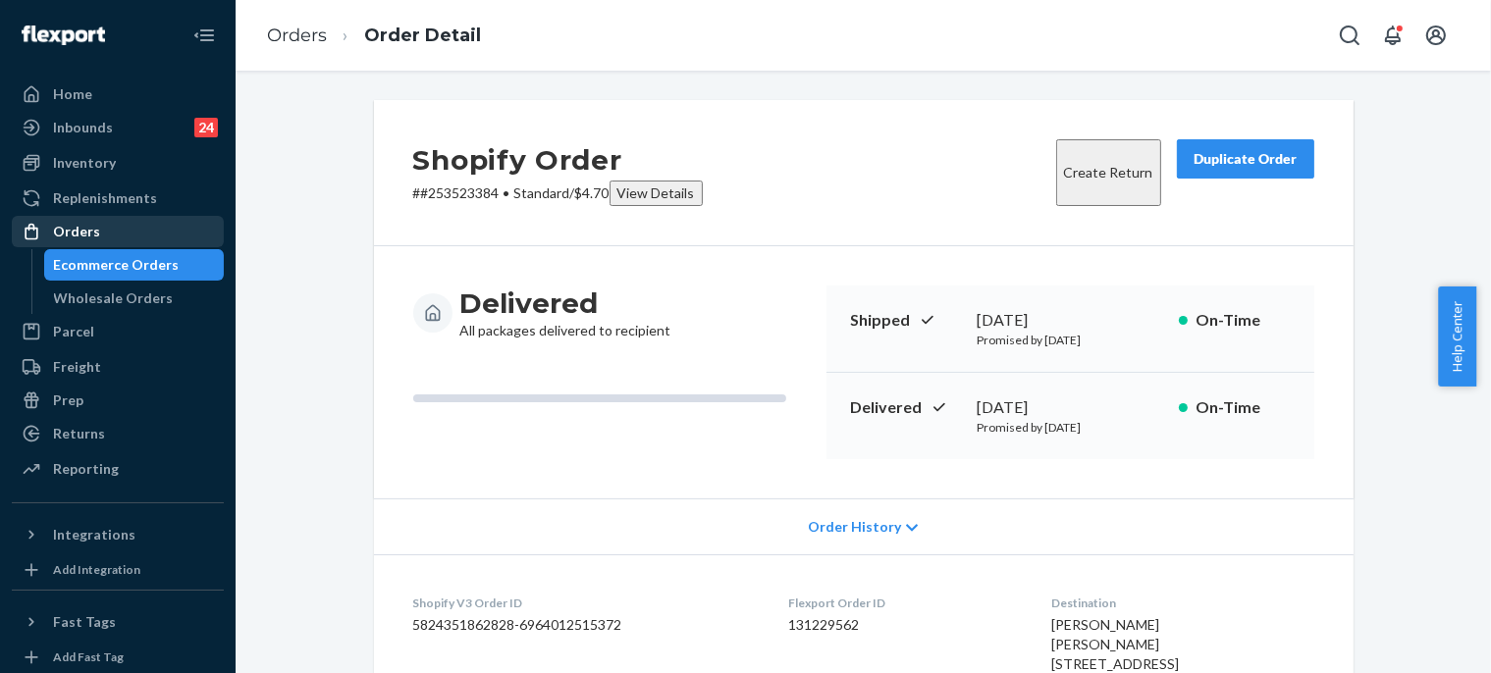
click at [181, 229] on div "Orders" at bounding box center [118, 231] width 208 height 27
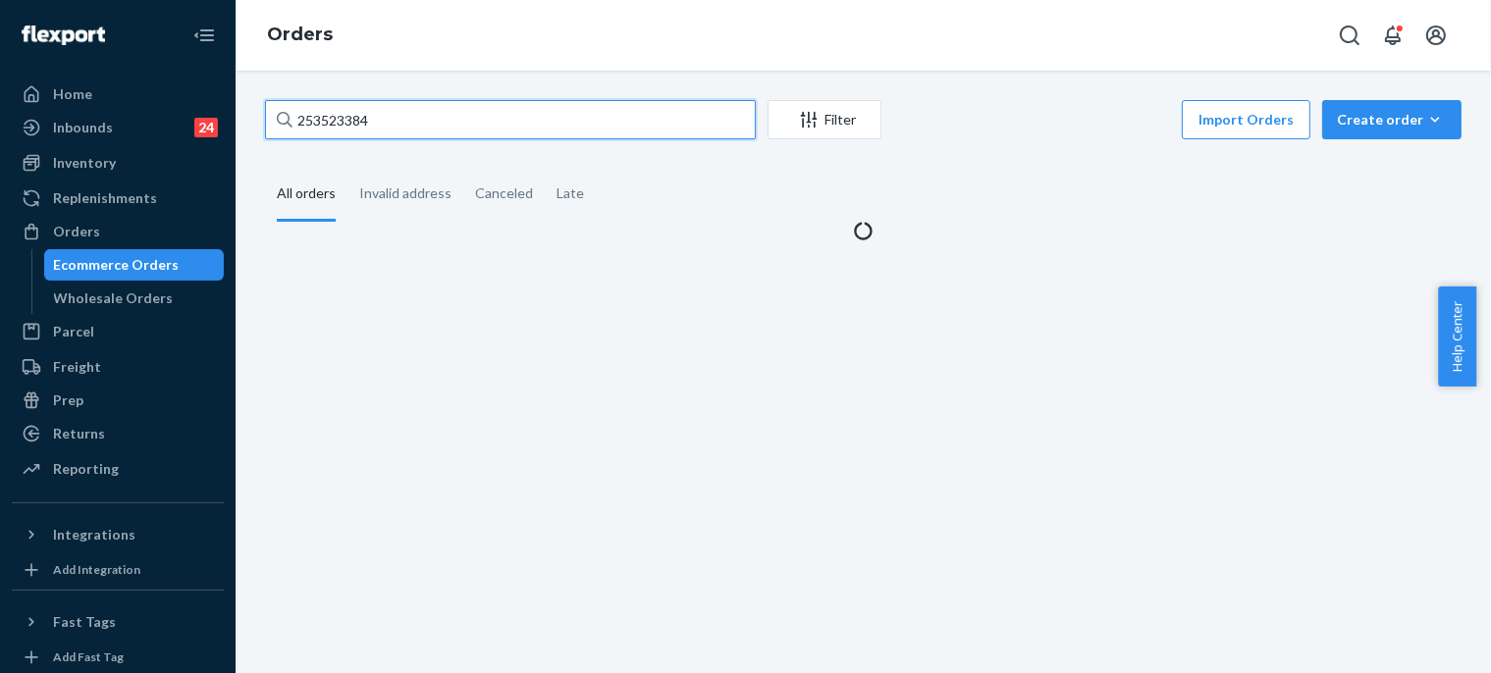
click at [314, 127] on input "253523384" at bounding box center [510, 119] width 491 height 39
click at [314, 126] on input "253523384" at bounding box center [510, 119] width 491 height 39
paste input "4796439"
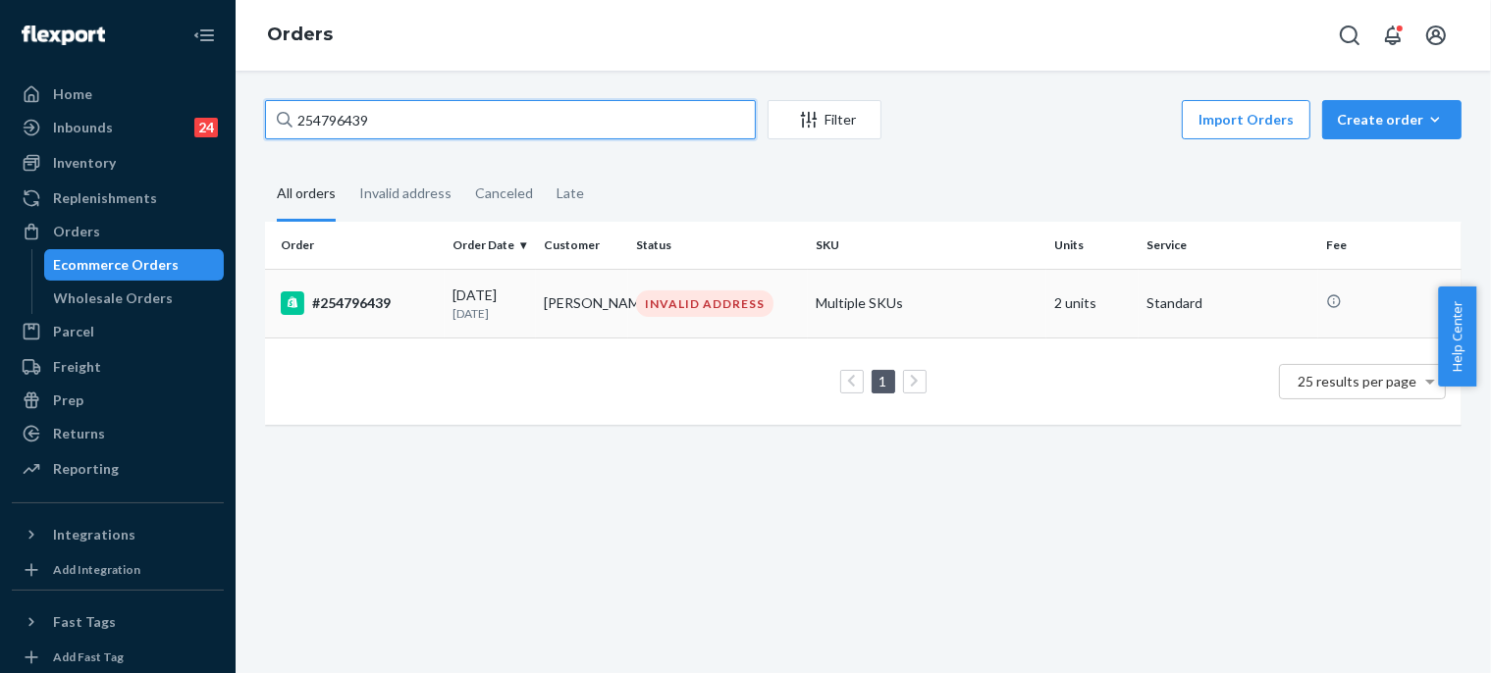
type input "254796439"
click at [463, 315] on p "[DATE]" at bounding box center [491, 313] width 76 height 17
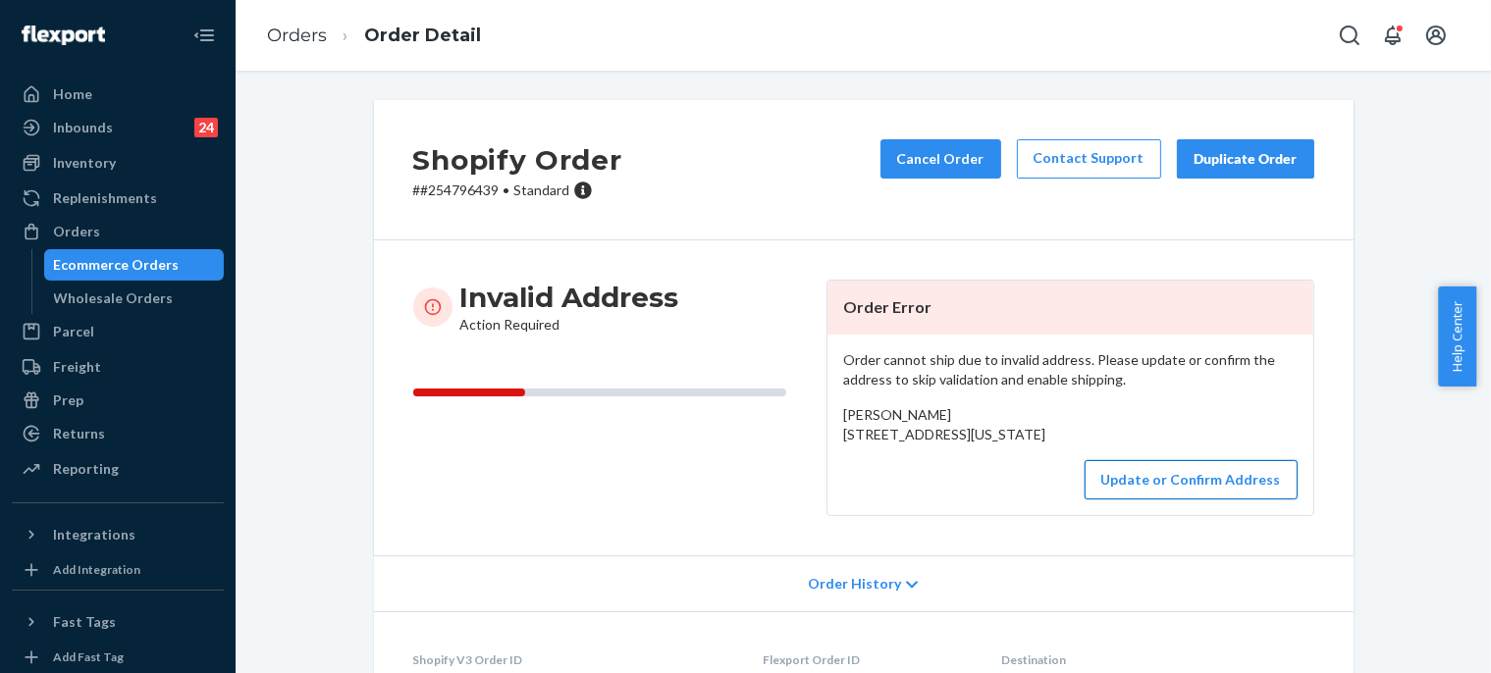
click at [1126, 500] on button "Update or Confirm Address" at bounding box center [1191, 479] width 213 height 39
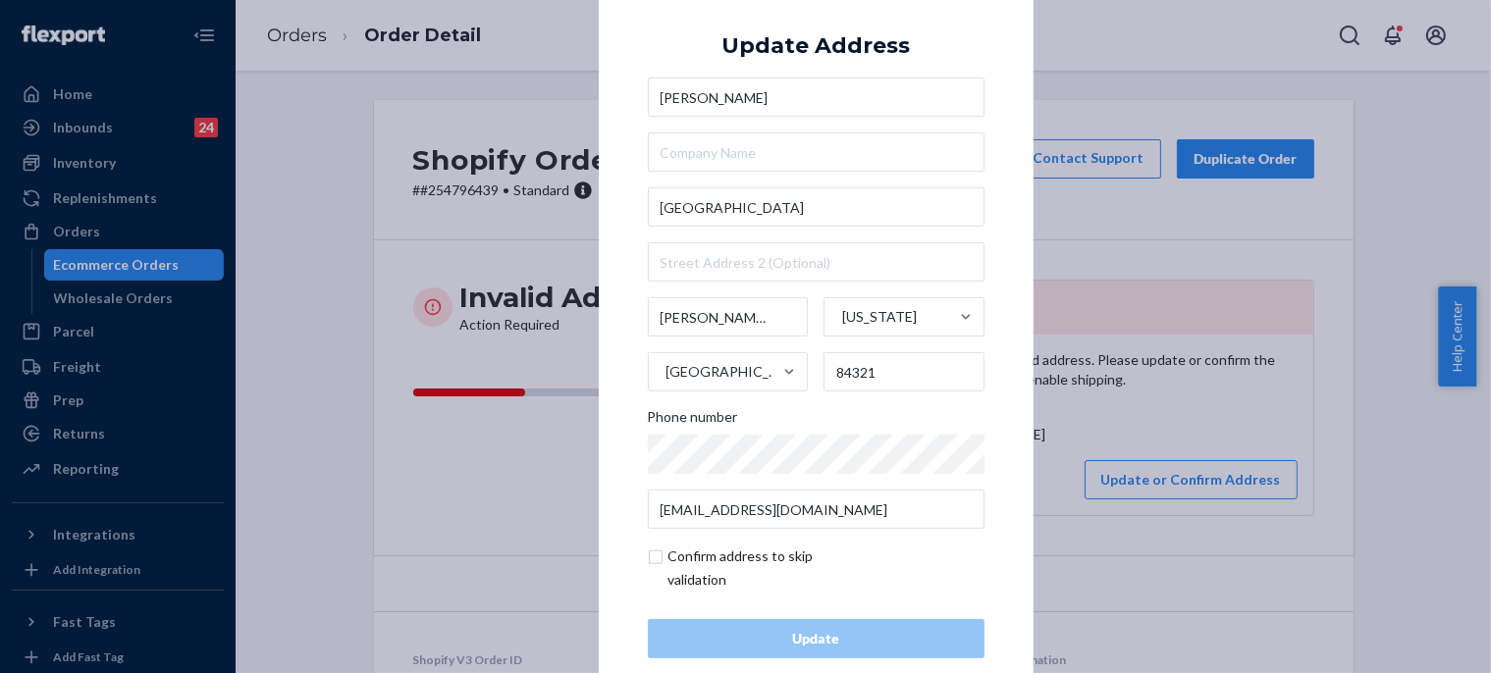
click at [741, 564] on input "checkbox" at bounding box center [762, 568] width 228 height 47
checkbox input "true"
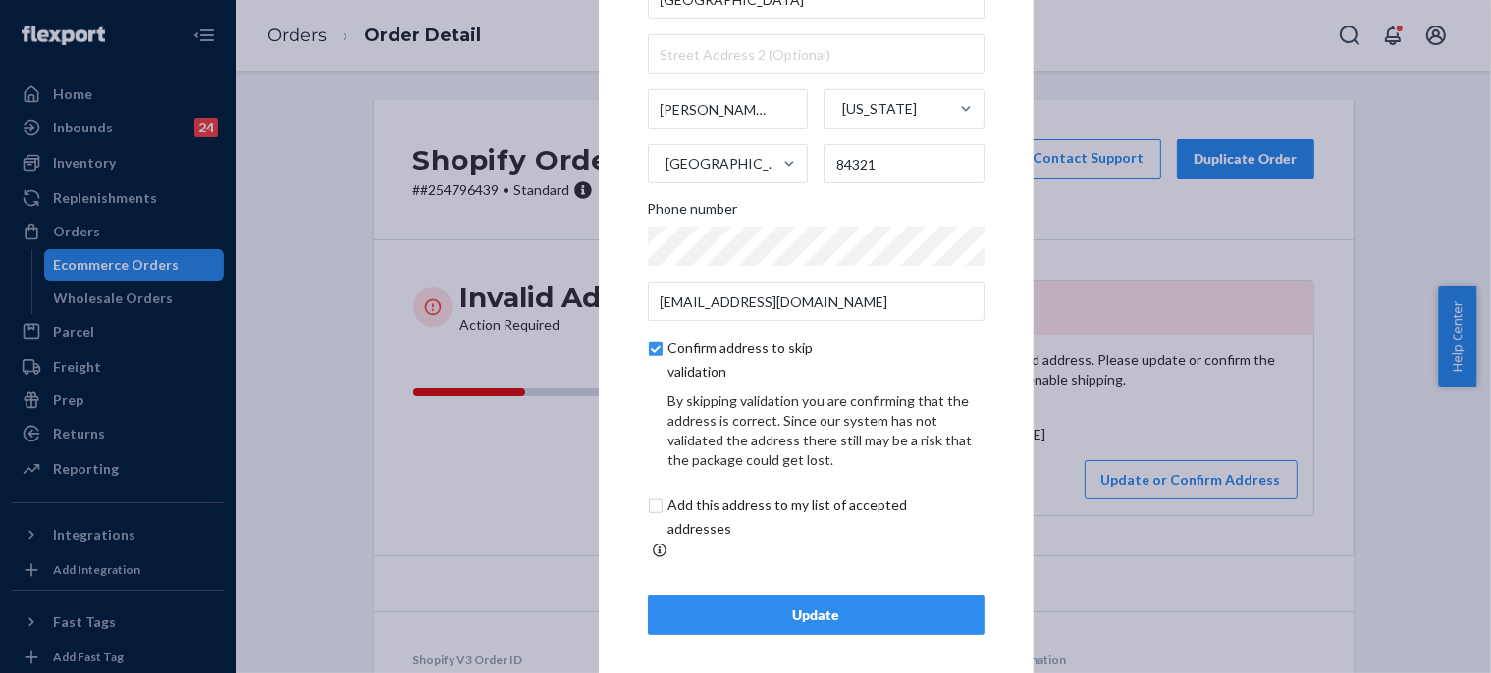
scroll to position [117, 0]
click at [787, 605] on div "Update" at bounding box center [816, 615] width 303 height 20
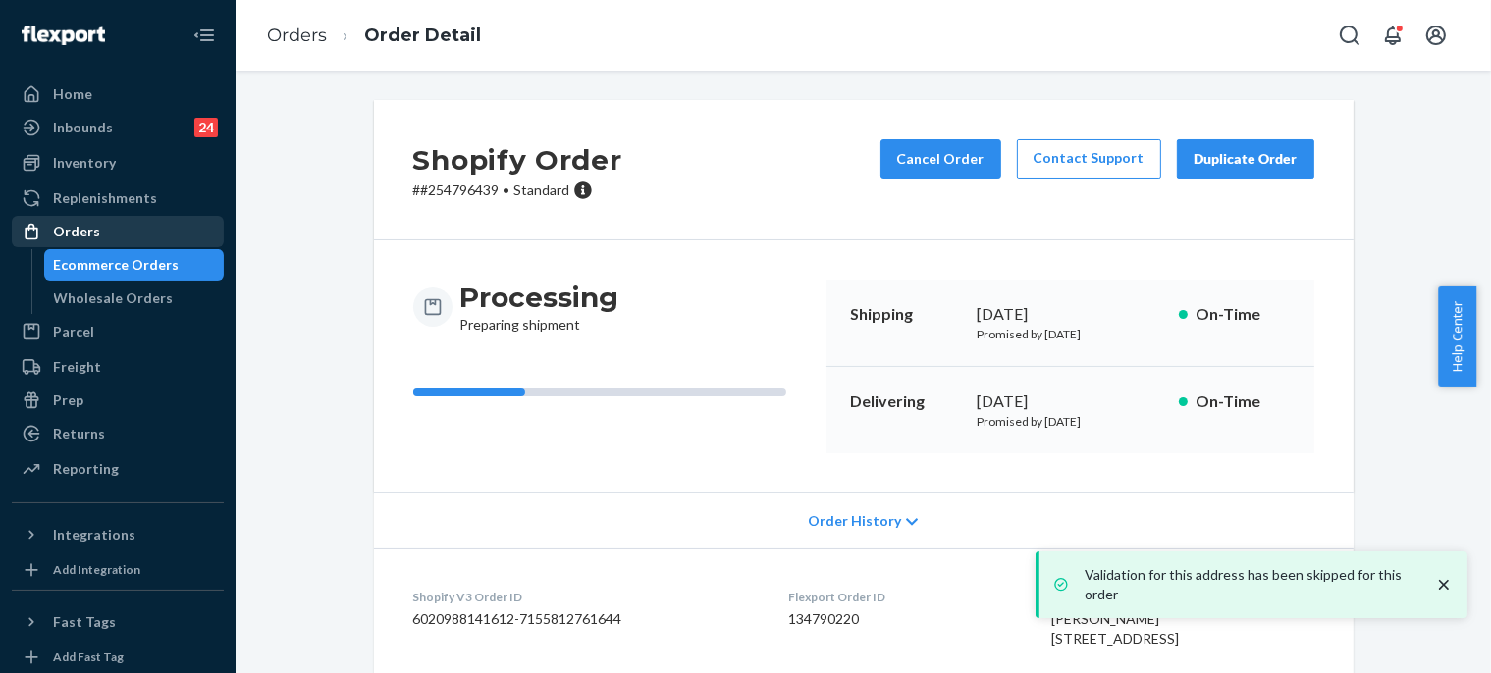
click at [175, 227] on div "Orders" at bounding box center [118, 231] width 208 height 27
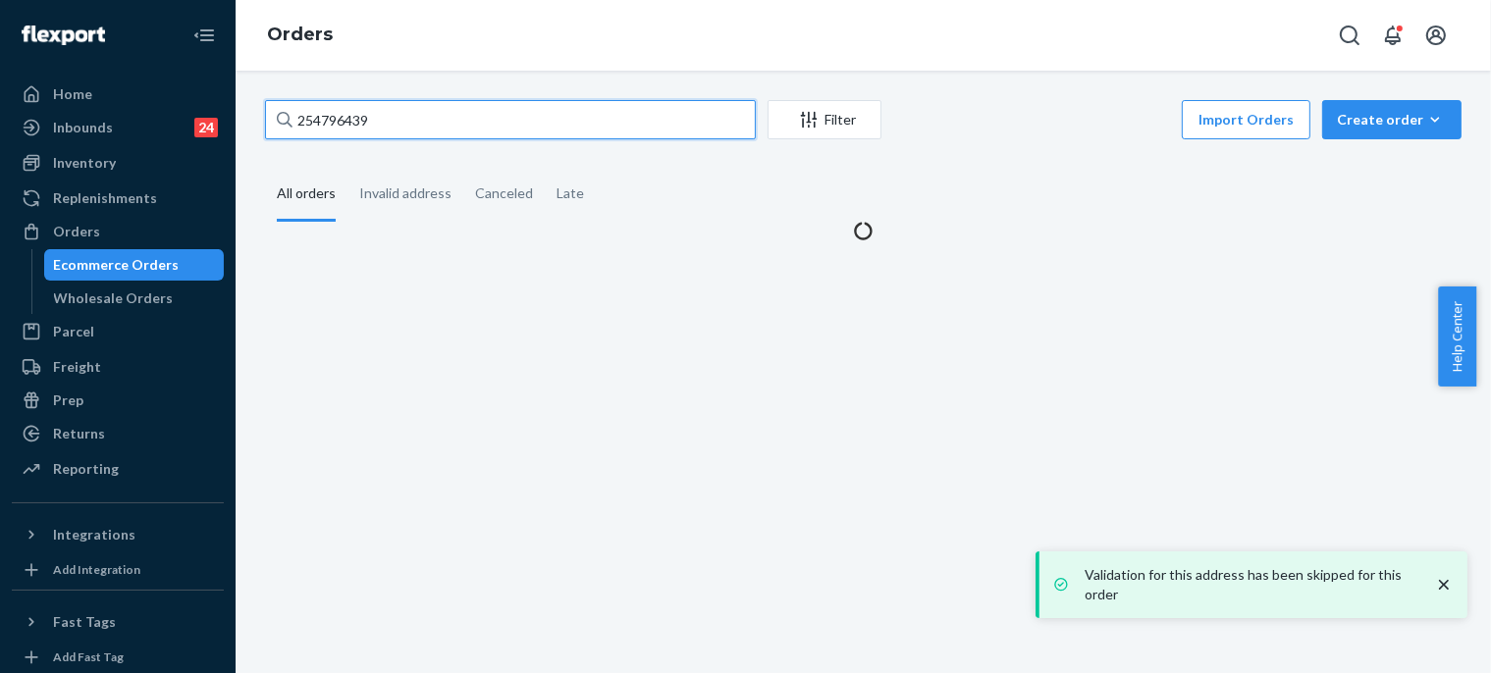
click at [388, 117] on input "254796439" at bounding box center [510, 119] width 491 height 39
paste input "391587"
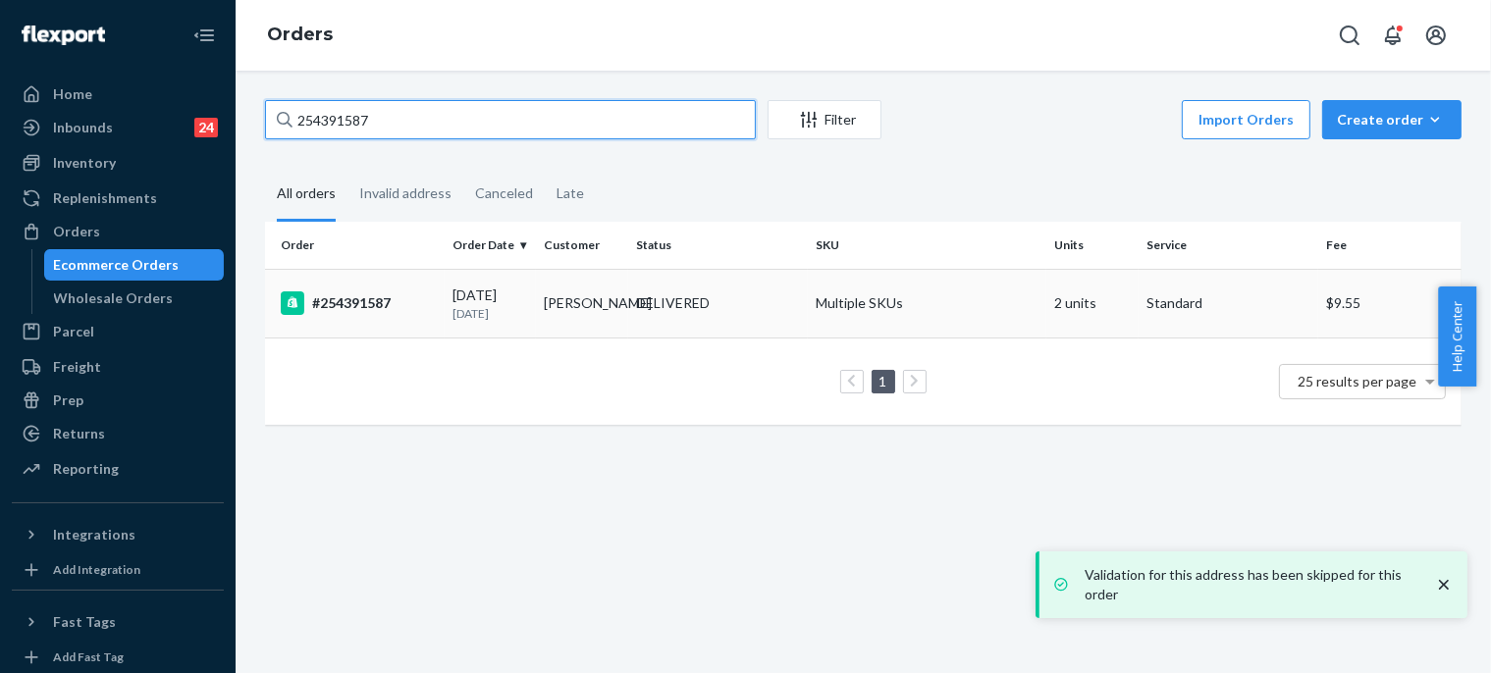
type input "254391587"
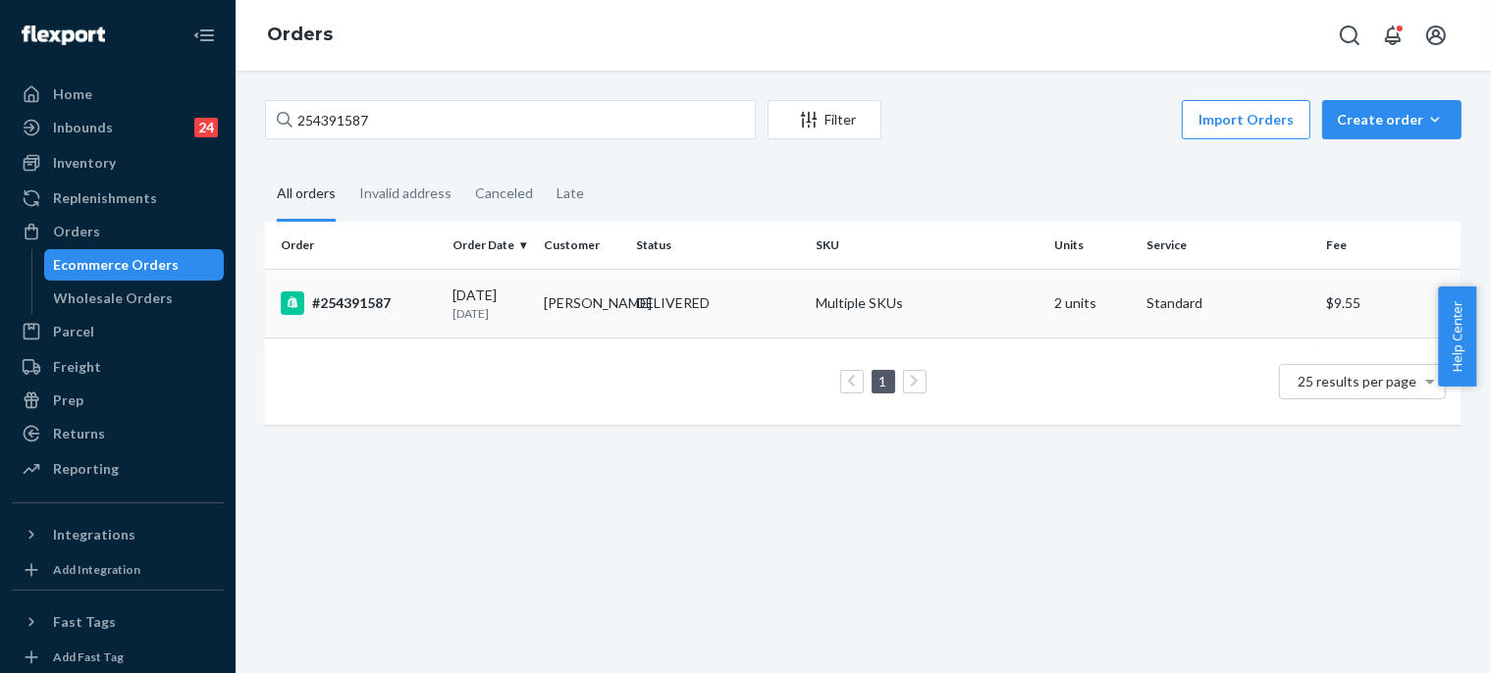
click at [397, 304] on div "#254391587" at bounding box center [359, 304] width 156 height 24
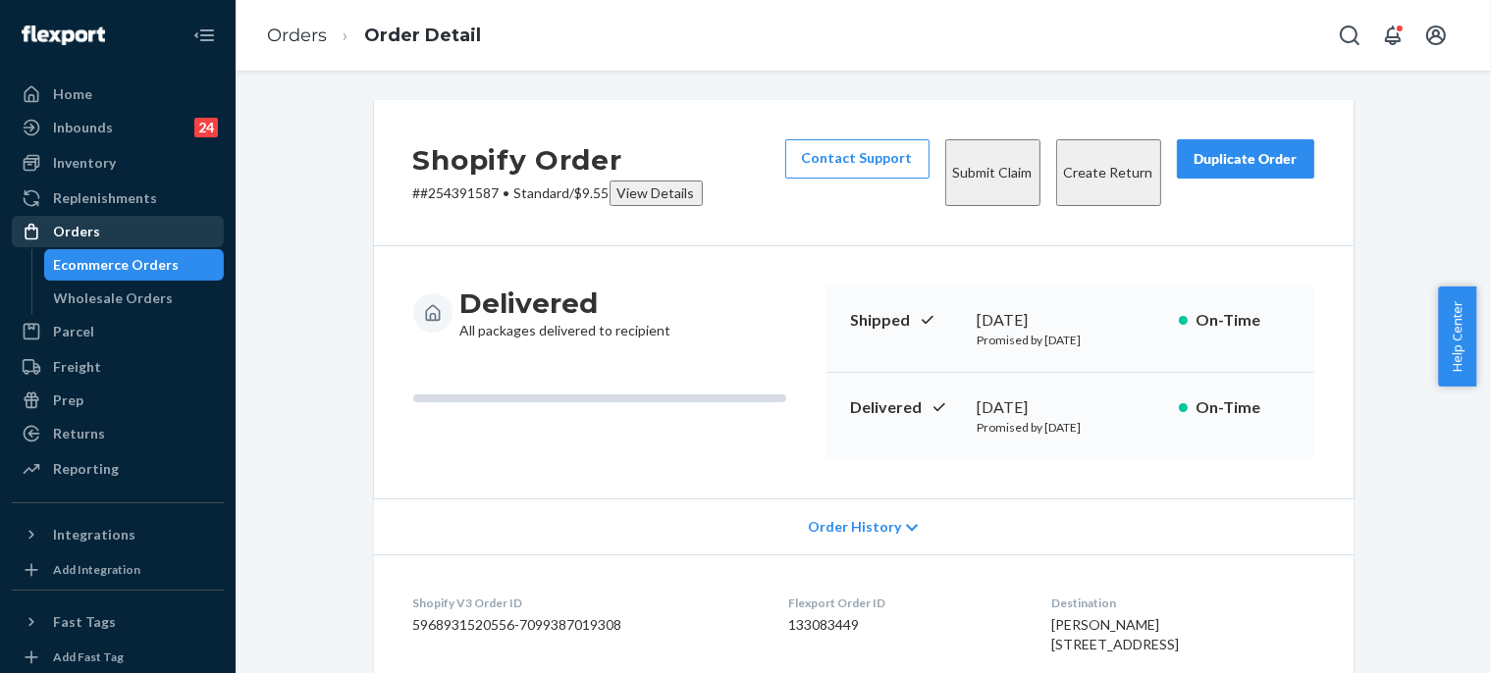
click at [110, 231] on div "Orders" at bounding box center [118, 231] width 208 height 27
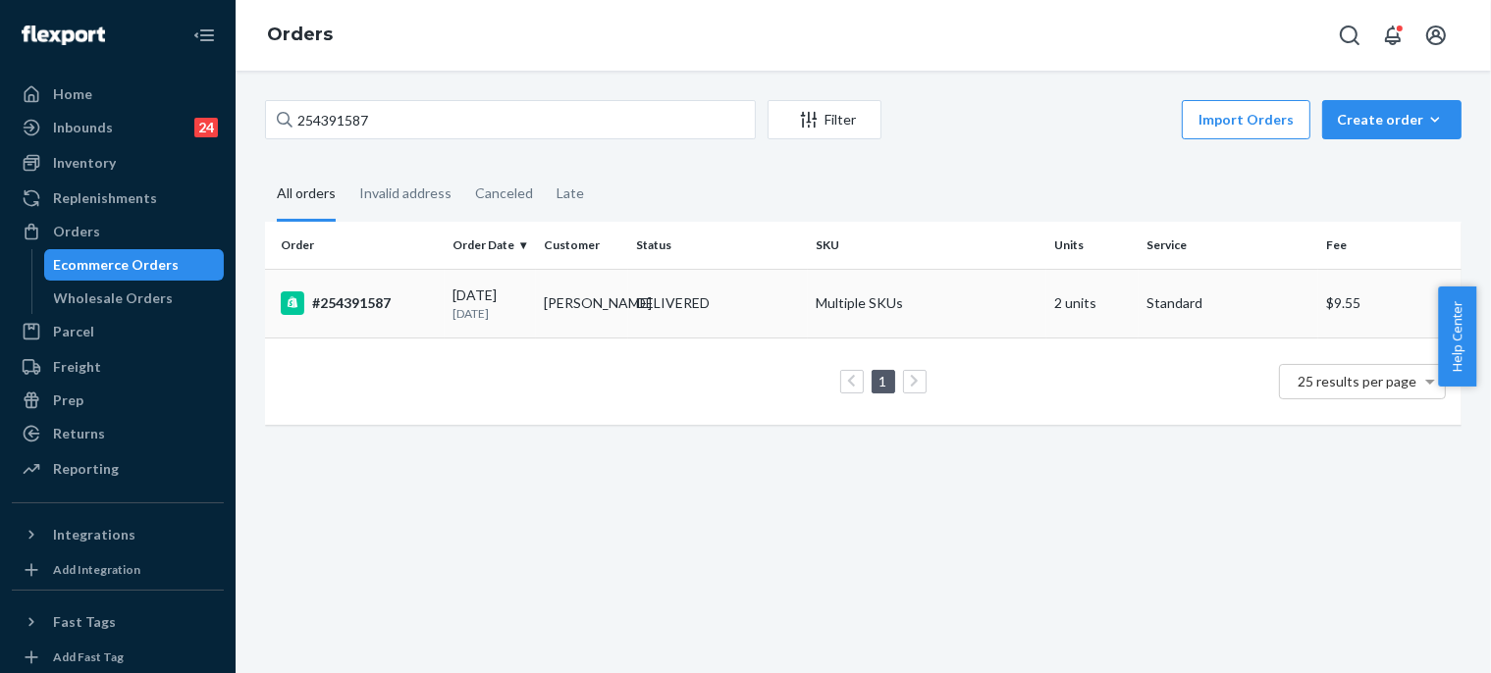
click at [682, 294] on div "DELIVERED" at bounding box center [673, 304] width 74 height 20
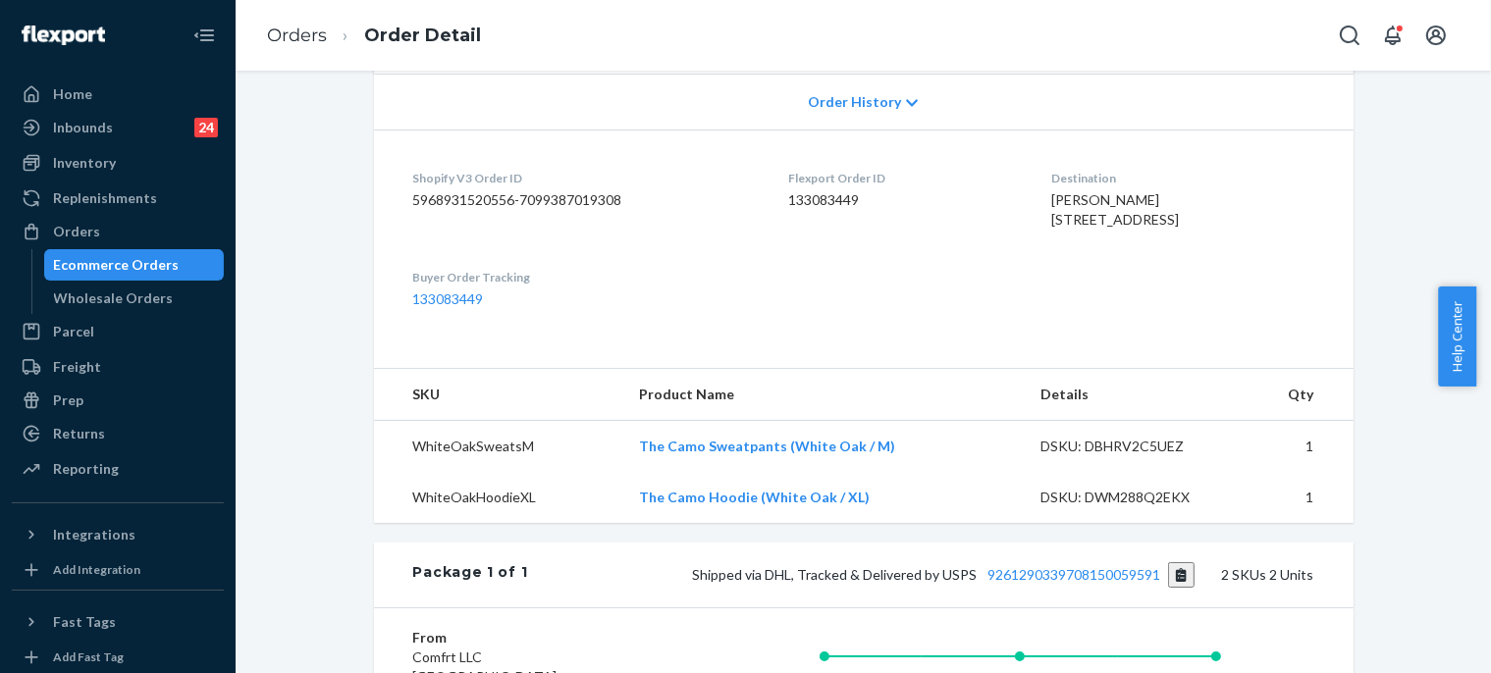
scroll to position [523, 0]
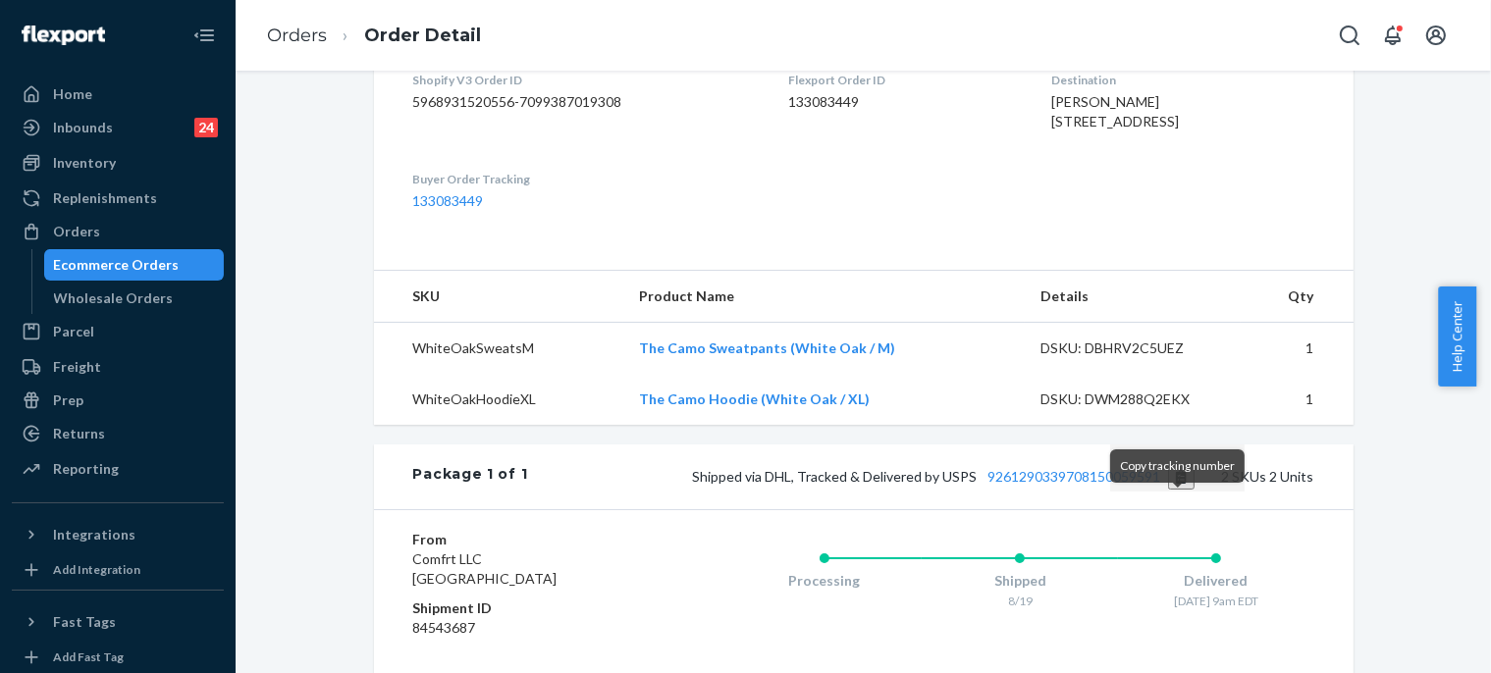
click at [1175, 490] on button "Copy tracking number" at bounding box center [1181, 477] width 27 height 26
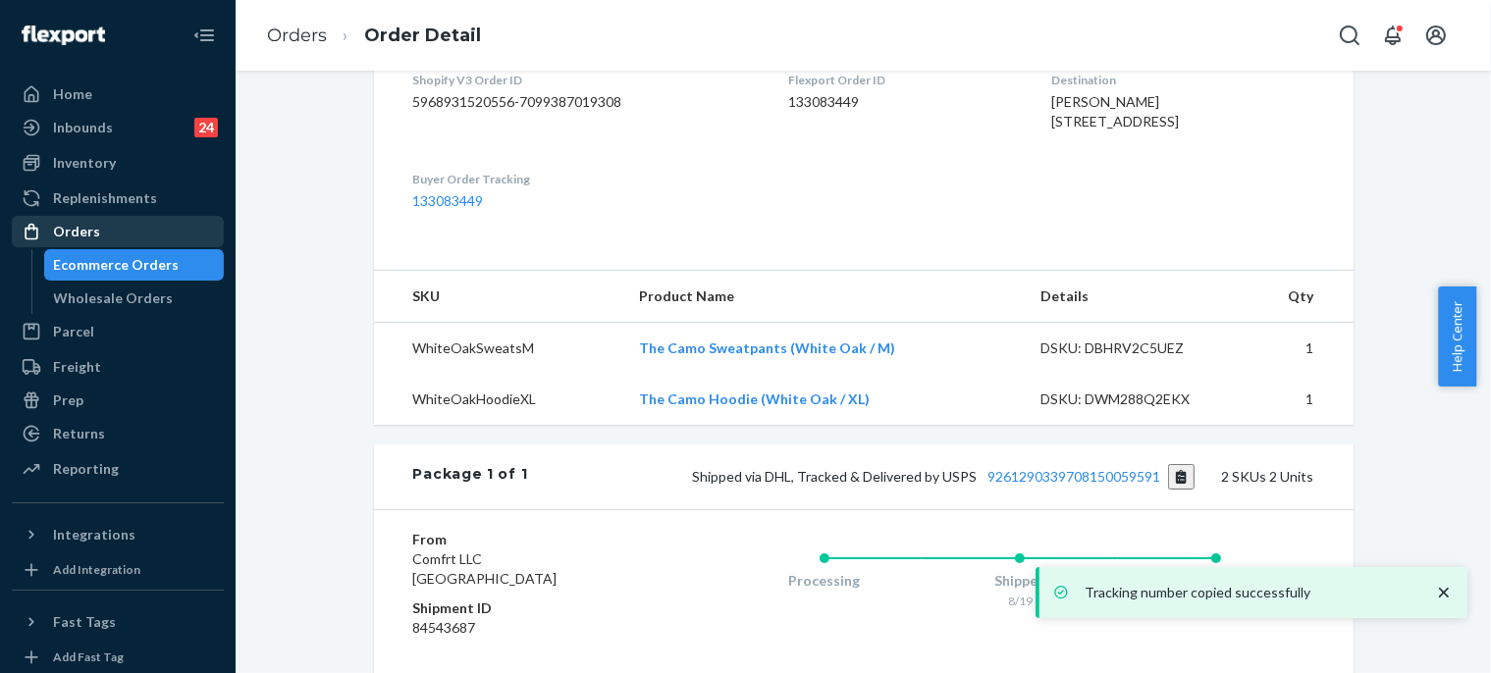
click at [136, 235] on div "Orders" at bounding box center [118, 231] width 208 height 27
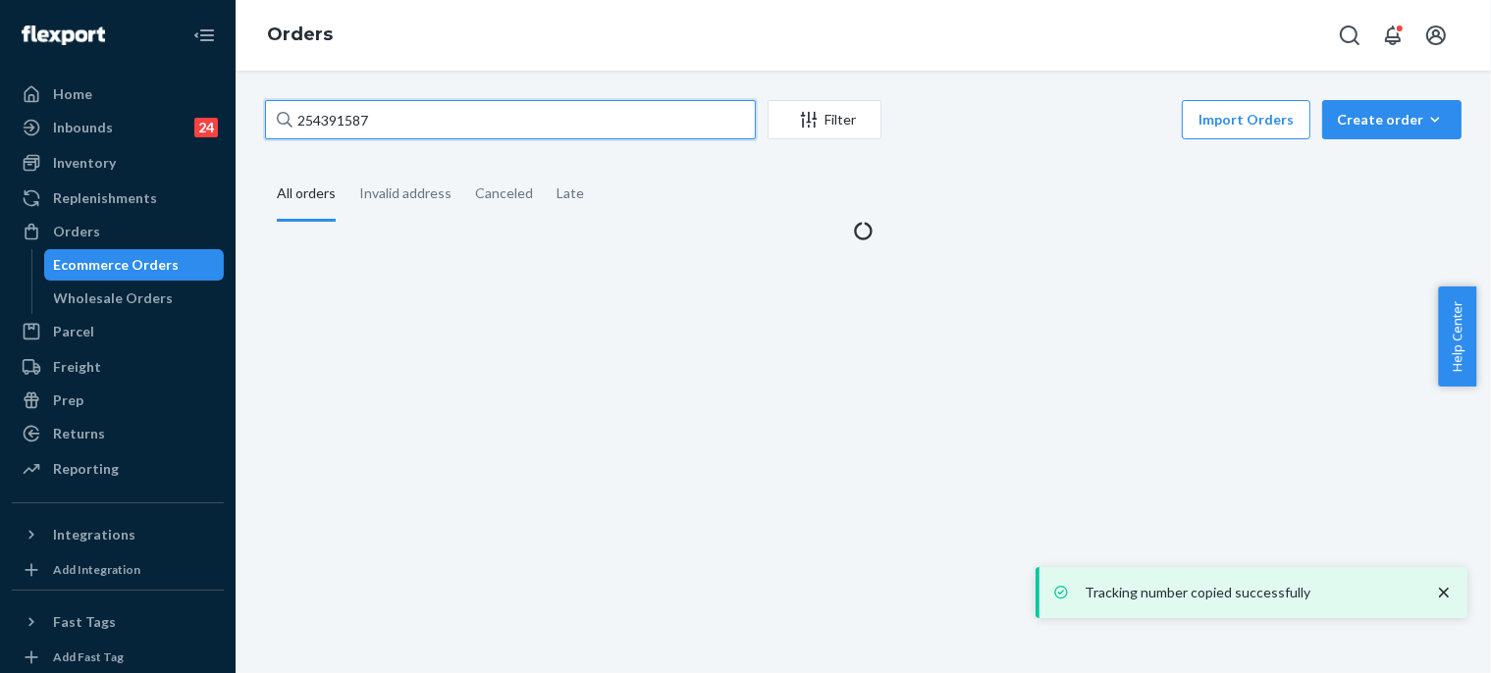
click at [436, 121] on input "254391587" at bounding box center [510, 119] width 491 height 39
click at [436, 120] on input "254391587" at bounding box center [510, 119] width 491 height 39
paste input "5032030"
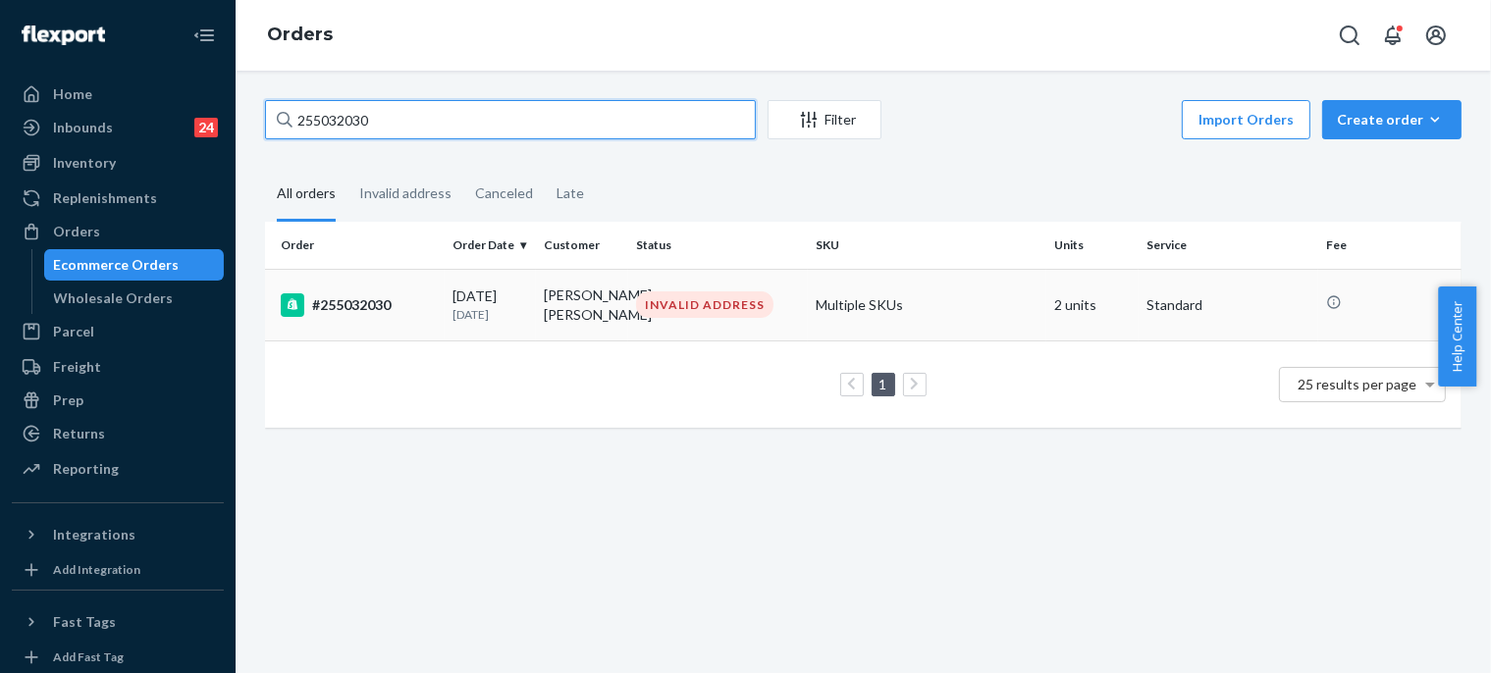
type input "255032030"
click at [408, 324] on td "#255032030" at bounding box center [355, 305] width 180 height 72
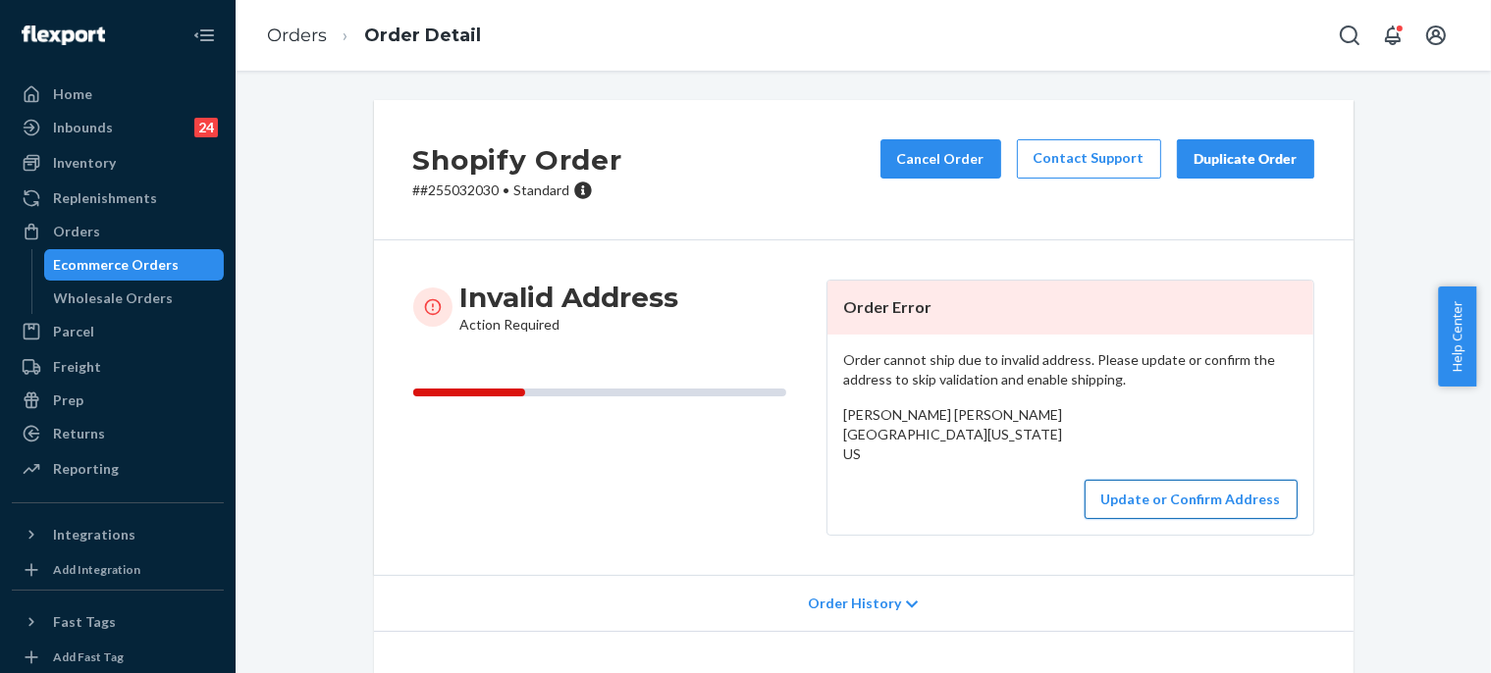
click at [1138, 514] on button "Update or Confirm Address" at bounding box center [1191, 499] width 213 height 39
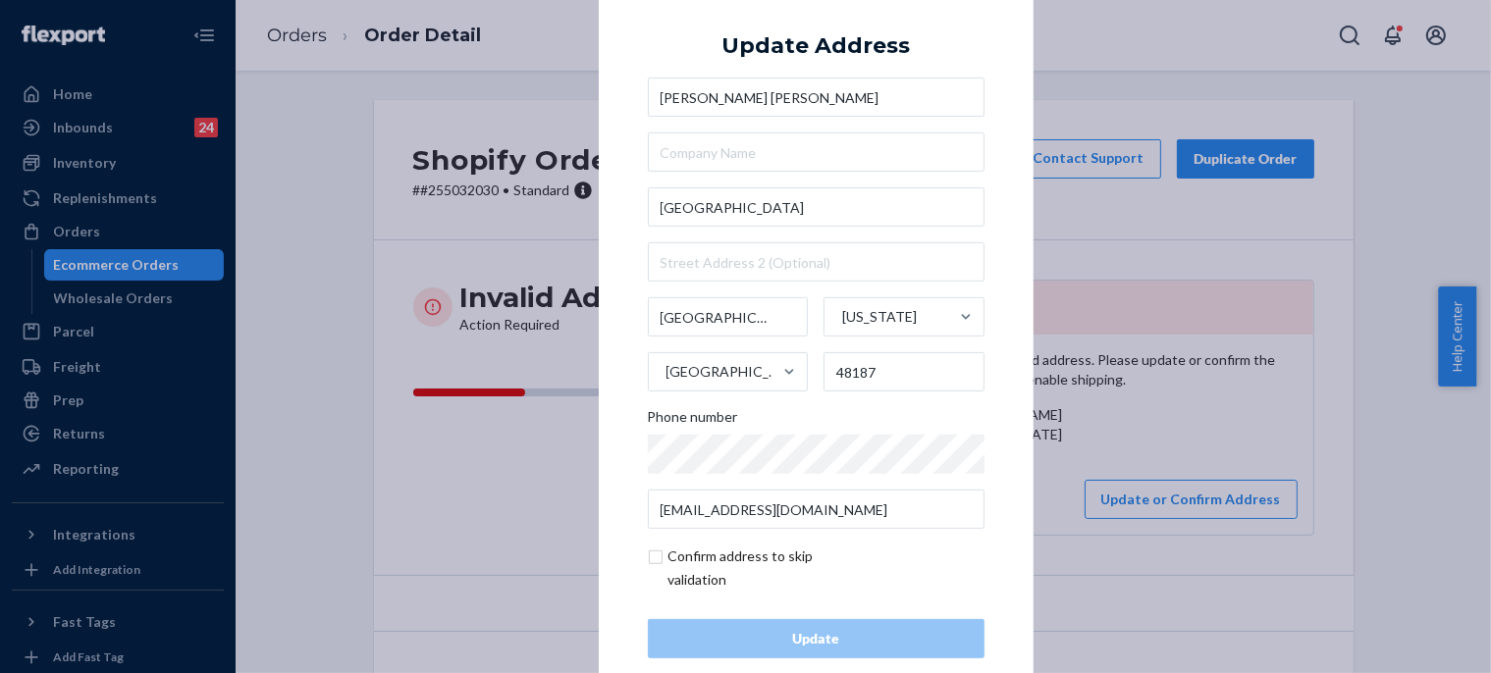
click at [714, 91] on input "[PERSON_NAME] [PERSON_NAME]" at bounding box center [816, 97] width 337 height 39
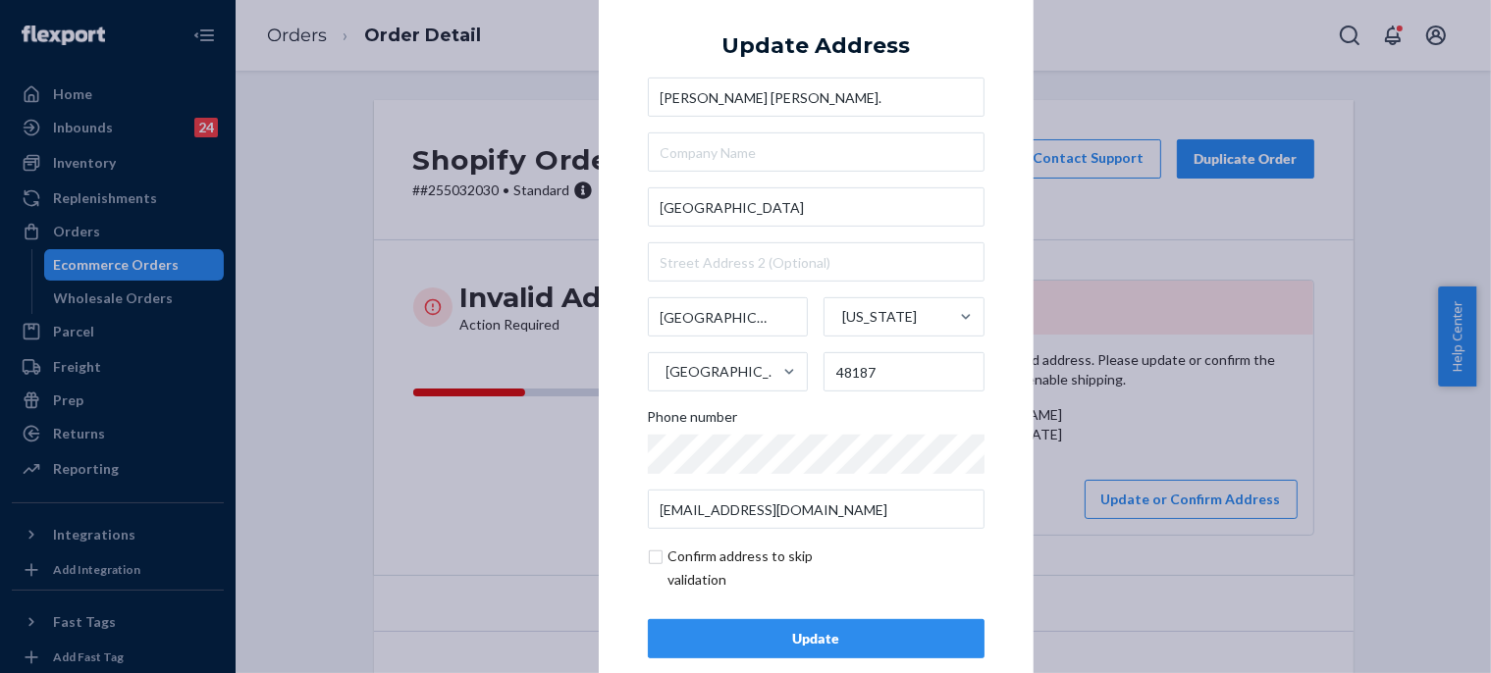
click at [827, 101] on input "[PERSON_NAME] [PERSON_NAME]." at bounding box center [816, 97] width 337 height 39
type input "[PERSON_NAME]"
click at [997, 40] on div "× Update Address [PERSON_NAME] [GEOGRAPHIC_DATA][US_STATE] Phone number [EMAIL_…" at bounding box center [816, 337] width 435 height 742
